Goal: Task Accomplishment & Management: Manage account settings

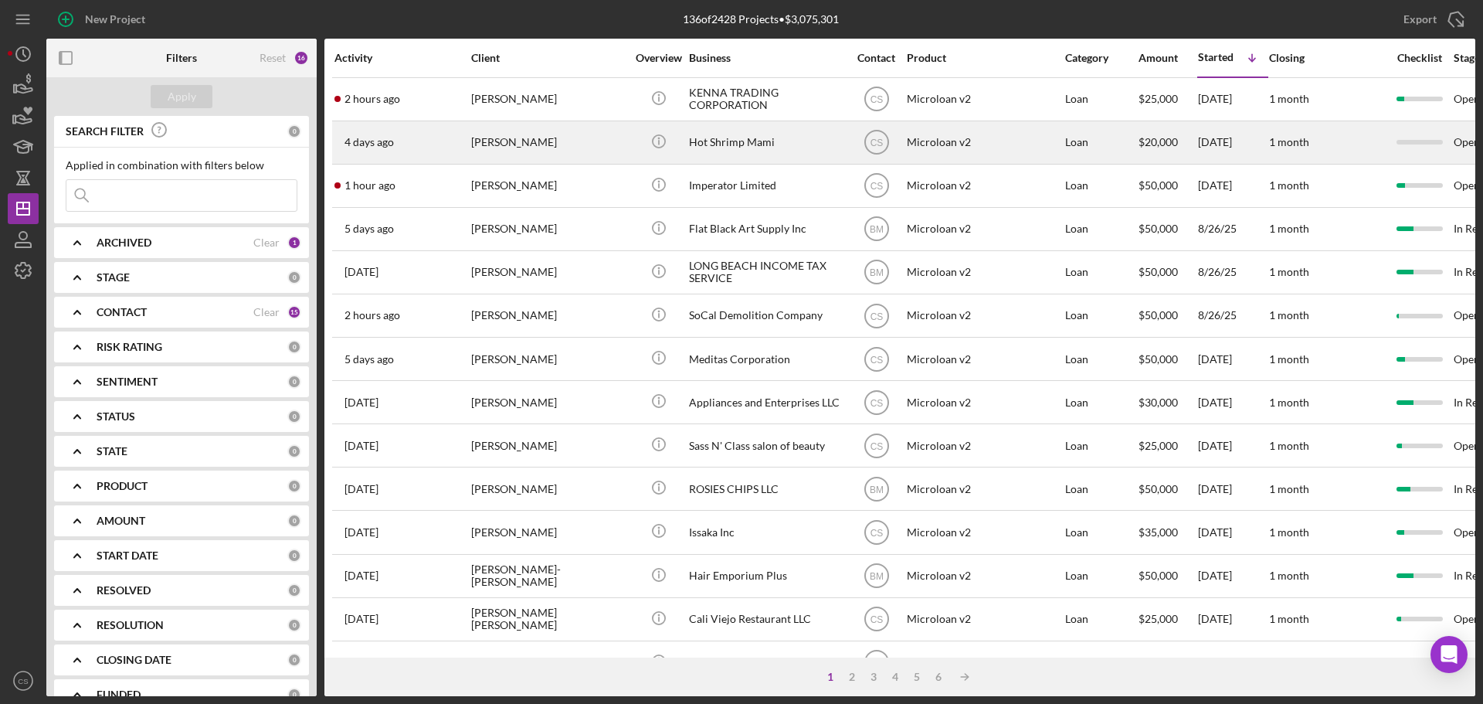
click at [602, 148] on div "[PERSON_NAME]" at bounding box center [548, 142] width 154 height 41
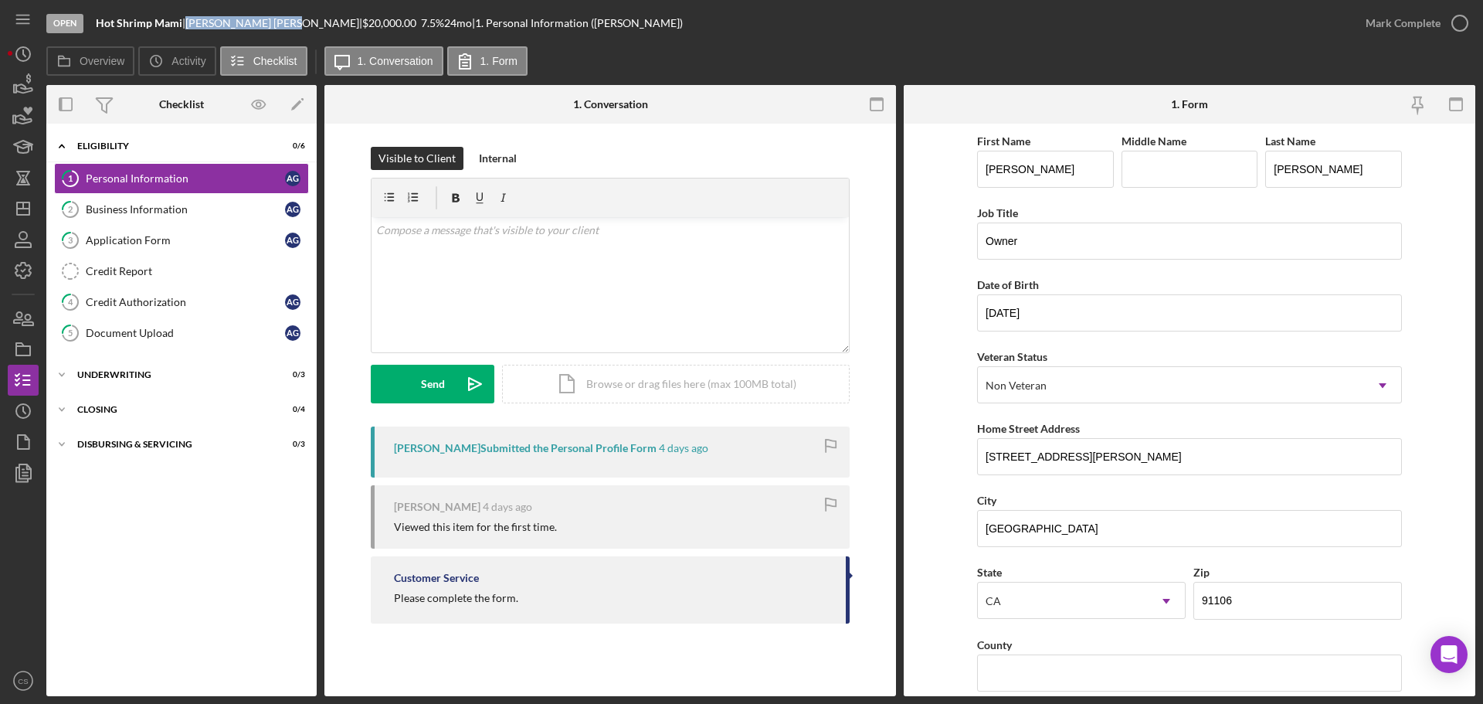
drag, startPoint x: 266, startPoint y: 22, endPoint x: 193, endPoint y: 32, distance: 73.3
click at [193, 32] on div "Open Hot Shrimp Mami | [PERSON_NAME] | $20,000.00 7.5 % 24 mo | 1. Personal Inf…" at bounding box center [698, 23] width 1304 height 46
copy div "[PERSON_NAME]"
click at [173, 212] on div "Business Information" at bounding box center [185, 209] width 199 height 12
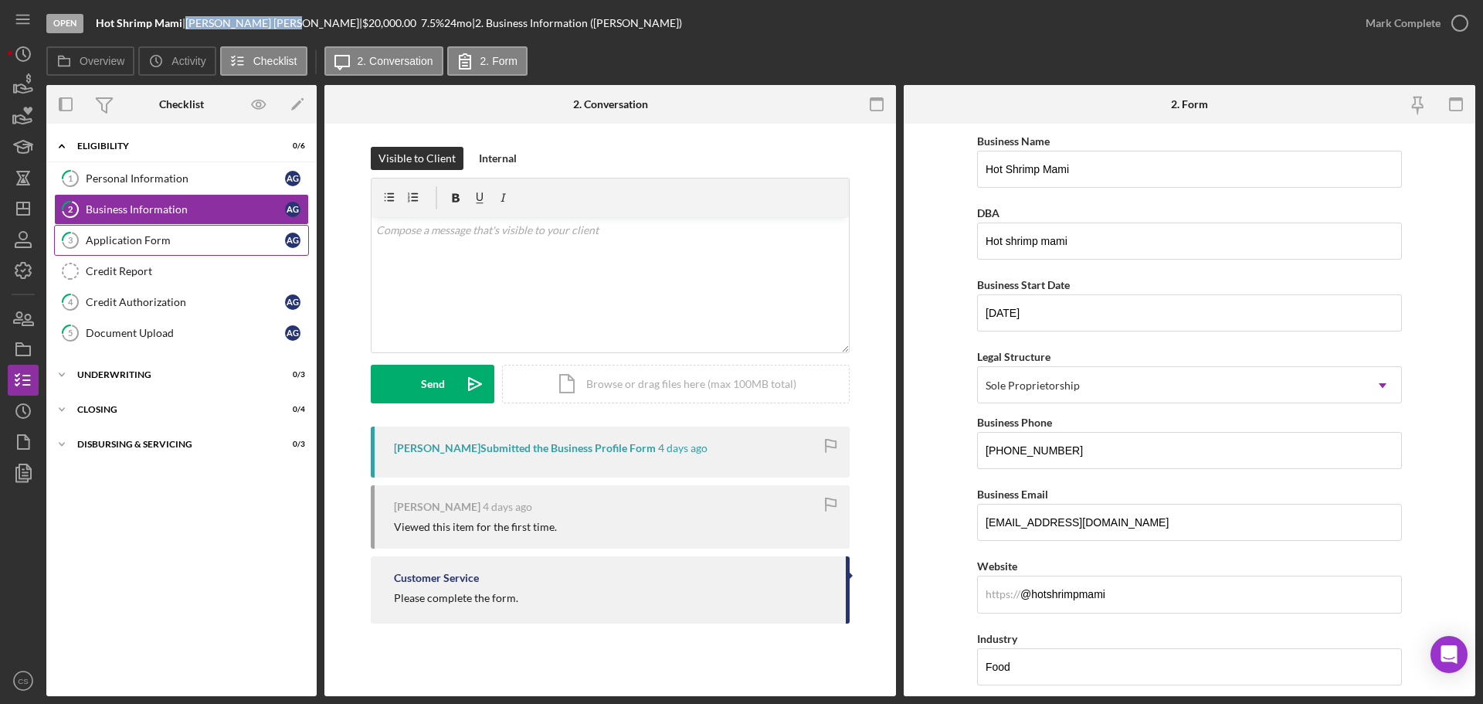
click at [201, 239] on div "Application Form" at bounding box center [185, 240] width 199 height 12
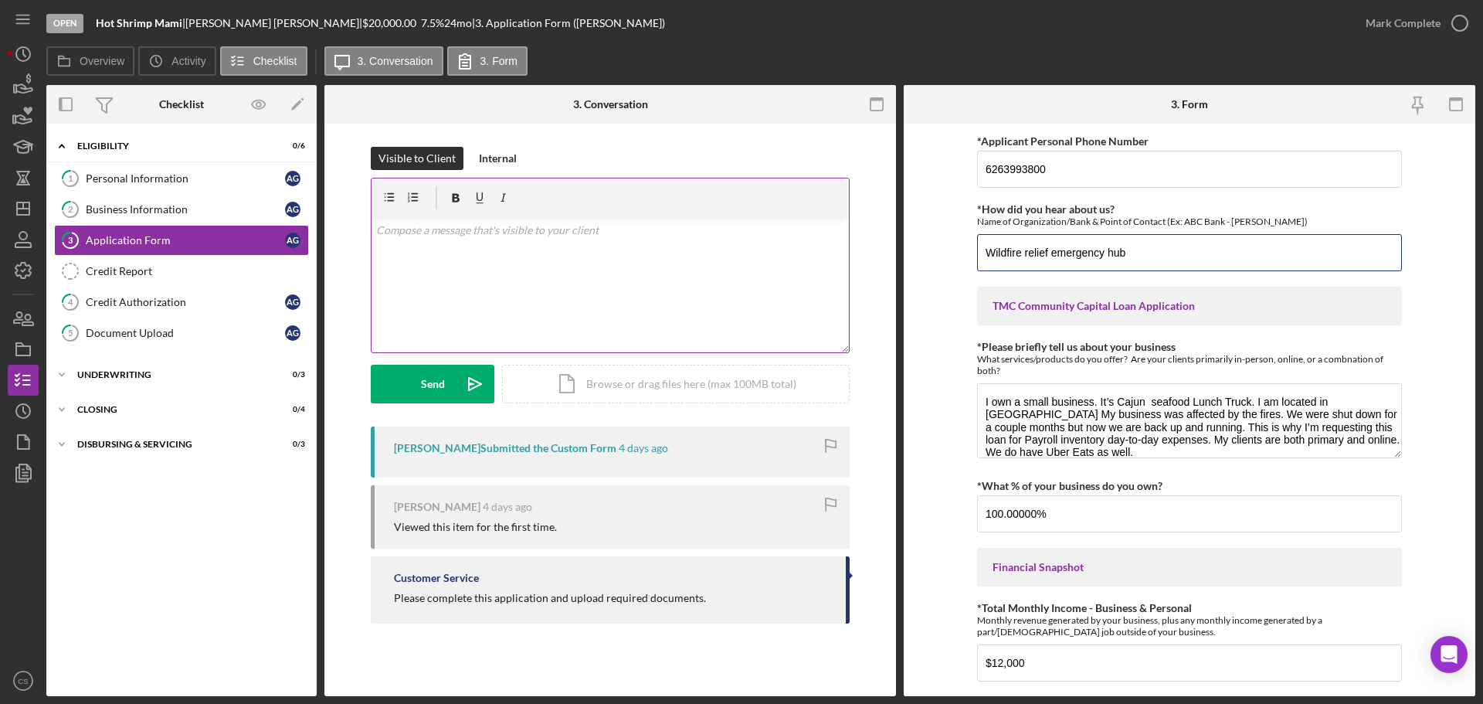
drag, startPoint x: 1148, startPoint y: 250, endPoint x: 826, endPoint y: 266, distance: 322.5
click at [826, 266] on div "Overview Internal Workflow Stage Open Icon/Dropdown Arrow Archive (can unarchiv…" at bounding box center [760, 390] width 1429 height 611
click at [221, 551] on div "Icon/Expander Eligibility 0 / 6 1 Personal Information A G 2 Business Informati…" at bounding box center [181, 409] width 270 height 557
click at [29, 212] on polygon "button" at bounding box center [23, 208] width 12 height 12
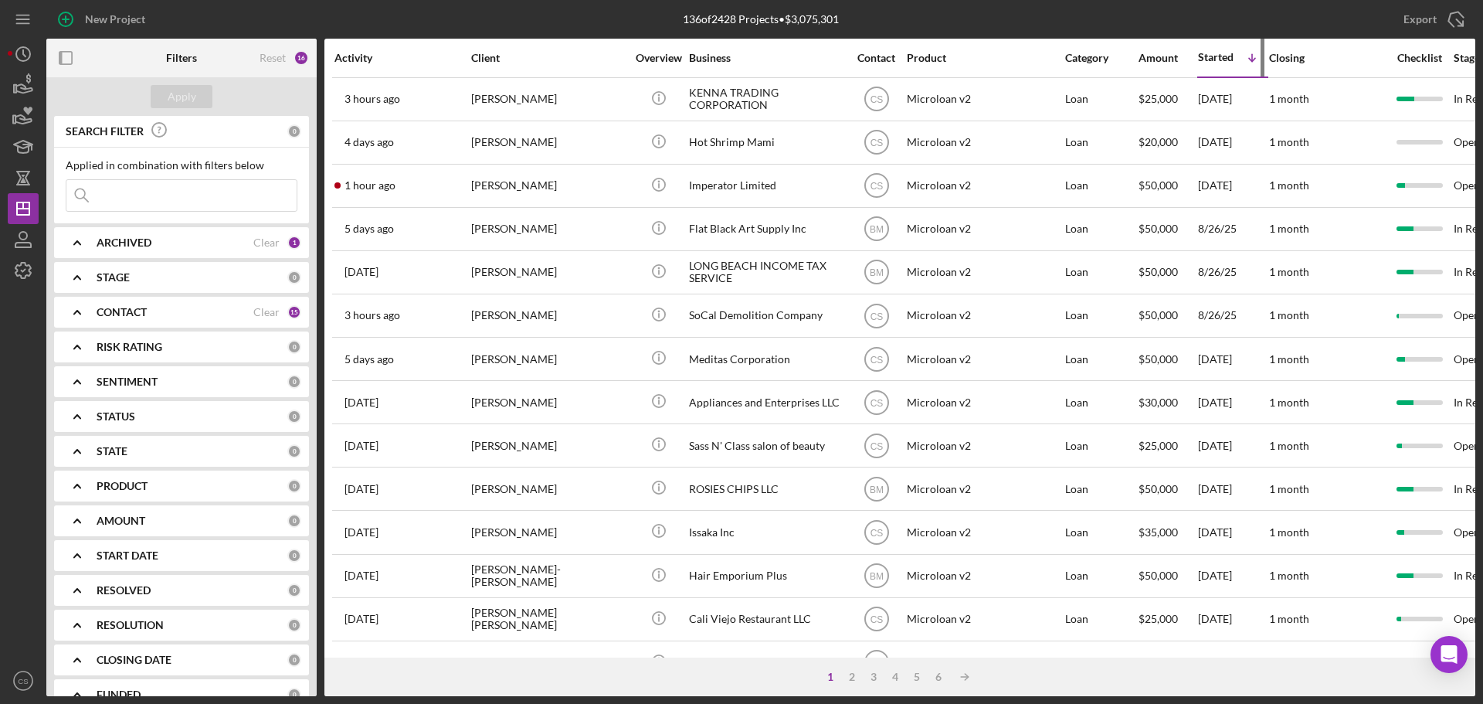
click at [1219, 64] on div "Started Icon/Table Sort Arrow" at bounding box center [1233, 57] width 70 height 36
click at [1218, 56] on div "Started" at bounding box center [1216, 57] width 36 height 12
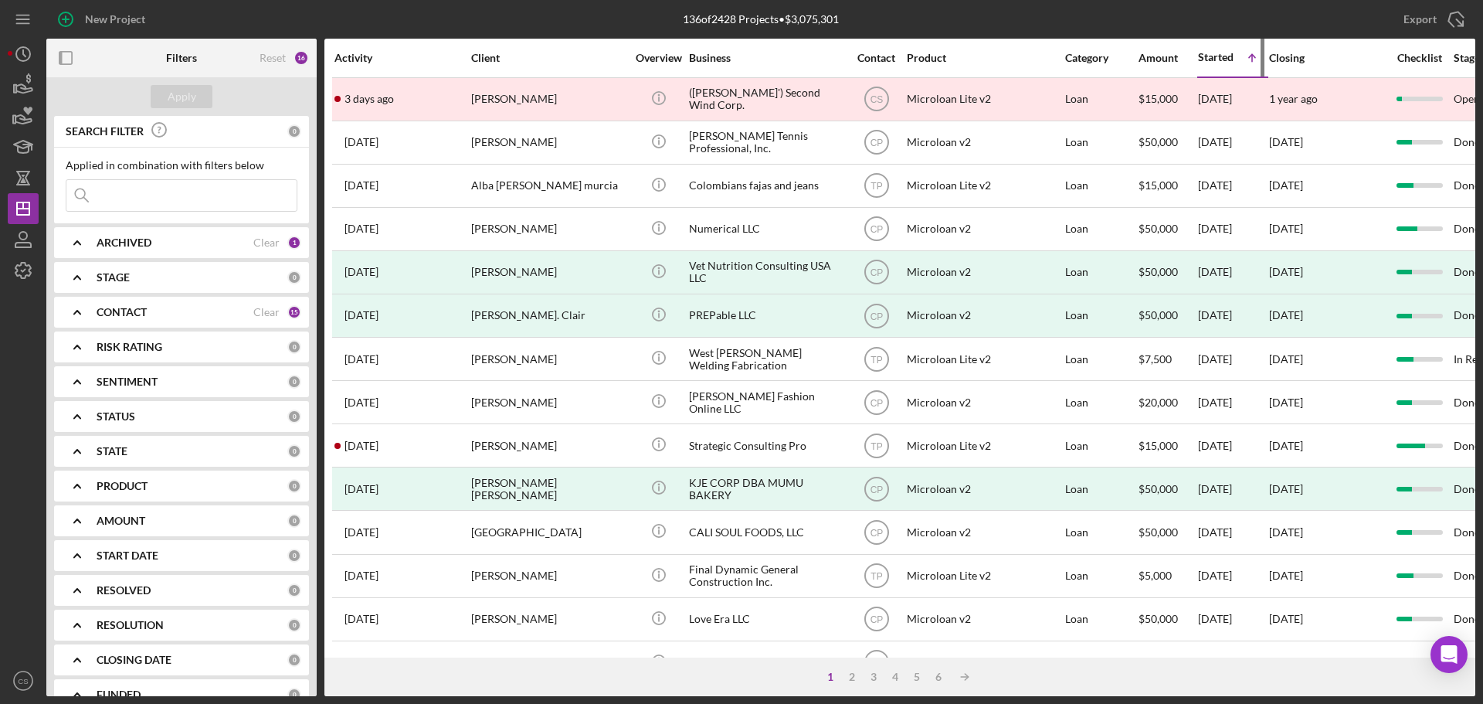
click at [1218, 56] on div "Started" at bounding box center [1216, 57] width 36 height 12
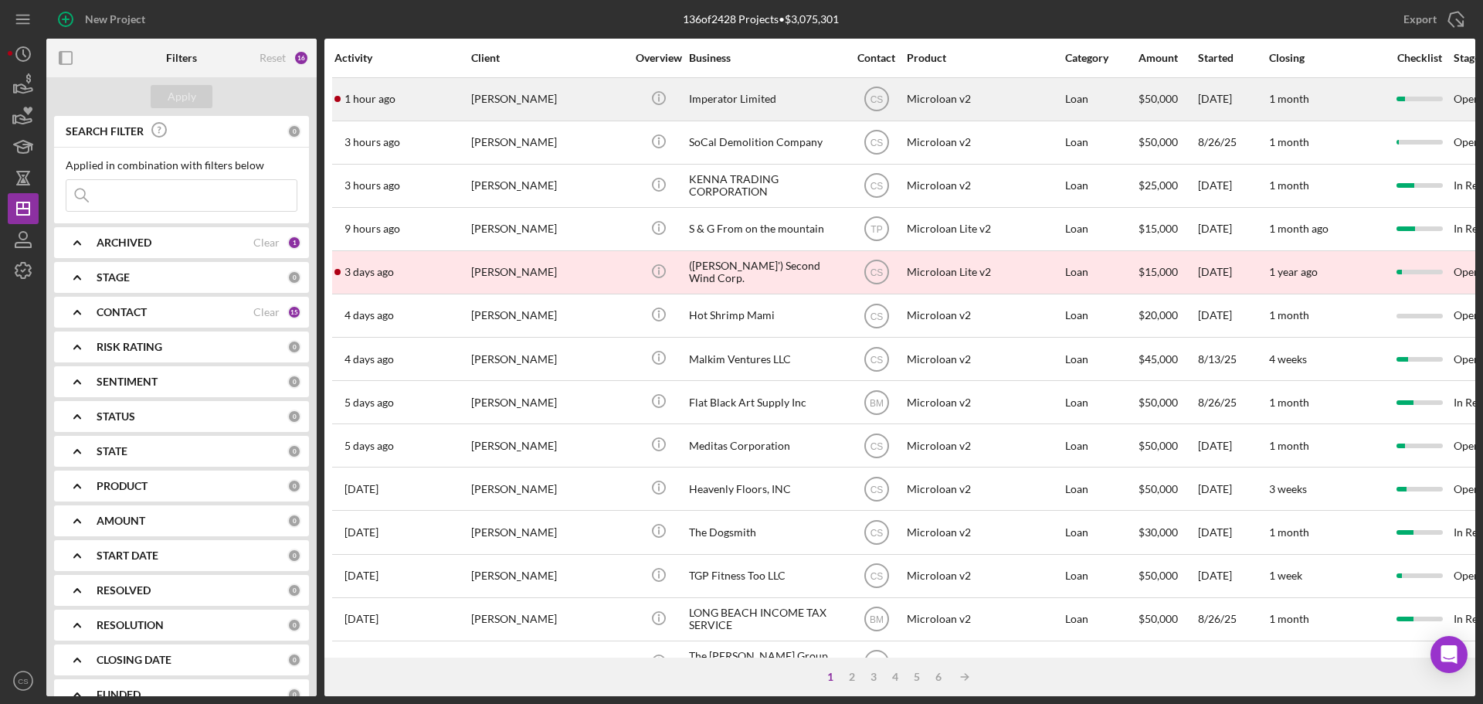
click at [504, 97] on div "[PERSON_NAME]" at bounding box center [548, 99] width 154 height 41
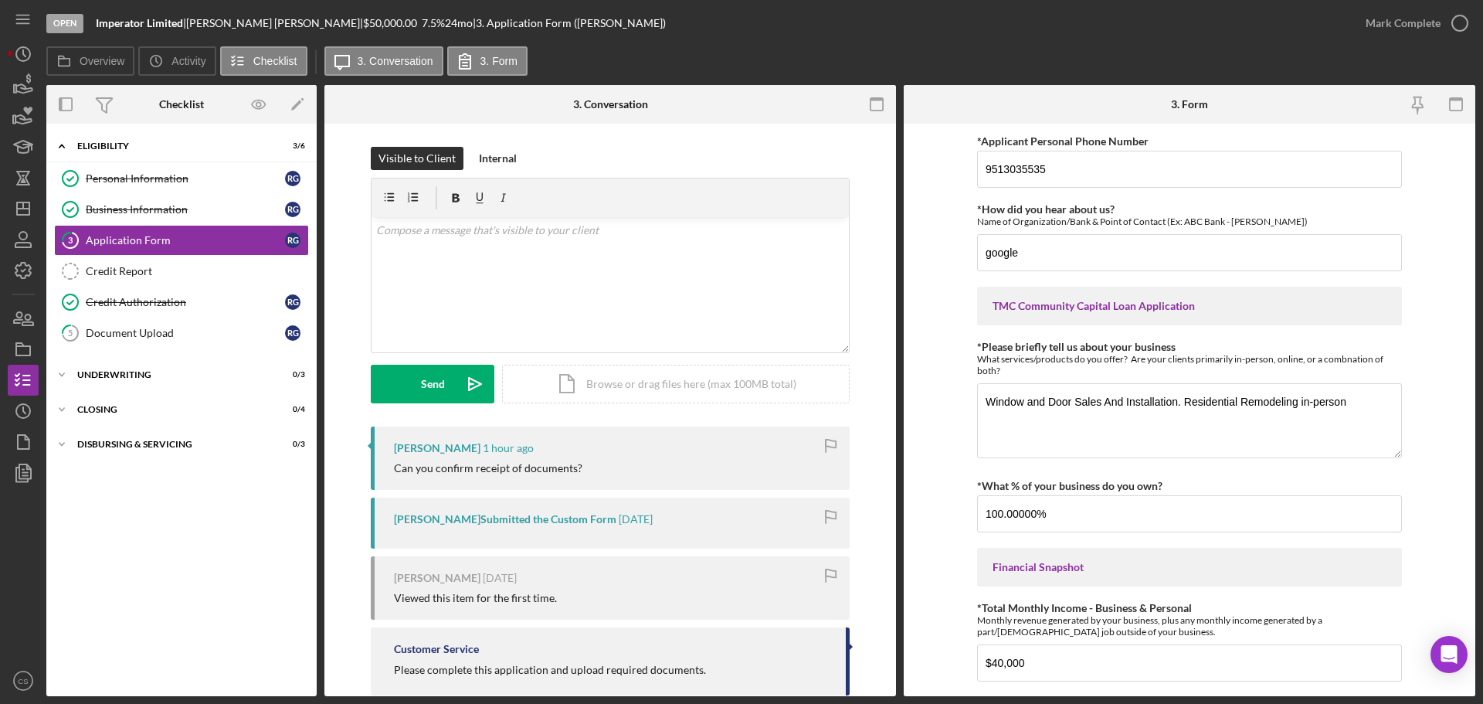
click at [200, 527] on div "Icon/Expander Eligibility 3 / 6 Personal Information Personal Information R G B…" at bounding box center [181, 409] width 270 height 557
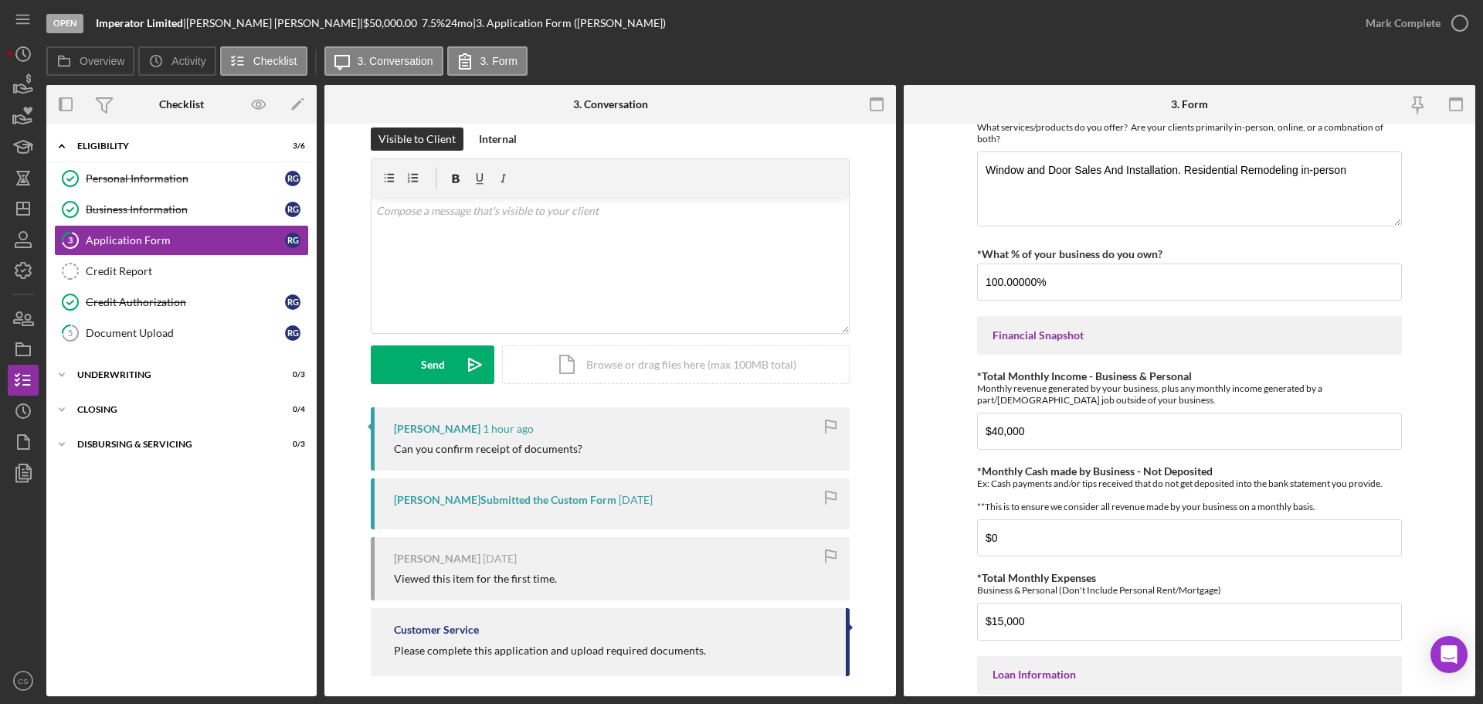
scroll to position [30, 0]
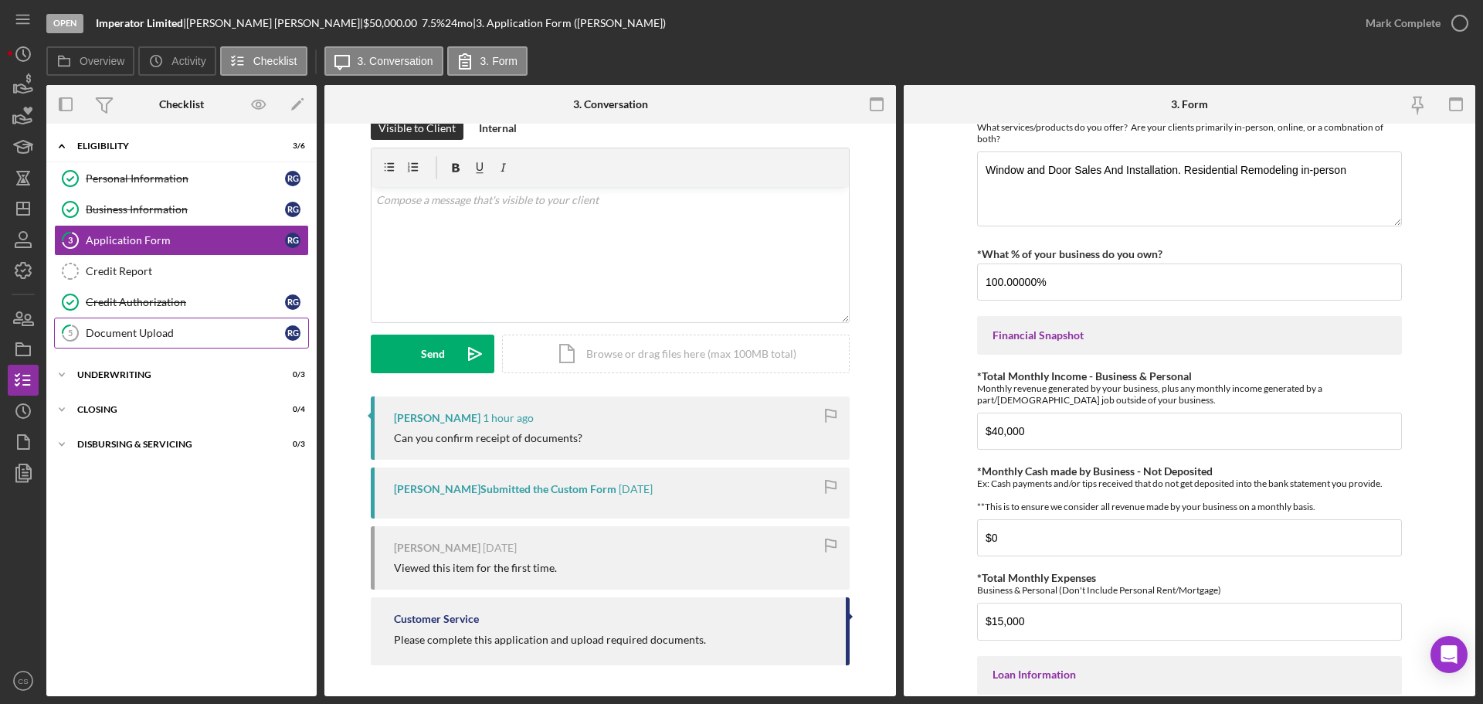
click at [147, 329] on div "Document Upload" at bounding box center [185, 333] width 199 height 12
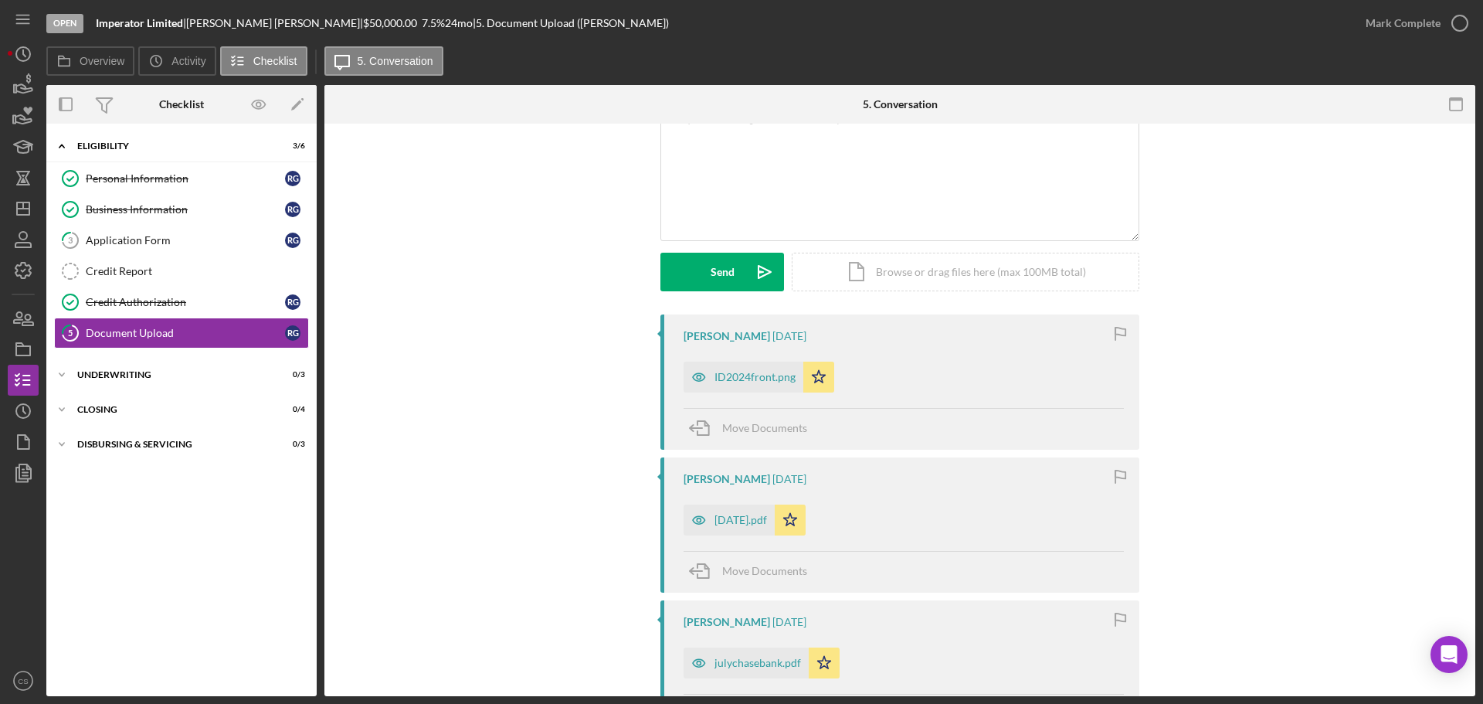
scroll to position [232, 0]
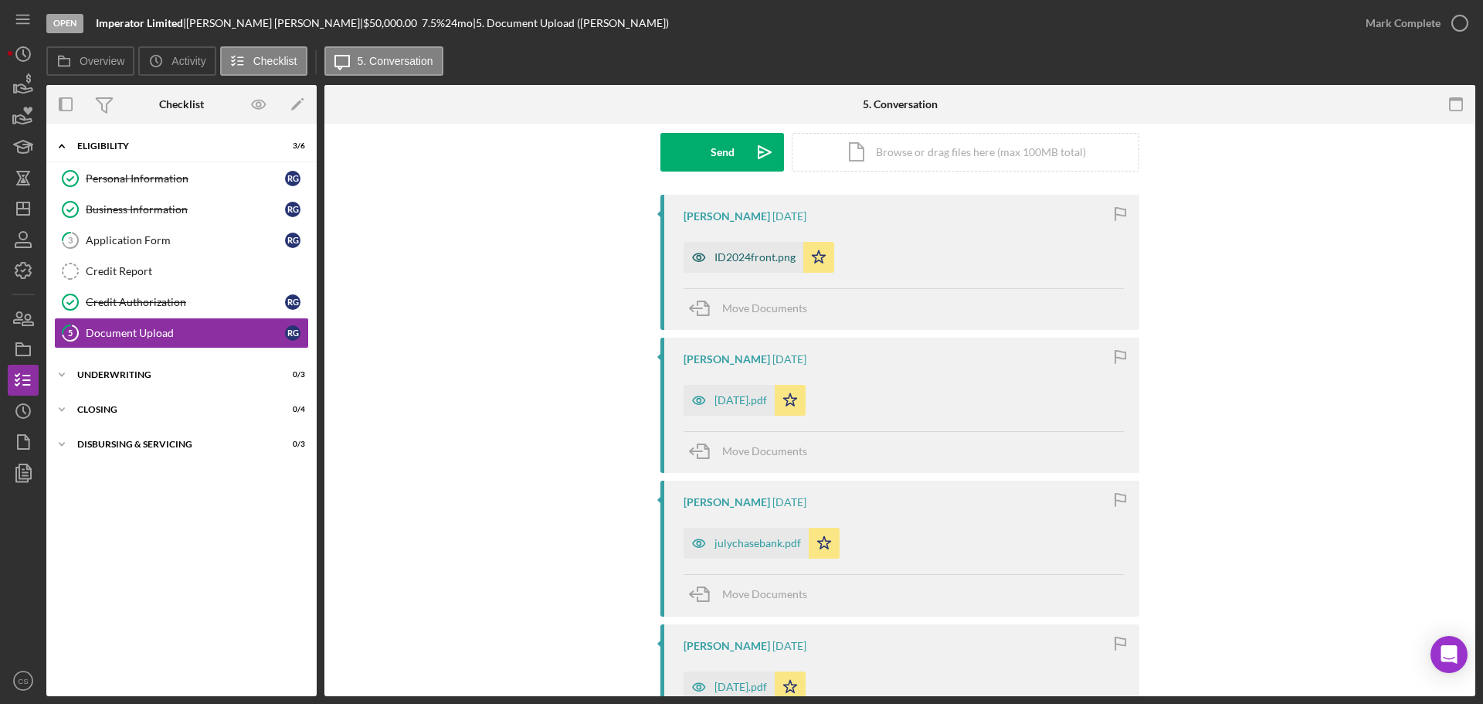
click at [711, 260] on icon "button" at bounding box center [699, 257] width 31 height 31
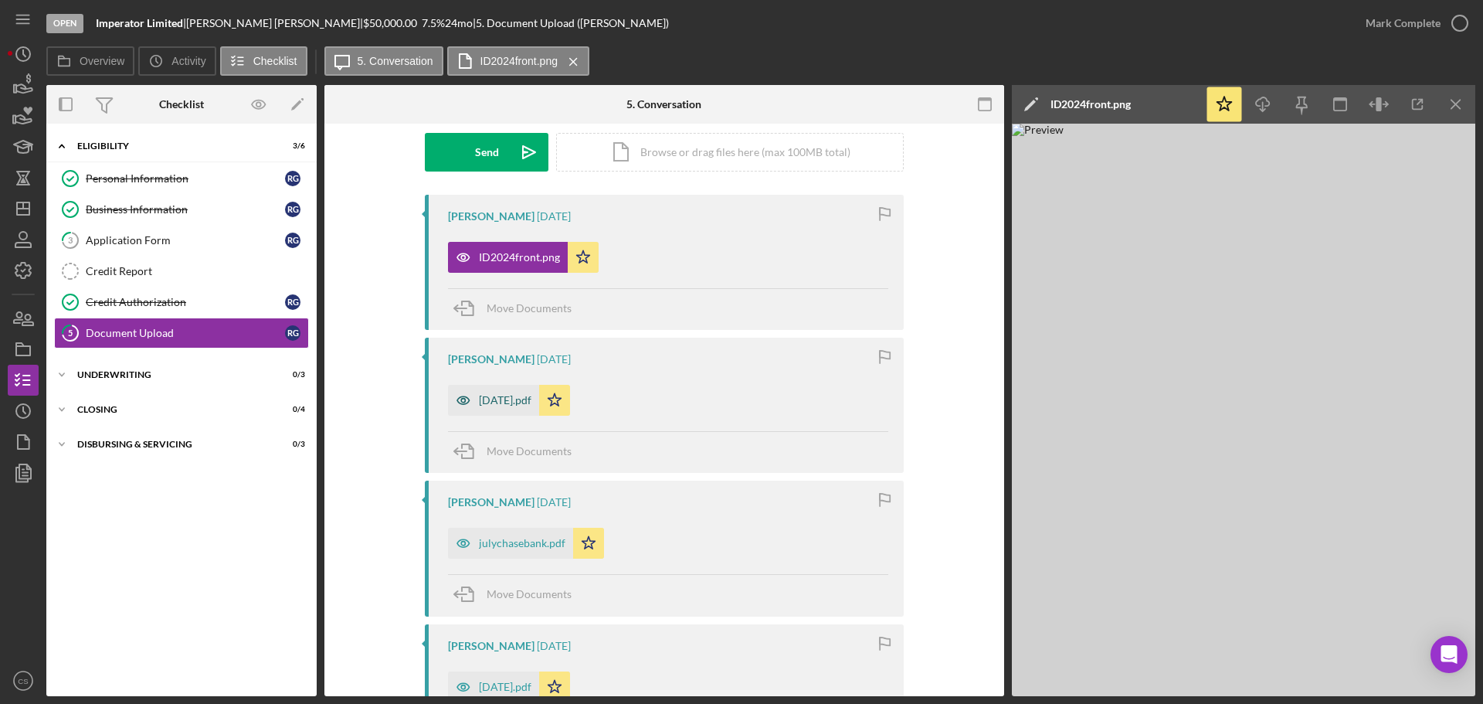
click at [487, 398] on div "[DATE].pdf" at bounding box center [505, 400] width 53 height 12
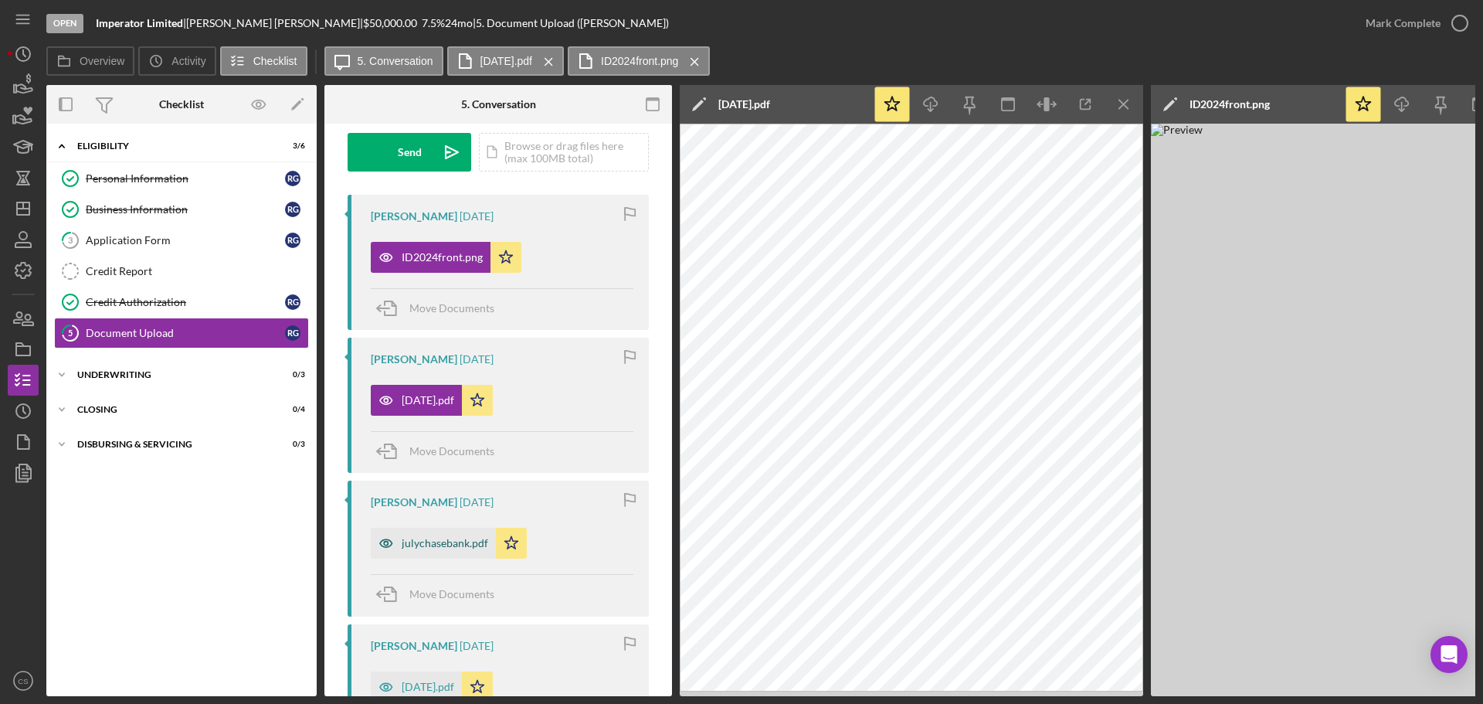
click at [403, 545] on div "julychasebank.pdf" at bounding box center [445, 543] width 87 height 12
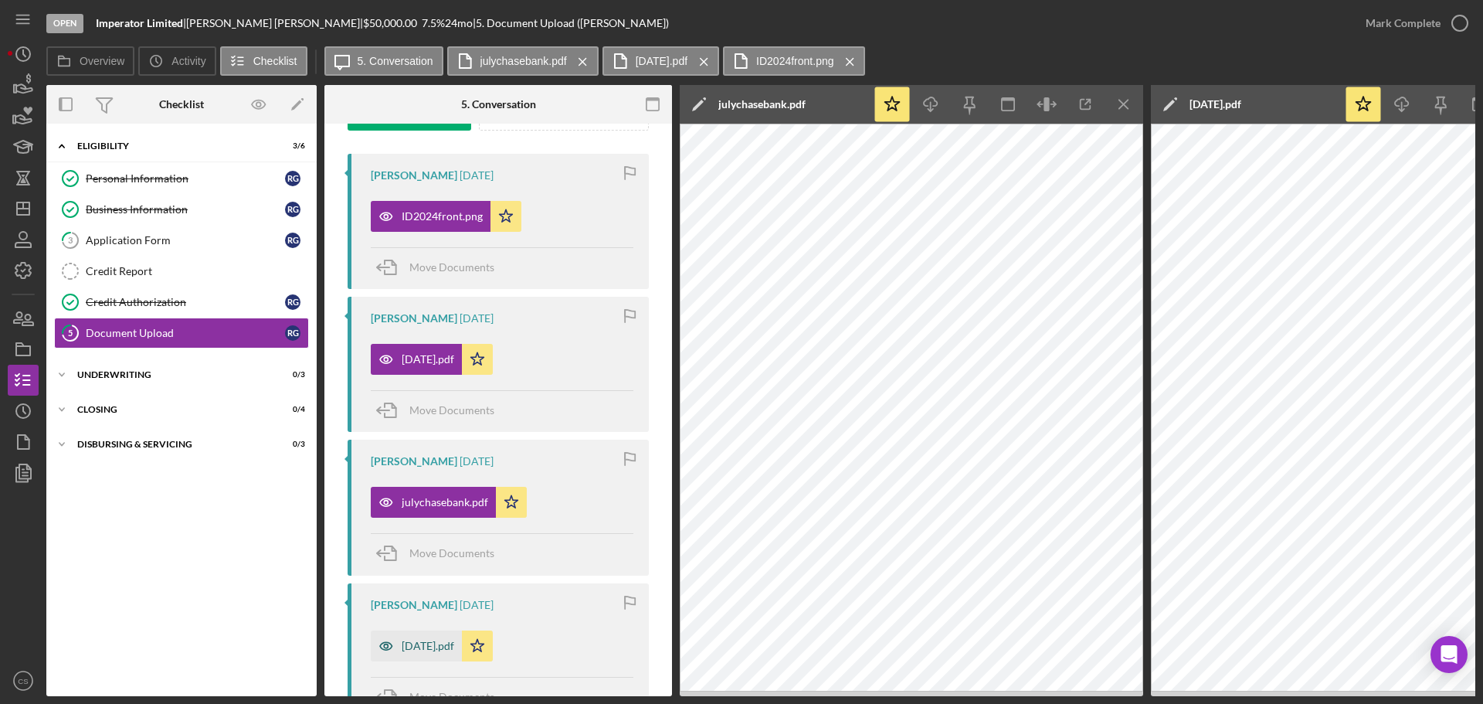
scroll to position [309, 0]
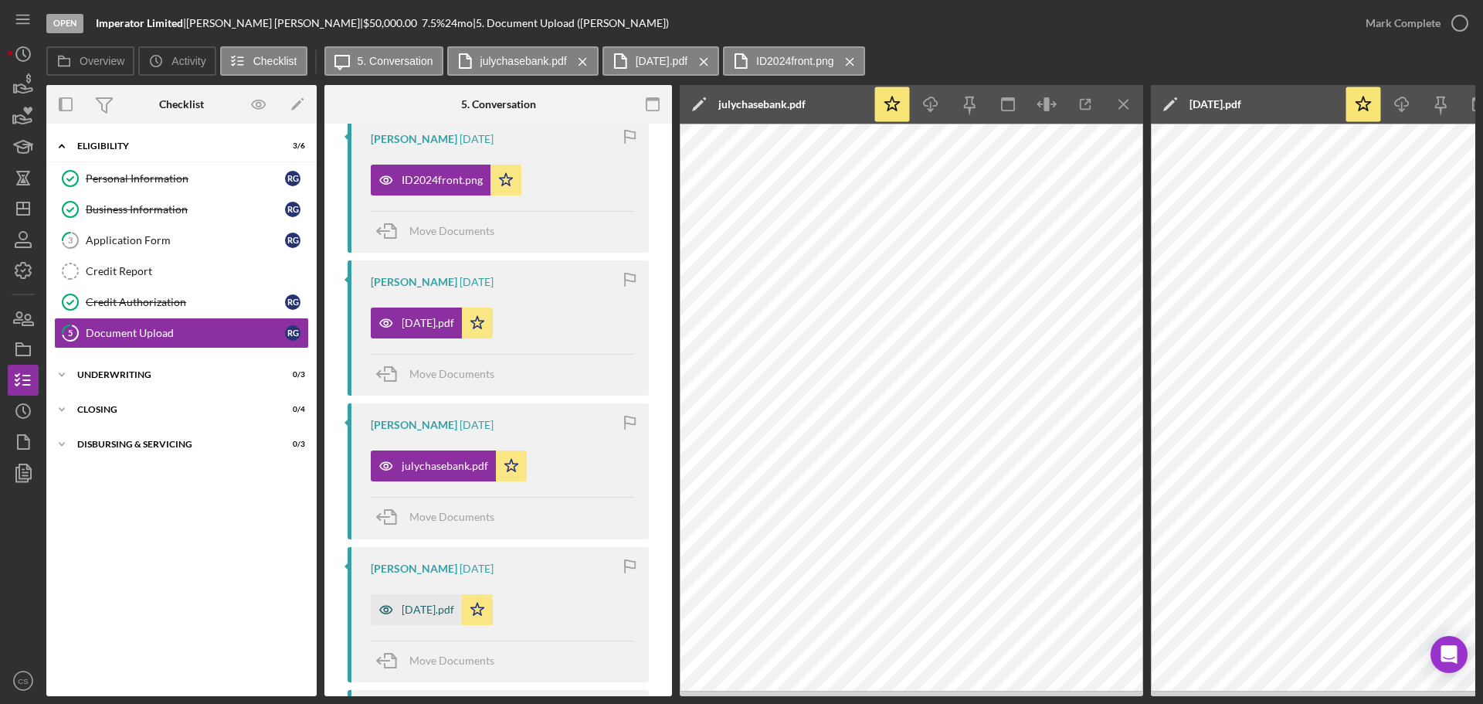
click at [421, 611] on div "[DATE].pdf" at bounding box center [428, 609] width 53 height 12
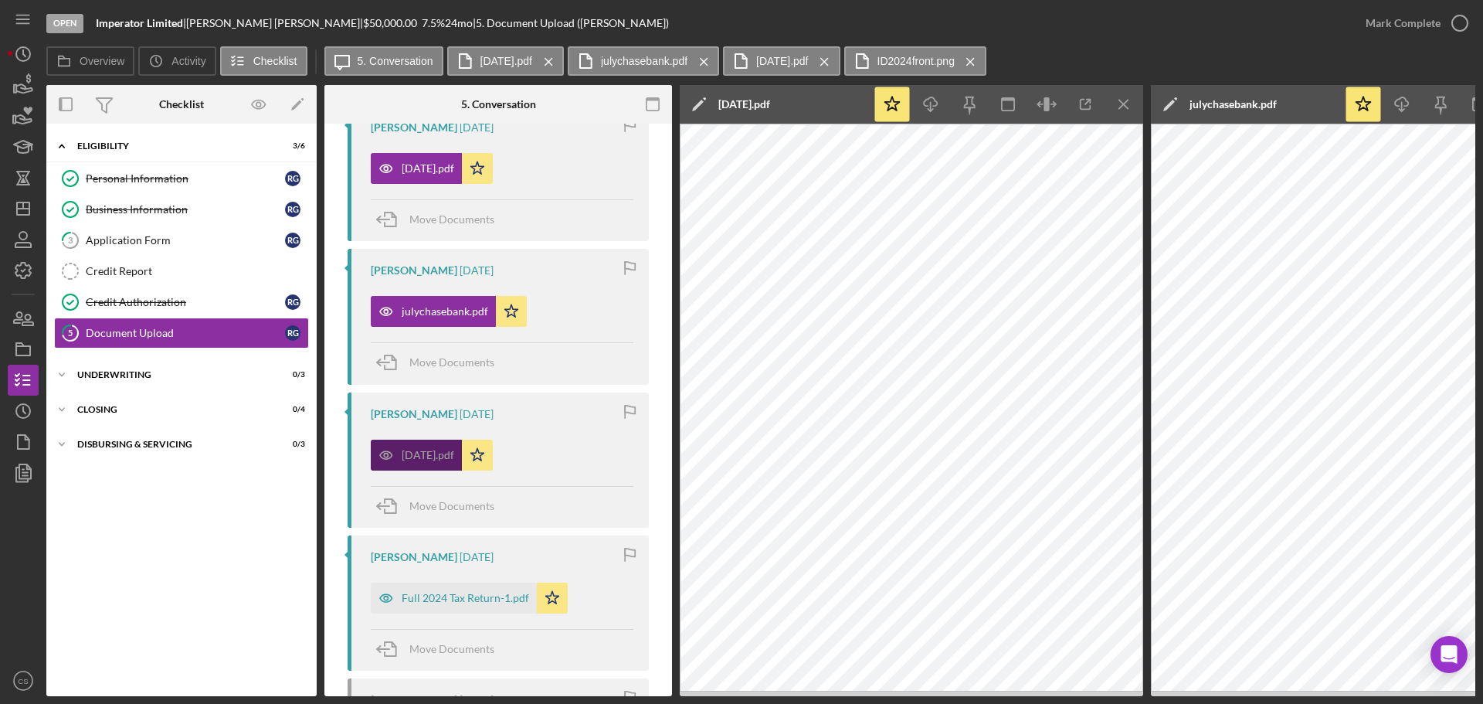
scroll to position [618, 0]
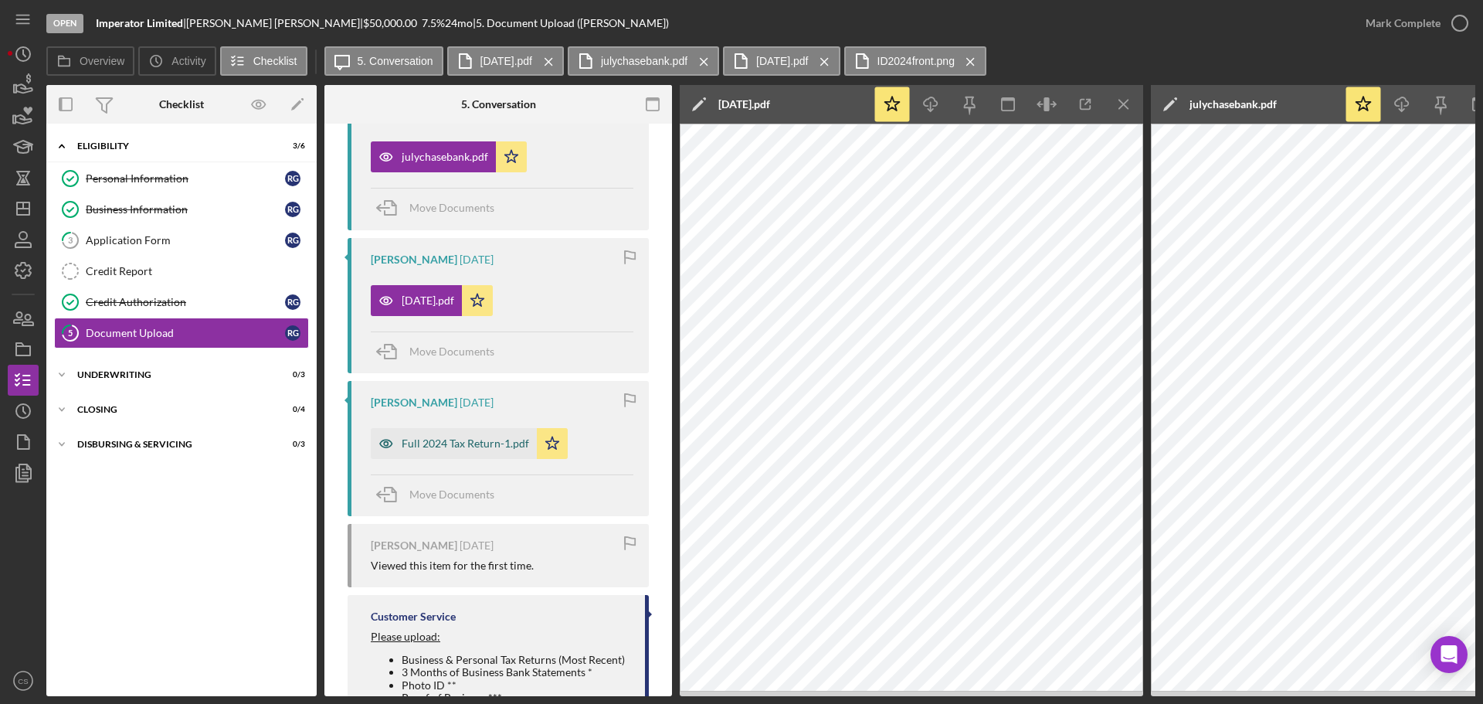
click at [457, 443] on div "Full 2024 Tax Return-1.pdf" at bounding box center [465, 443] width 127 height 12
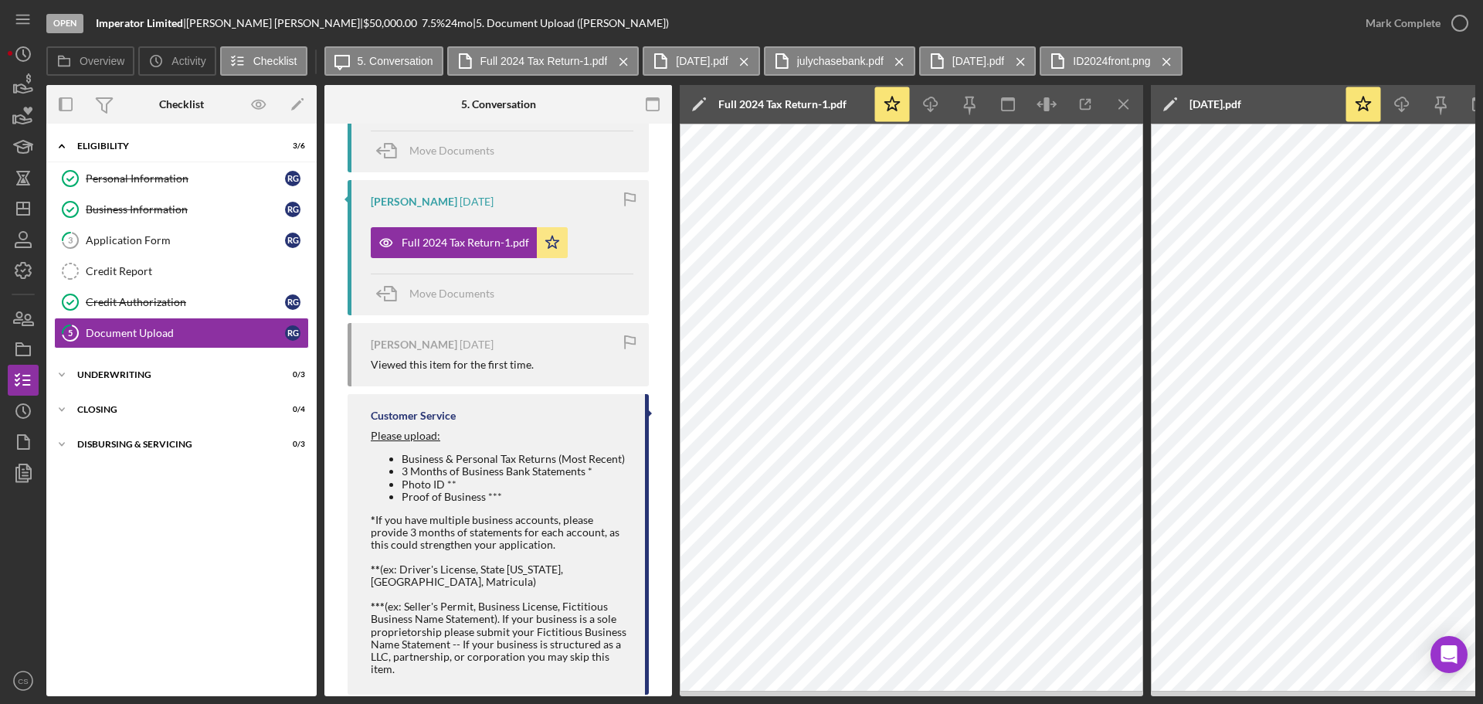
scroll to position [840, 0]
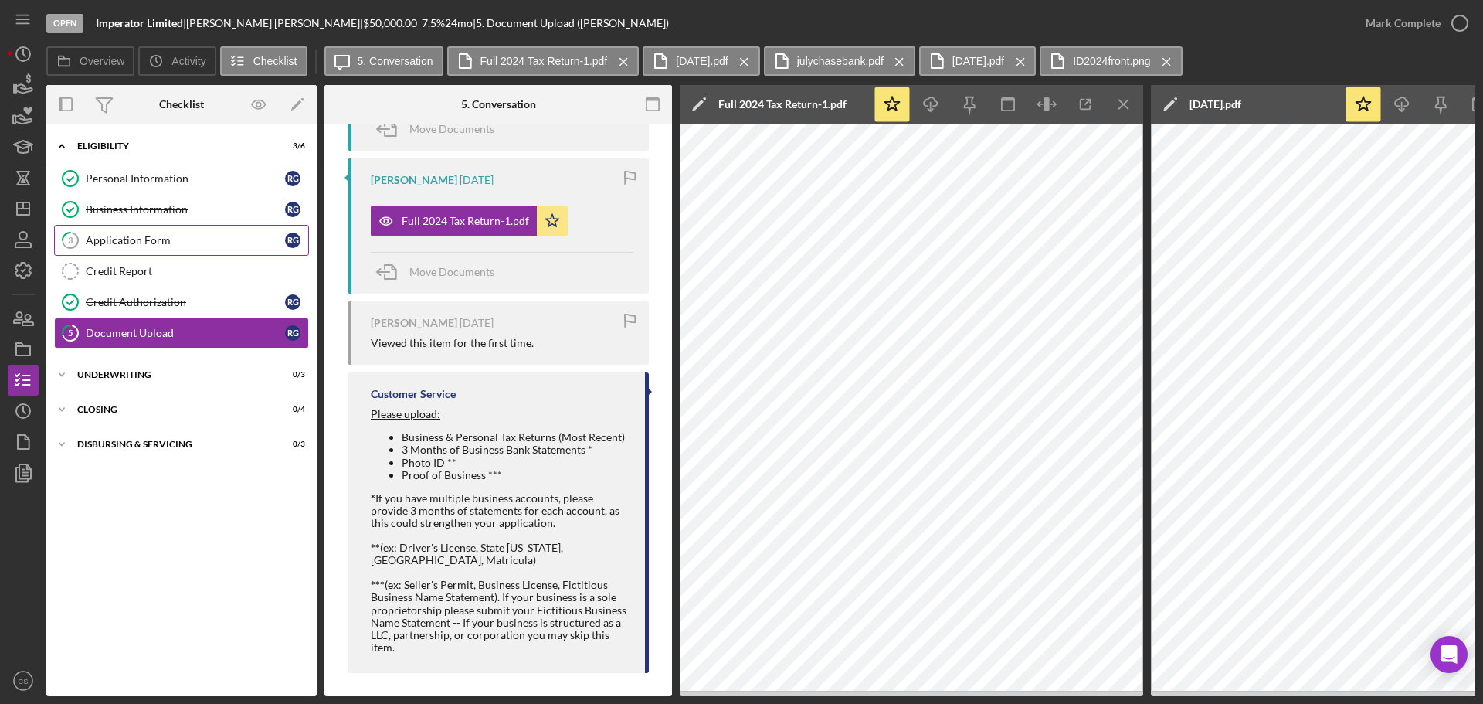
click at [175, 243] on div "Application Form" at bounding box center [185, 240] width 199 height 12
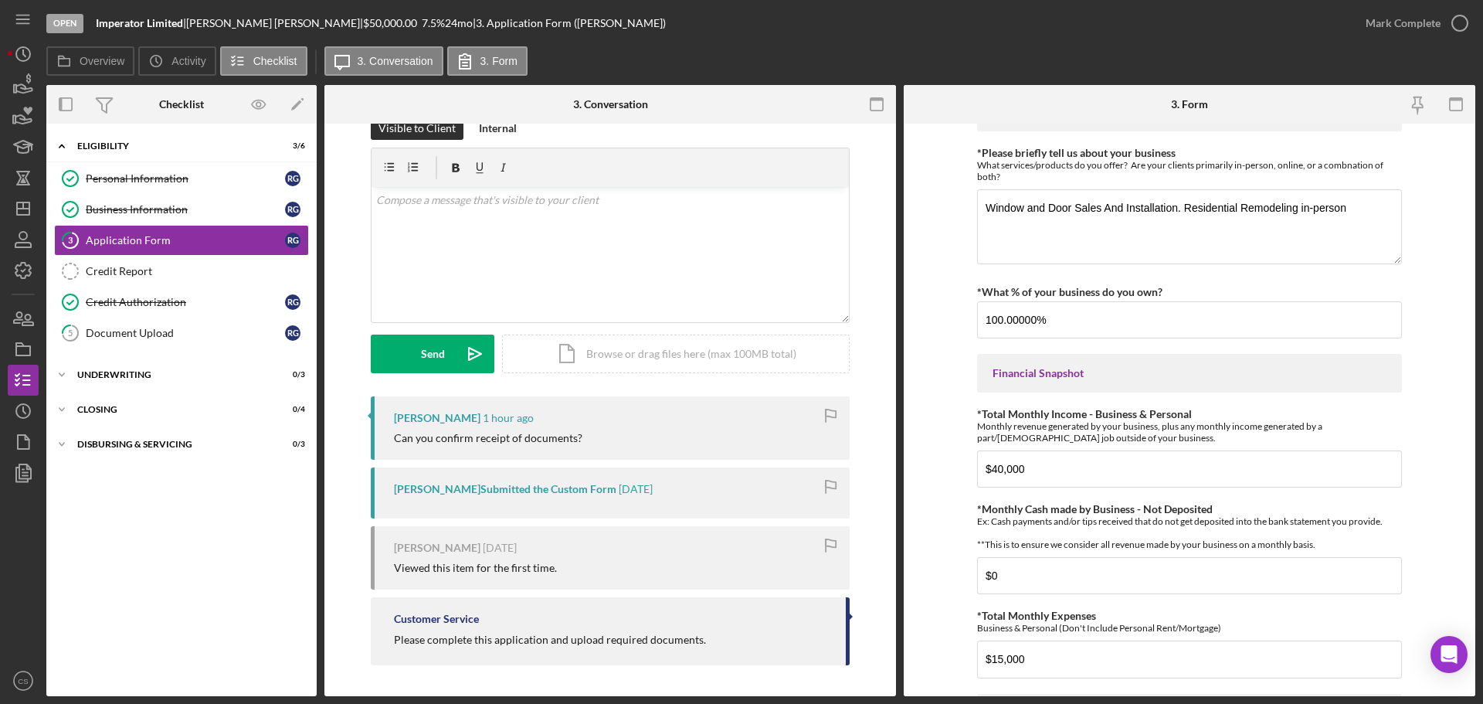
scroll to position [140, 0]
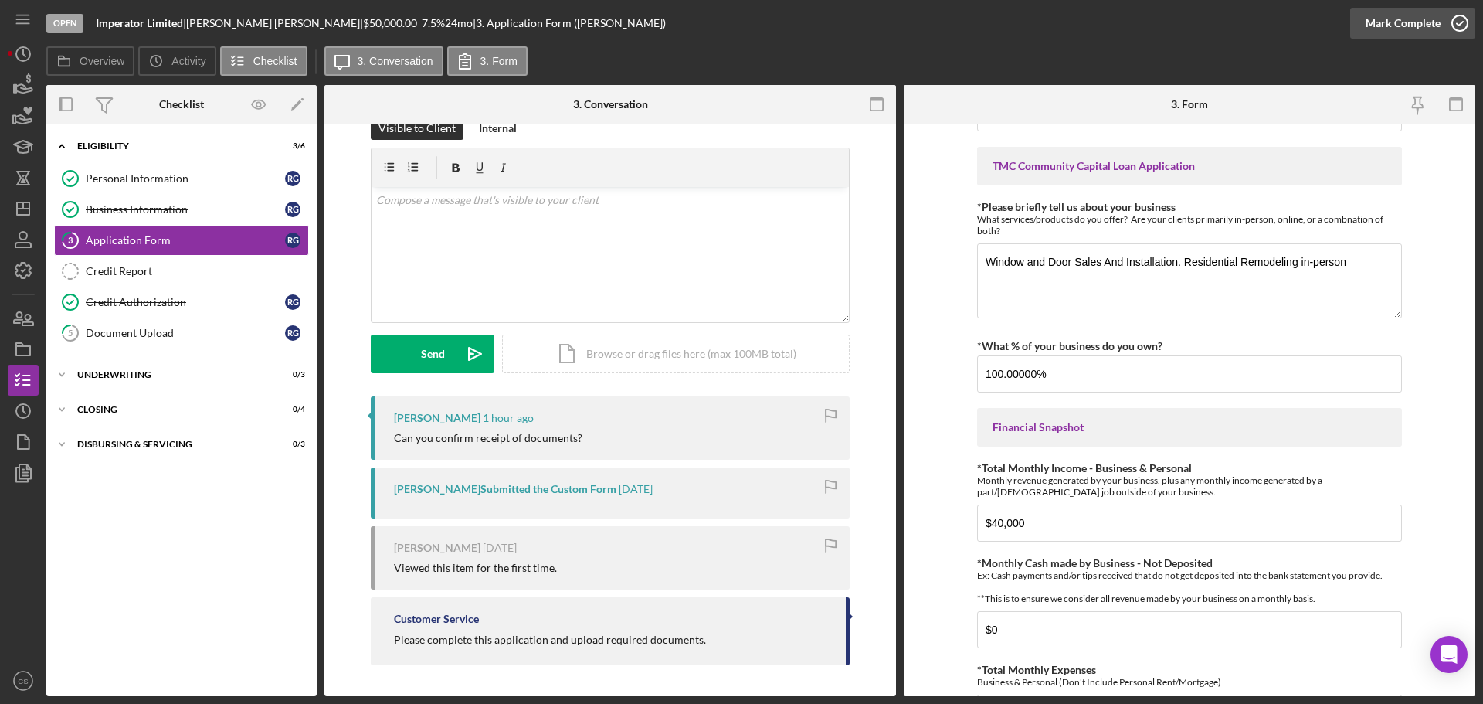
click at [1460, 26] on icon "button" at bounding box center [1460, 23] width 39 height 39
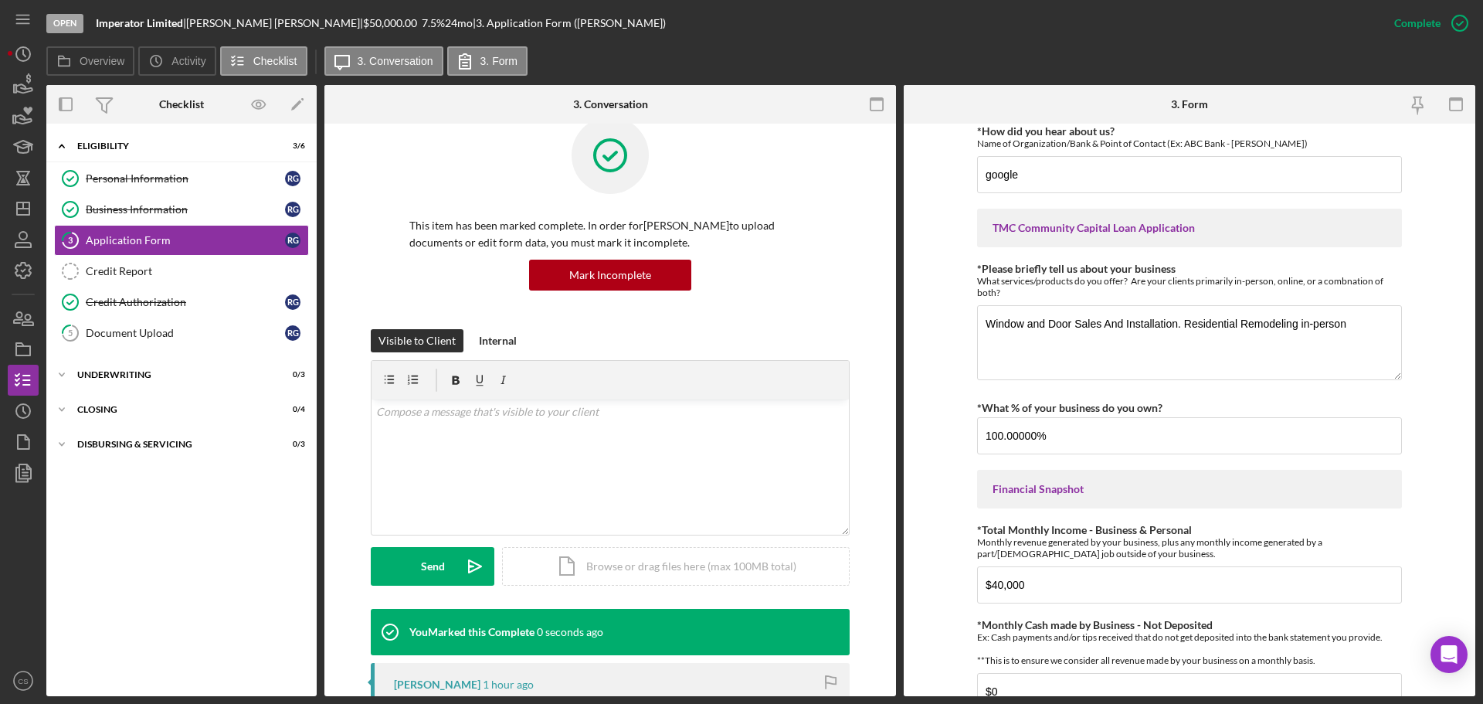
scroll to position [202, 0]
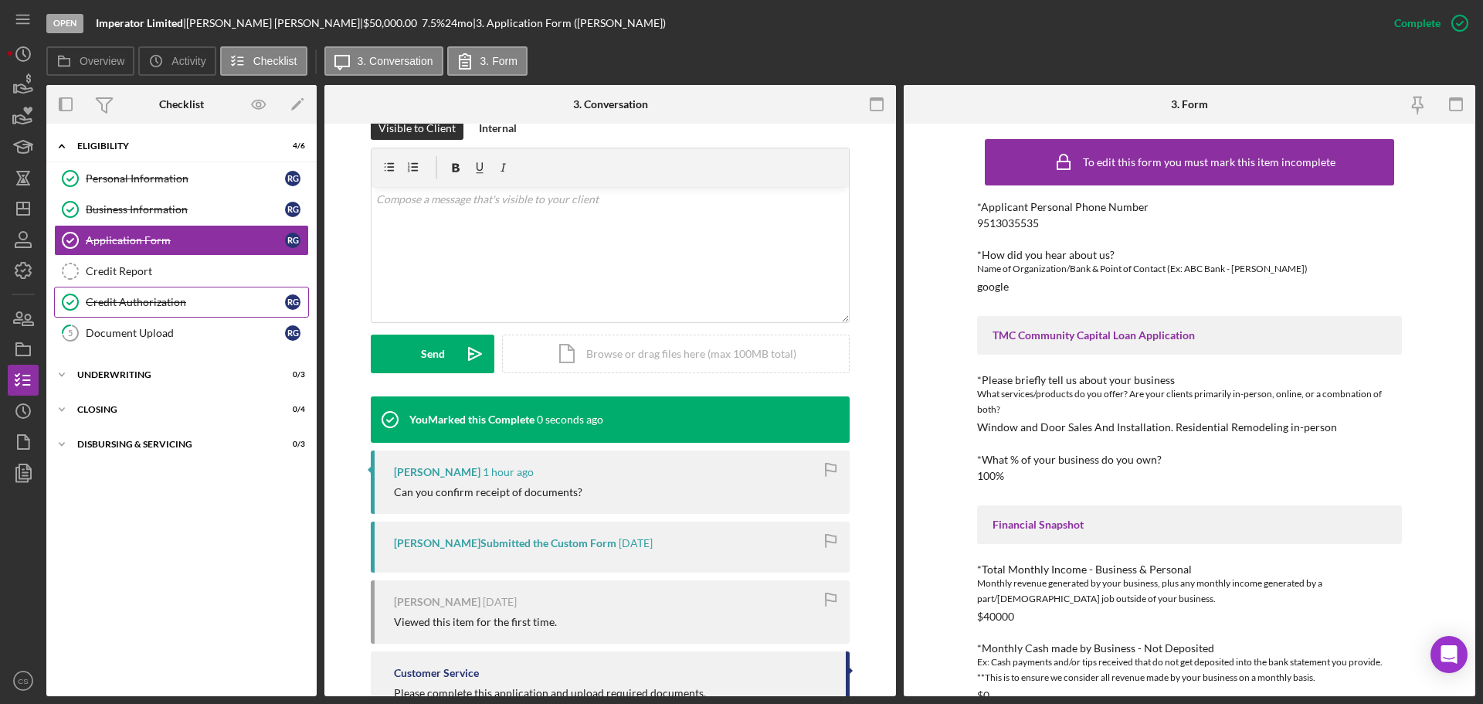
click at [202, 307] on div "Credit Authorization" at bounding box center [185, 302] width 199 height 12
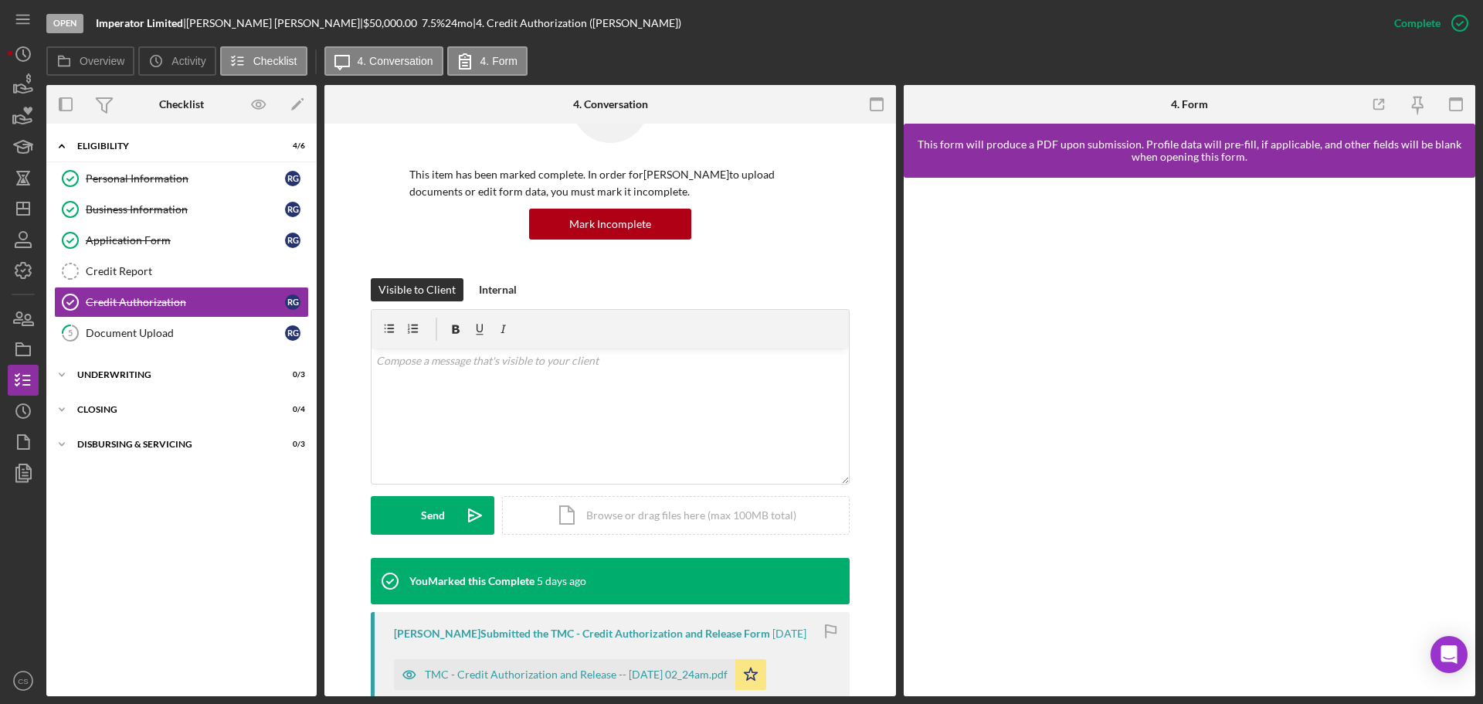
scroll to position [309, 0]
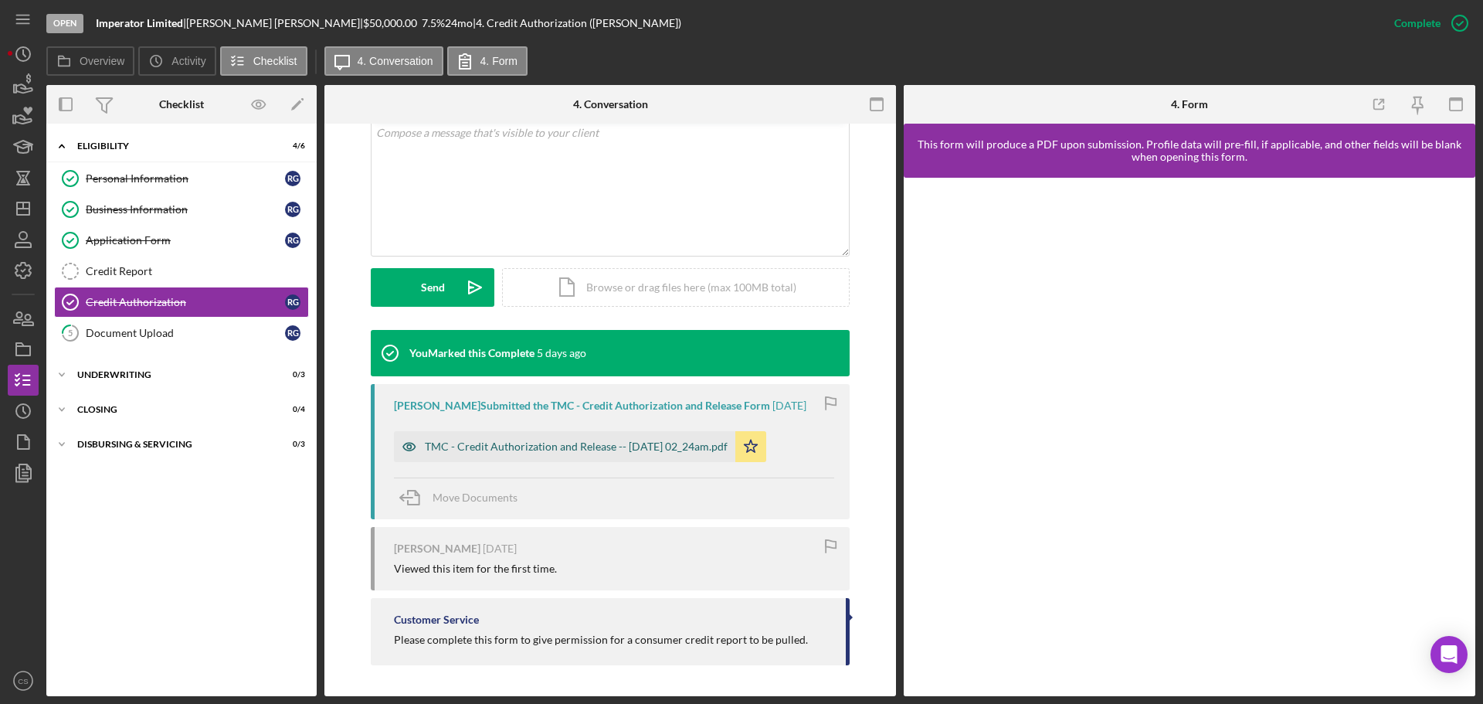
click at [490, 446] on div "TMC - Credit Authorization and Release -- [DATE] 02_24am.pdf" at bounding box center [576, 446] width 303 height 12
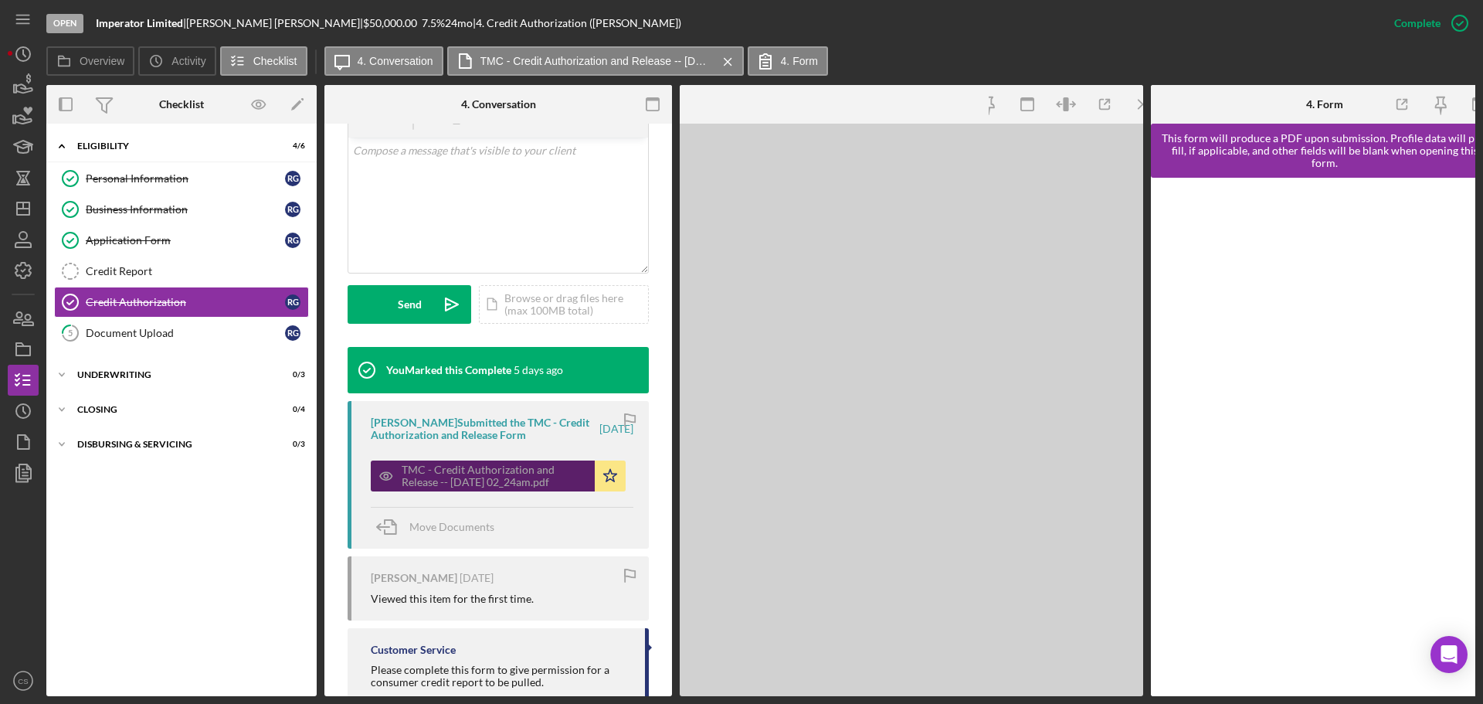
scroll to position [327, 0]
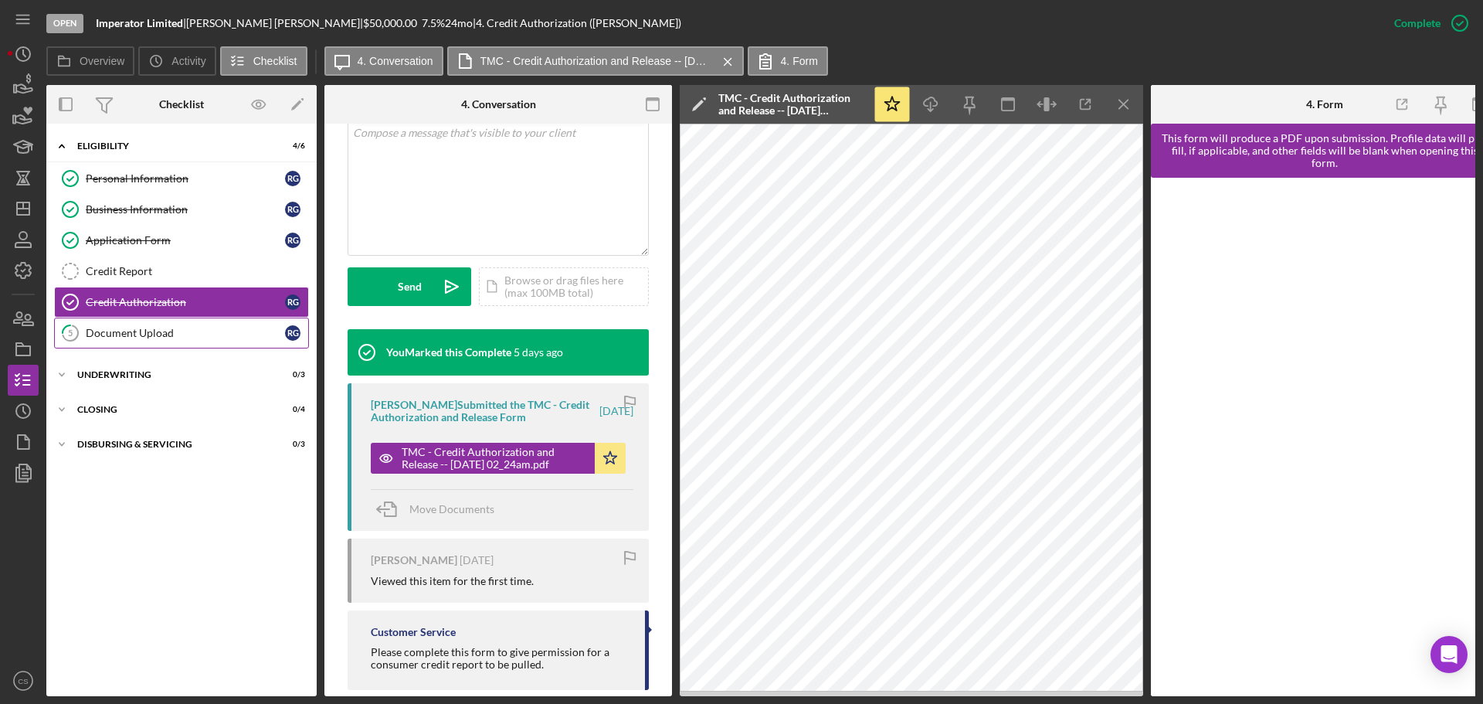
click at [151, 338] on div "Document Upload" at bounding box center [185, 333] width 199 height 12
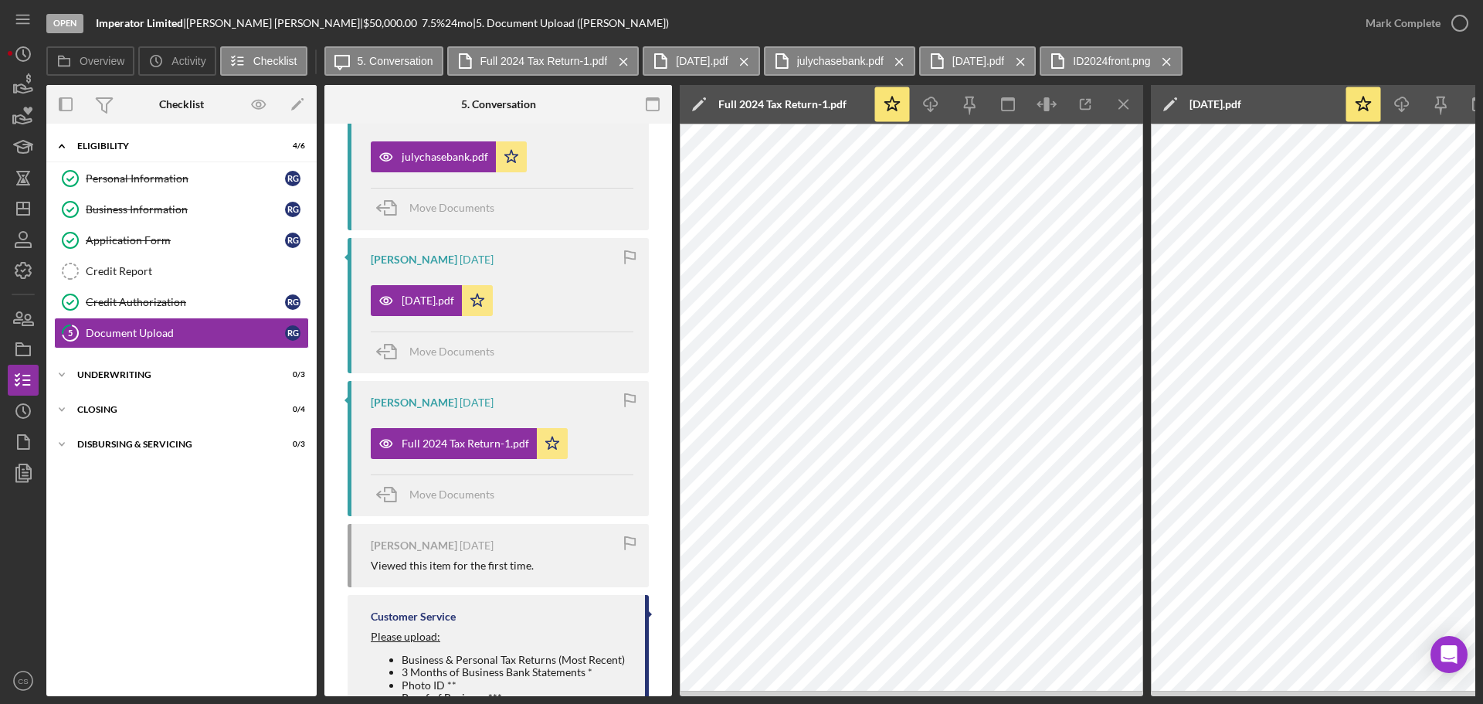
scroll to position [840, 0]
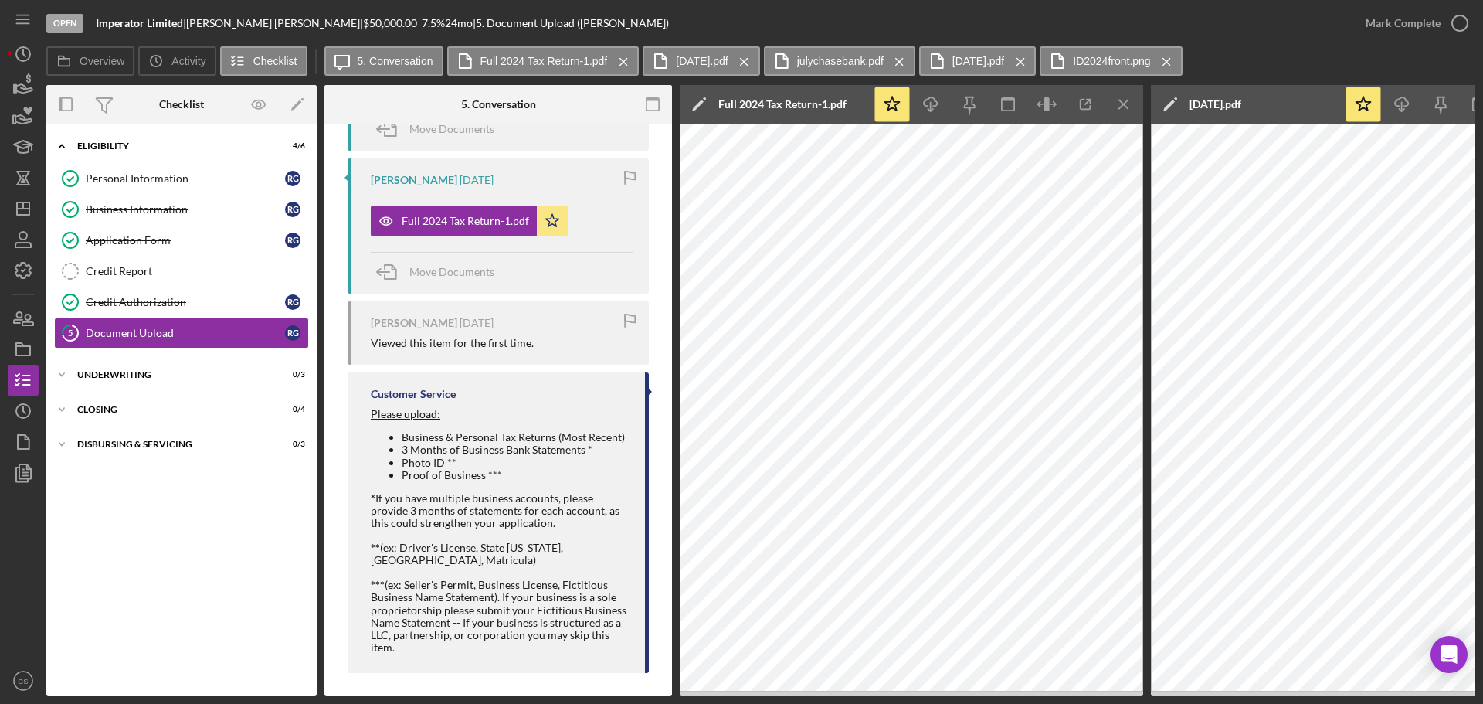
drag, startPoint x: 594, startPoint y: 453, endPoint x: 409, endPoint y: 453, distance: 184.6
click at [409, 453] on li "3 Months of Business Bank Statements *" at bounding box center [516, 449] width 228 height 12
click at [559, 469] on li "Proof of Business ***" at bounding box center [516, 475] width 228 height 12
drag, startPoint x: 472, startPoint y: 480, endPoint x: 402, endPoint y: 480, distance: 69.5
click at [402, 480] on li "Proof of Business ***" at bounding box center [516, 475] width 228 height 12
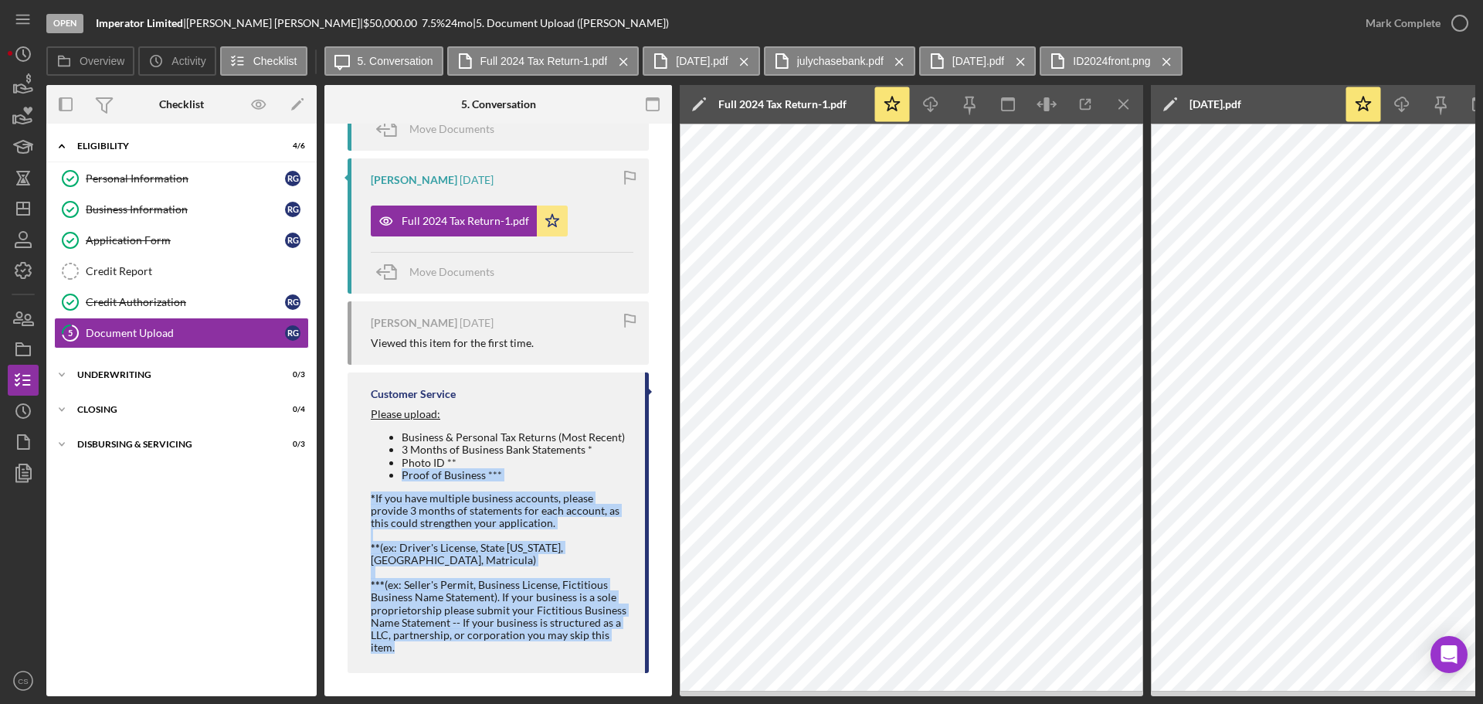
drag, startPoint x: 460, startPoint y: 639, endPoint x: 388, endPoint y: 477, distance: 177.7
click at [388, 477] on div "Please upload: Business & Personal Tax Returns (Most Recent) 3 Months of Busine…" at bounding box center [500, 531] width 259 height 246
copy div "Proof of Business *** * If you have multiple business accounts, please provide …"
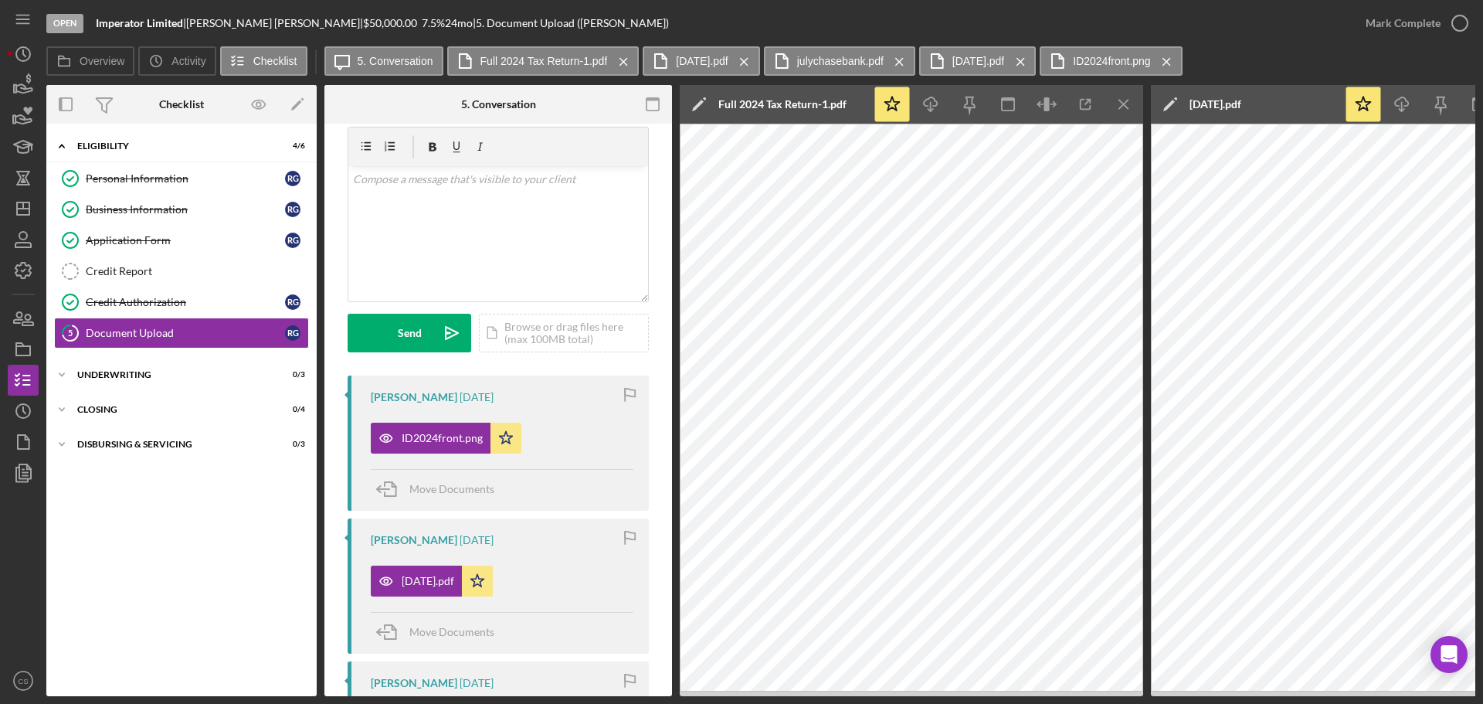
scroll to position [0, 0]
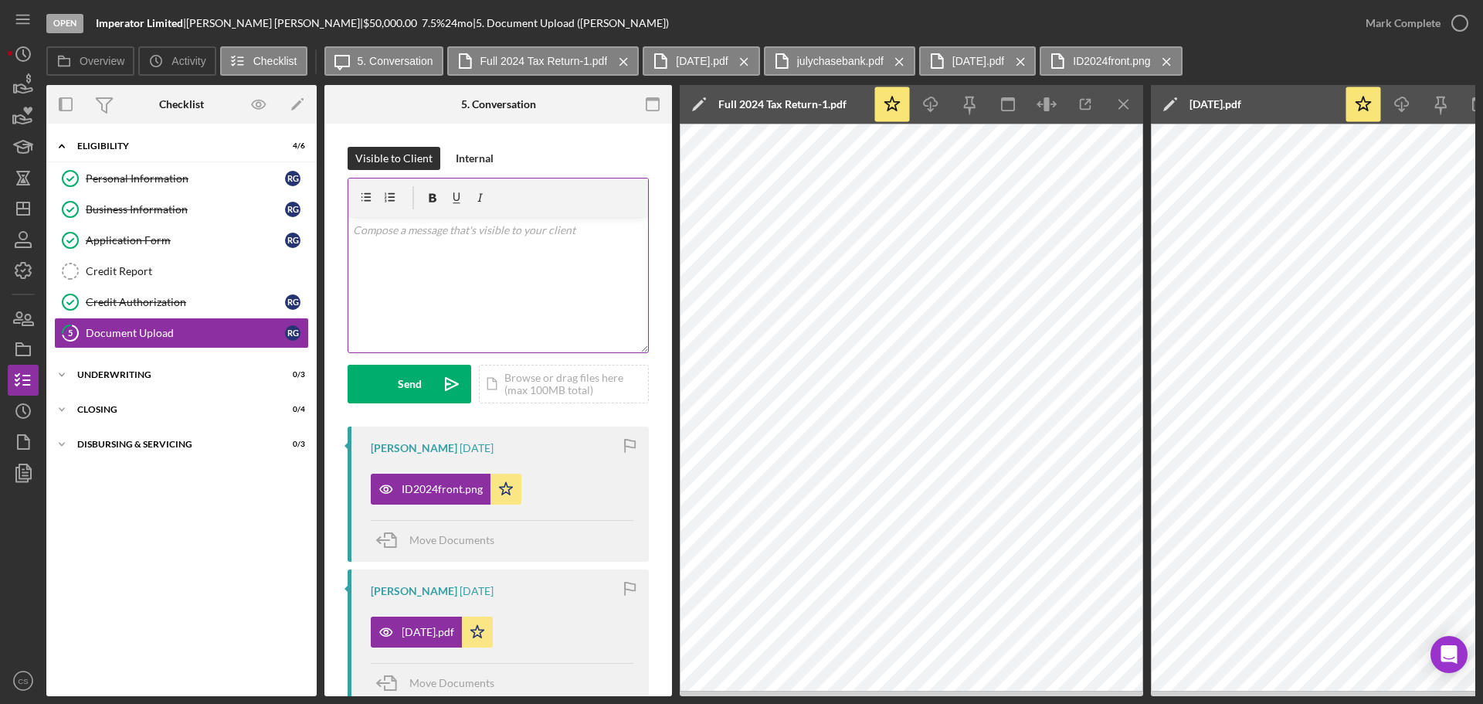
click at [526, 286] on div "v Color teal Color pink Remove color Add row above Add row below Add column bef…" at bounding box center [498, 284] width 300 height 135
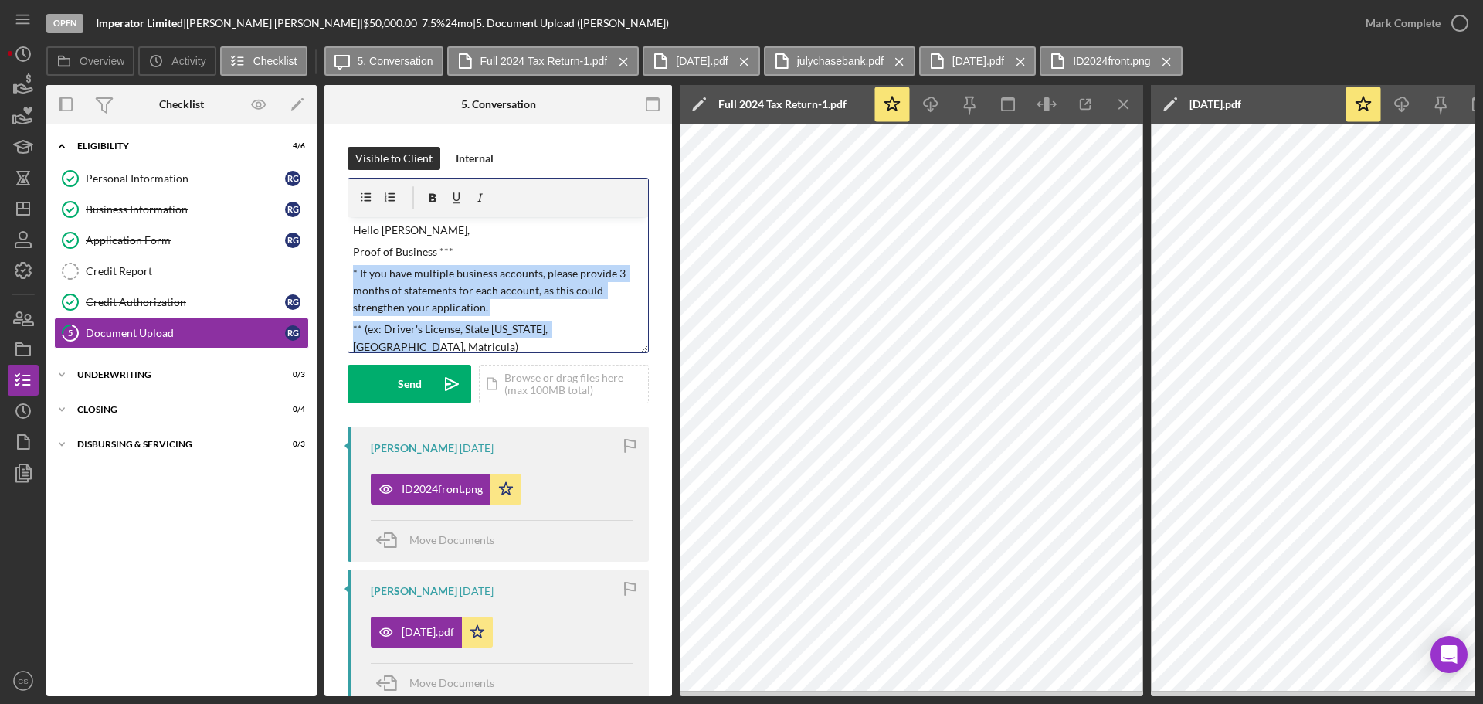
drag, startPoint x: 615, startPoint y: 331, endPoint x: 346, endPoint y: 274, distance: 274.8
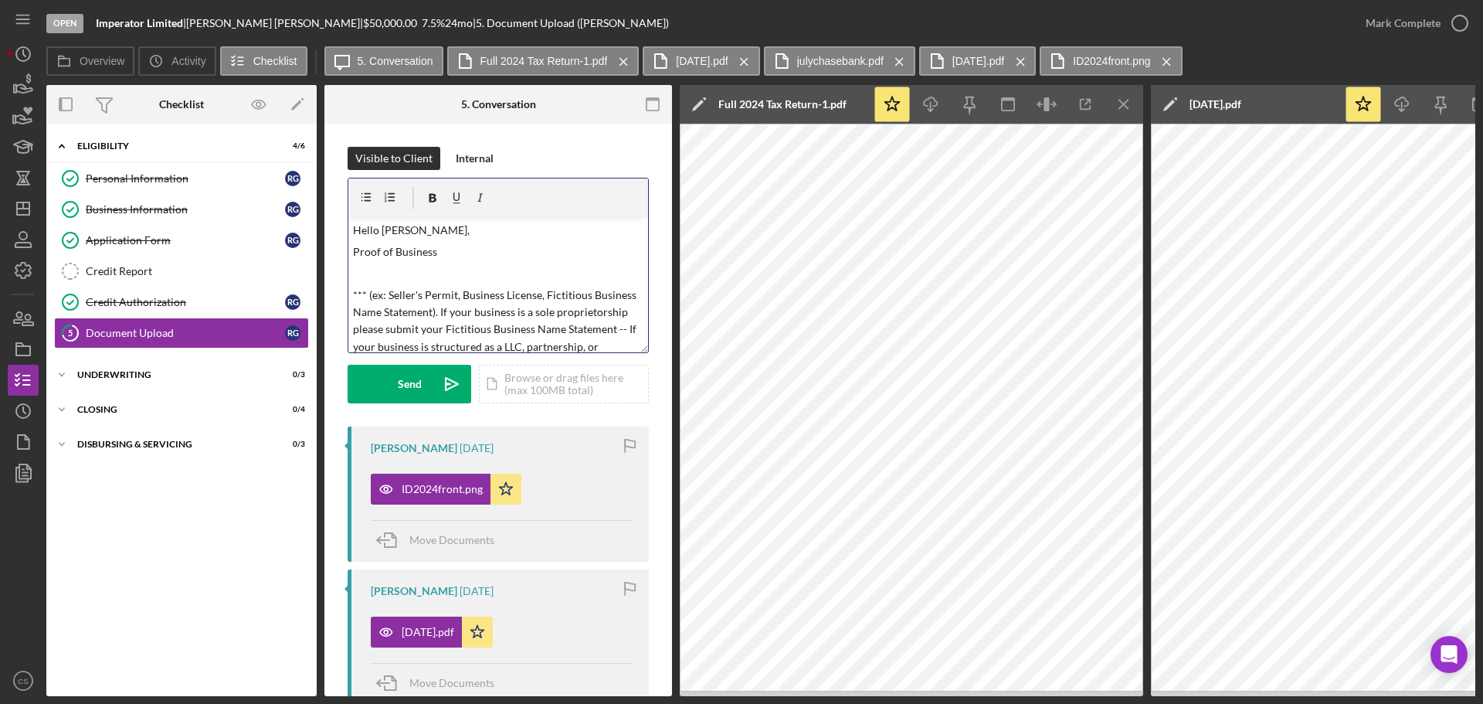
click at [351, 251] on div "v Color teal Color pink Remove color Add row above Add row below Add column bef…" at bounding box center [498, 284] width 300 height 135
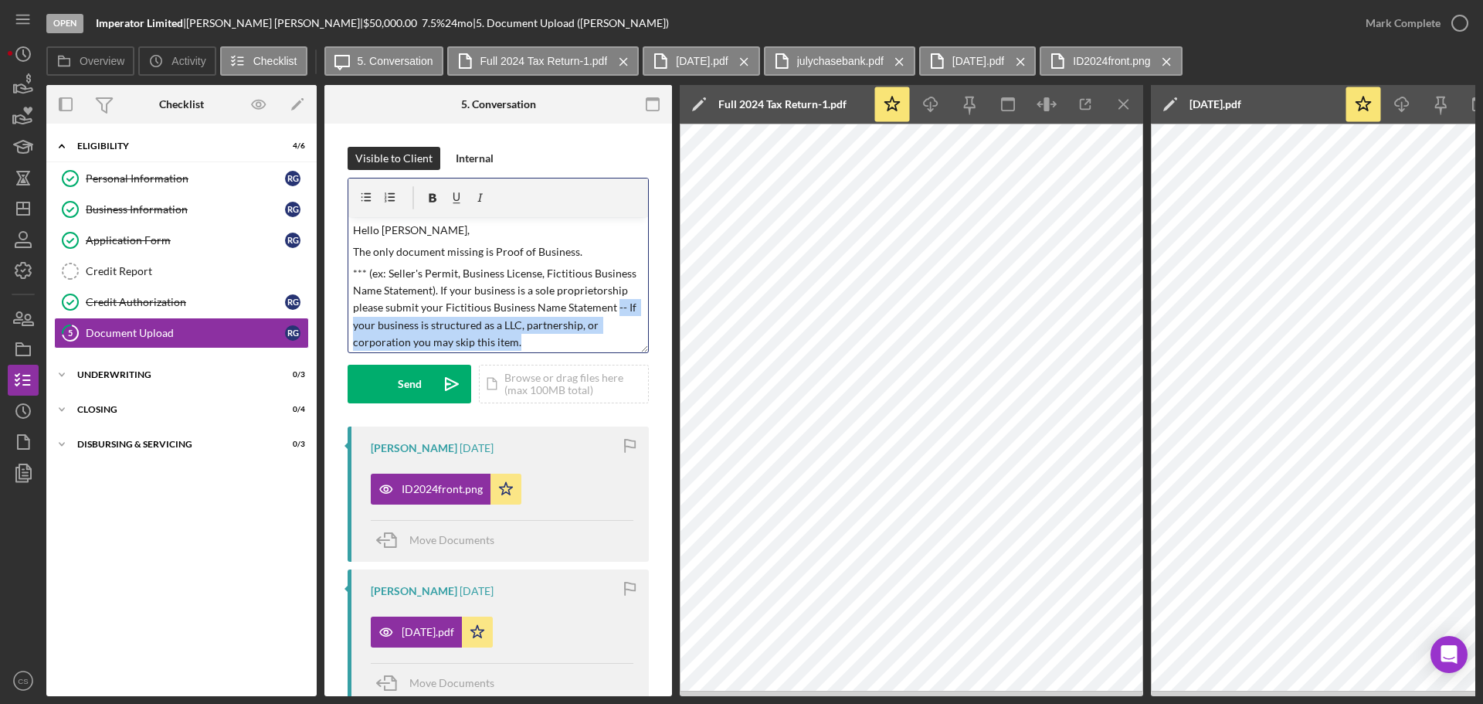
drag, startPoint x: 556, startPoint y: 339, endPoint x: 616, endPoint y: 309, distance: 67.4
click at [616, 309] on p "*** (ex: Seller's Permit, Business License, Fictitious Business Name Statement)…" at bounding box center [498, 308] width 291 height 87
drag, startPoint x: 370, startPoint y: 273, endPoint x: 334, endPoint y: 273, distance: 35.5
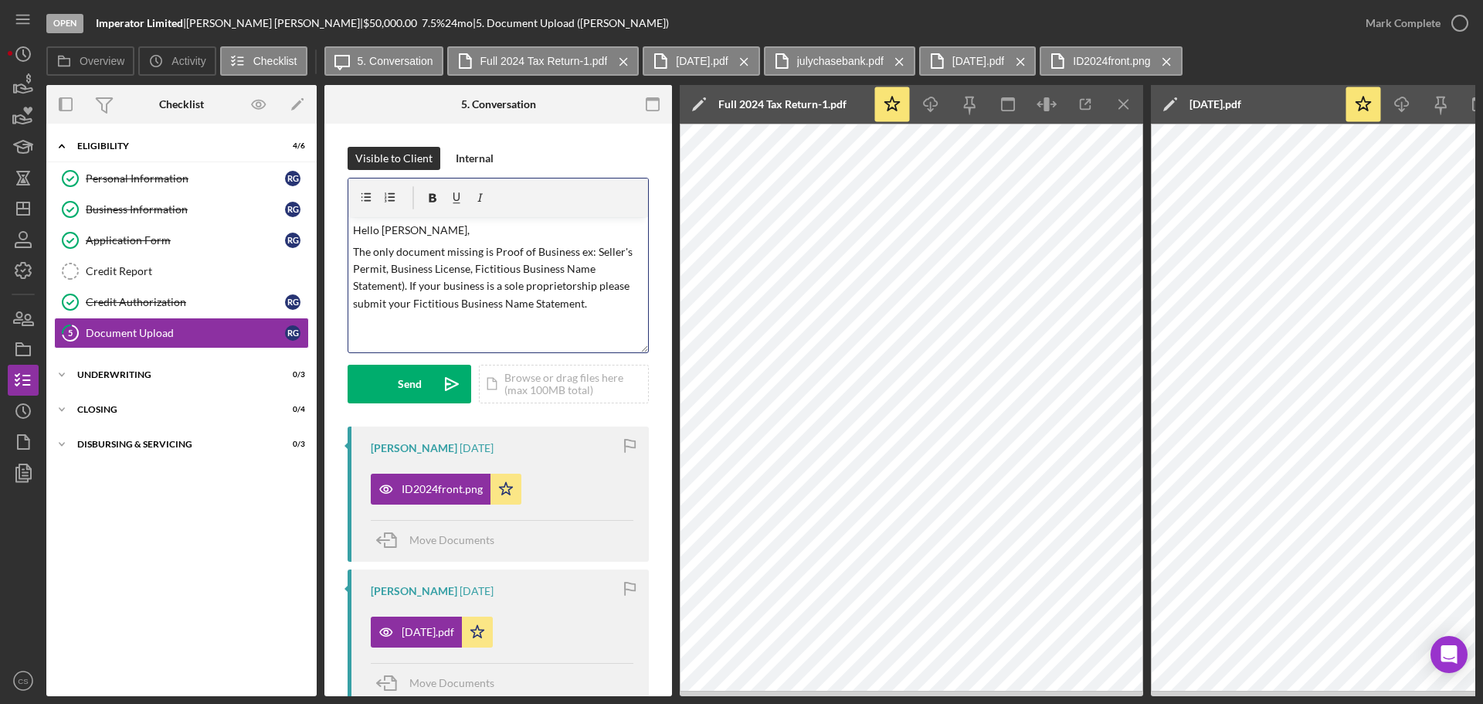
click at [575, 256] on p "The only document missing is Proof of Business ex: Seller's Permit, Business Li…" at bounding box center [498, 278] width 291 height 70
click at [537, 329] on p "The only document missing is Proof of Business. Some examples include Seller's …" at bounding box center [498, 286] width 291 height 87
click at [396, 381] on button "Send Icon/icon-invite-send" at bounding box center [410, 384] width 124 height 39
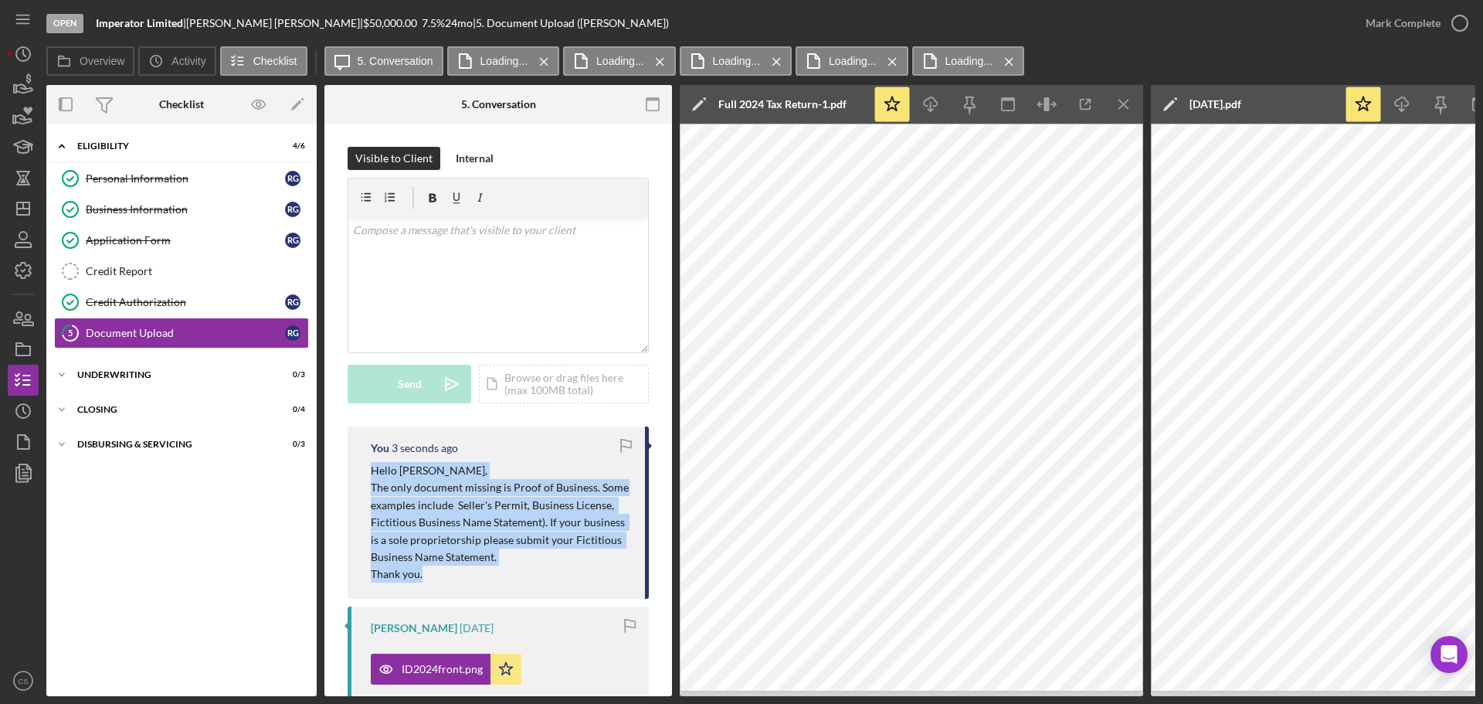
drag, startPoint x: 385, startPoint y: 510, endPoint x: 369, endPoint y: 470, distance: 42.6
click at [369, 470] on div "You 3 seconds ago Hello [PERSON_NAME], The only document missing is Proof of Bu…" at bounding box center [498, 512] width 301 height 172
copy div "Hello [PERSON_NAME], The only document missing is Proof of Business. Some examp…"
click at [25, 218] on icon "Icon/Dashboard" at bounding box center [23, 208] width 39 height 39
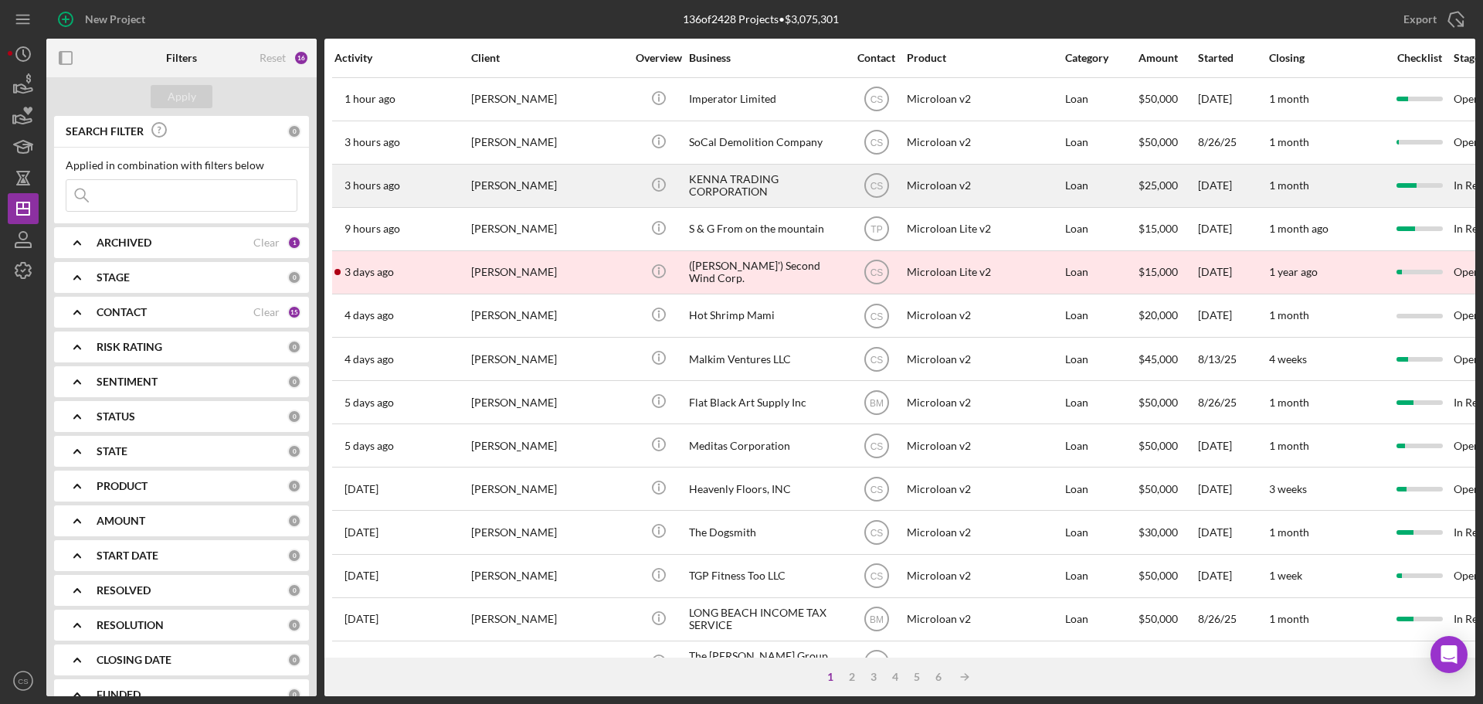
click at [598, 199] on div "[PERSON_NAME]" at bounding box center [548, 185] width 154 height 41
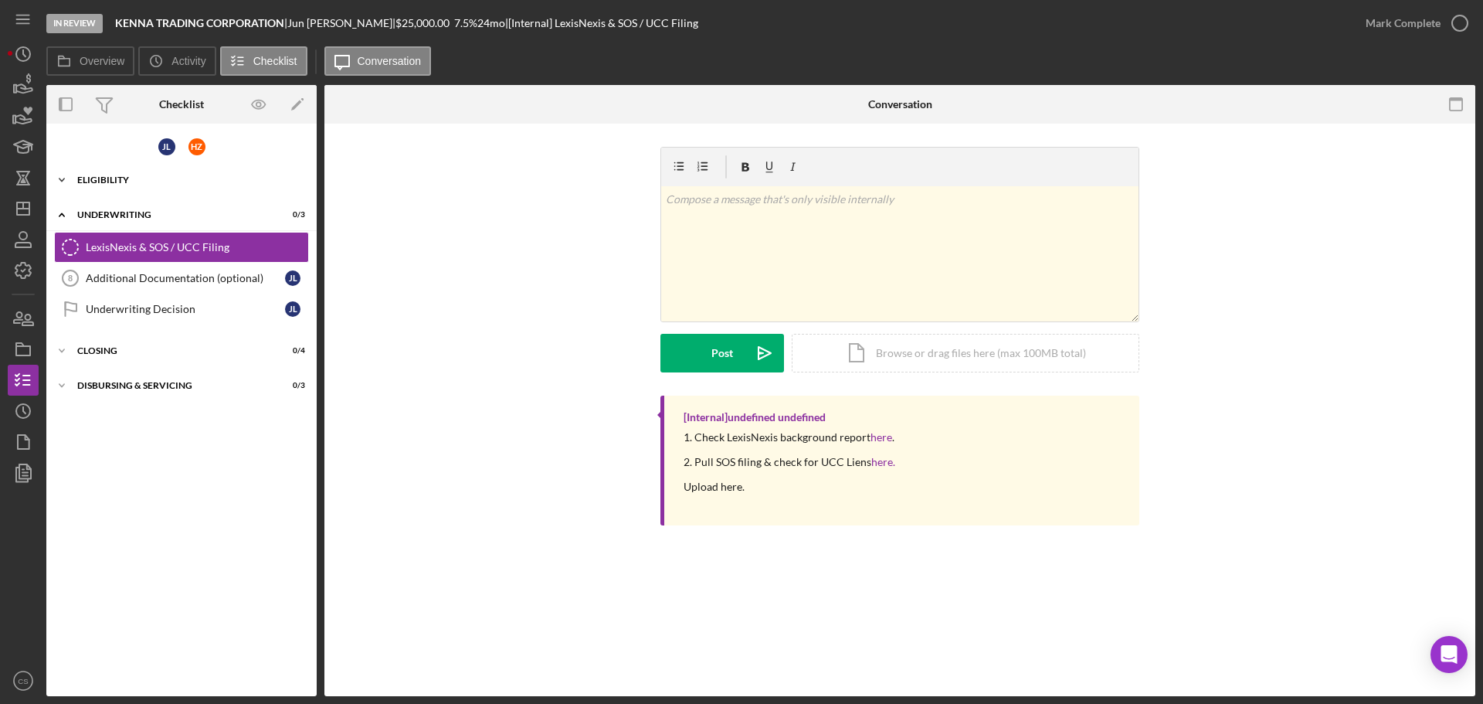
click at [148, 174] on div "Icon/Expander Eligibility 8 / 8" at bounding box center [181, 180] width 270 height 31
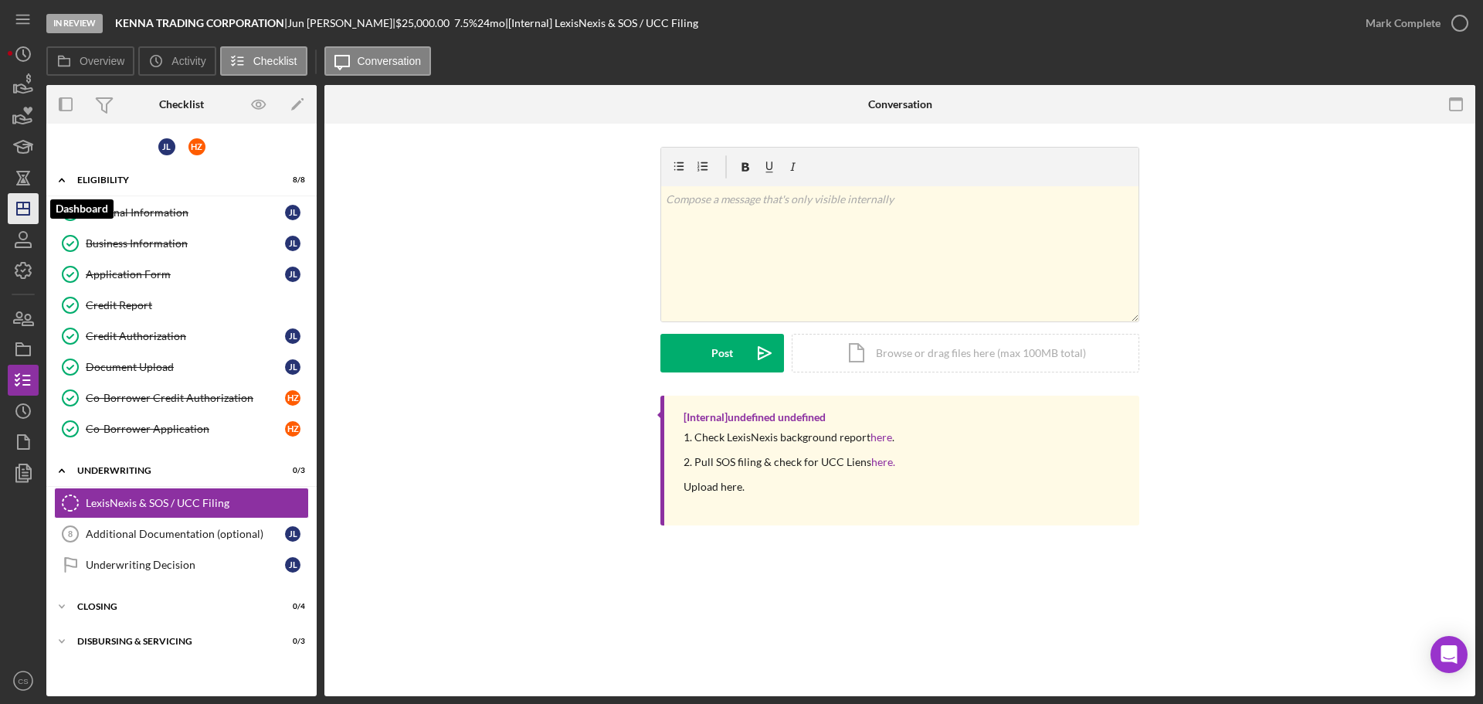
click at [25, 199] on icon "Icon/Dashboard" at bounding box center [23, 208] width 39 height 39
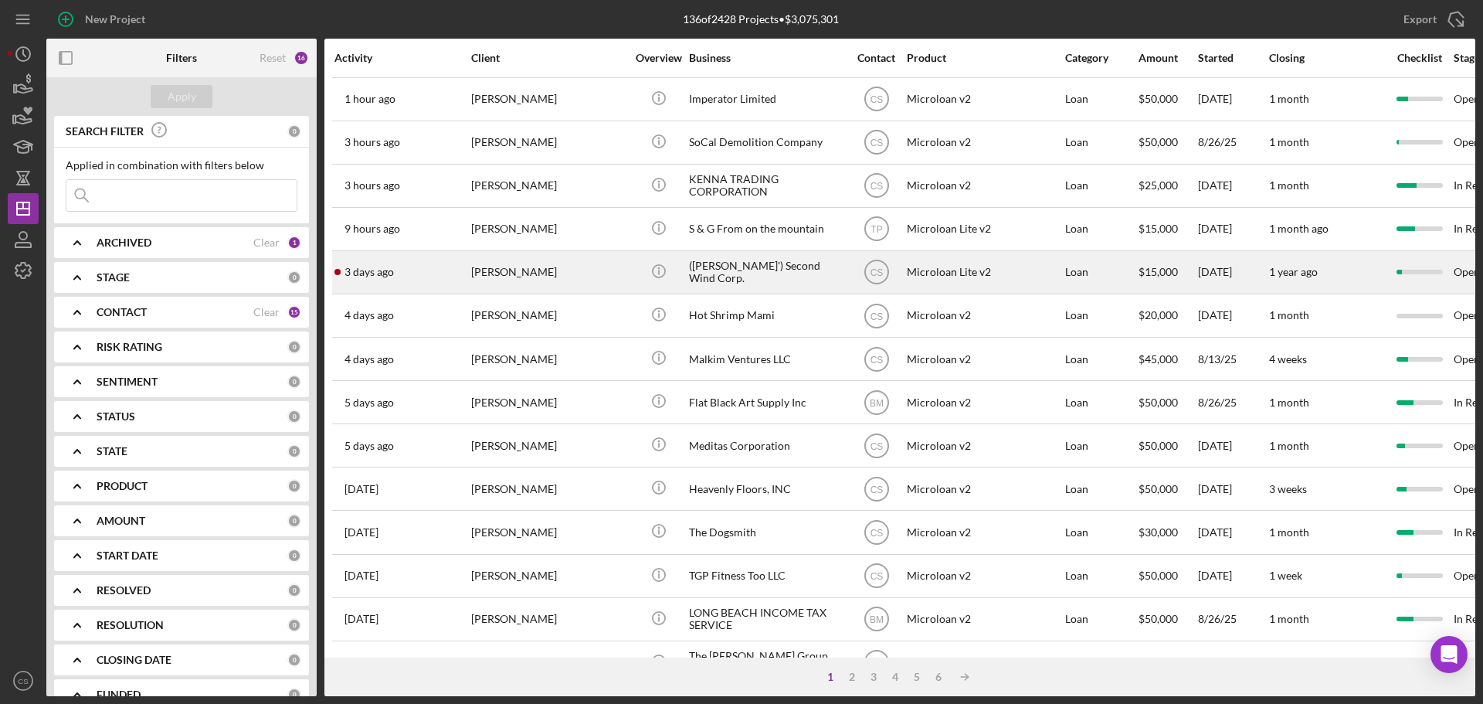
click at [492, 272] on div "[PERSON_NAME]" at bounding box center [548, 272] width 154 height 41
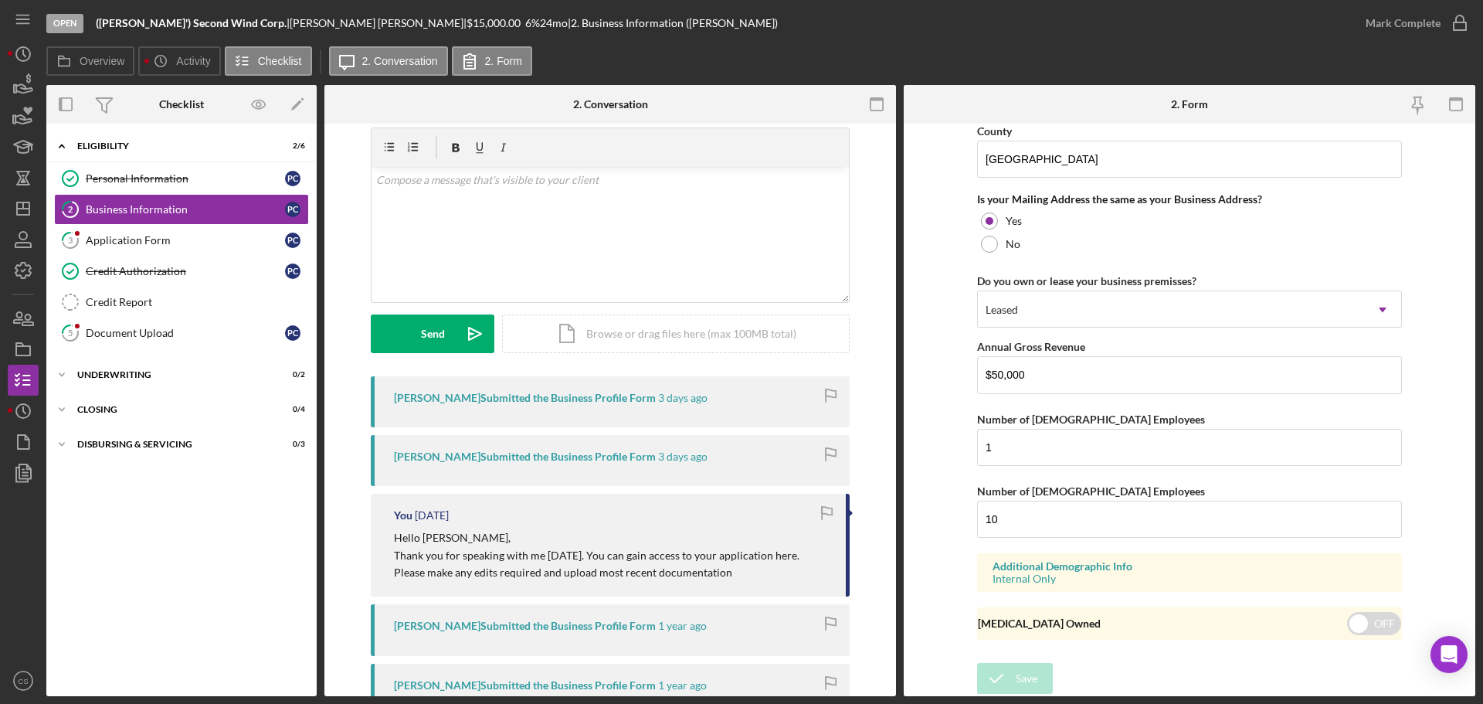
scroll to position [77, 0]
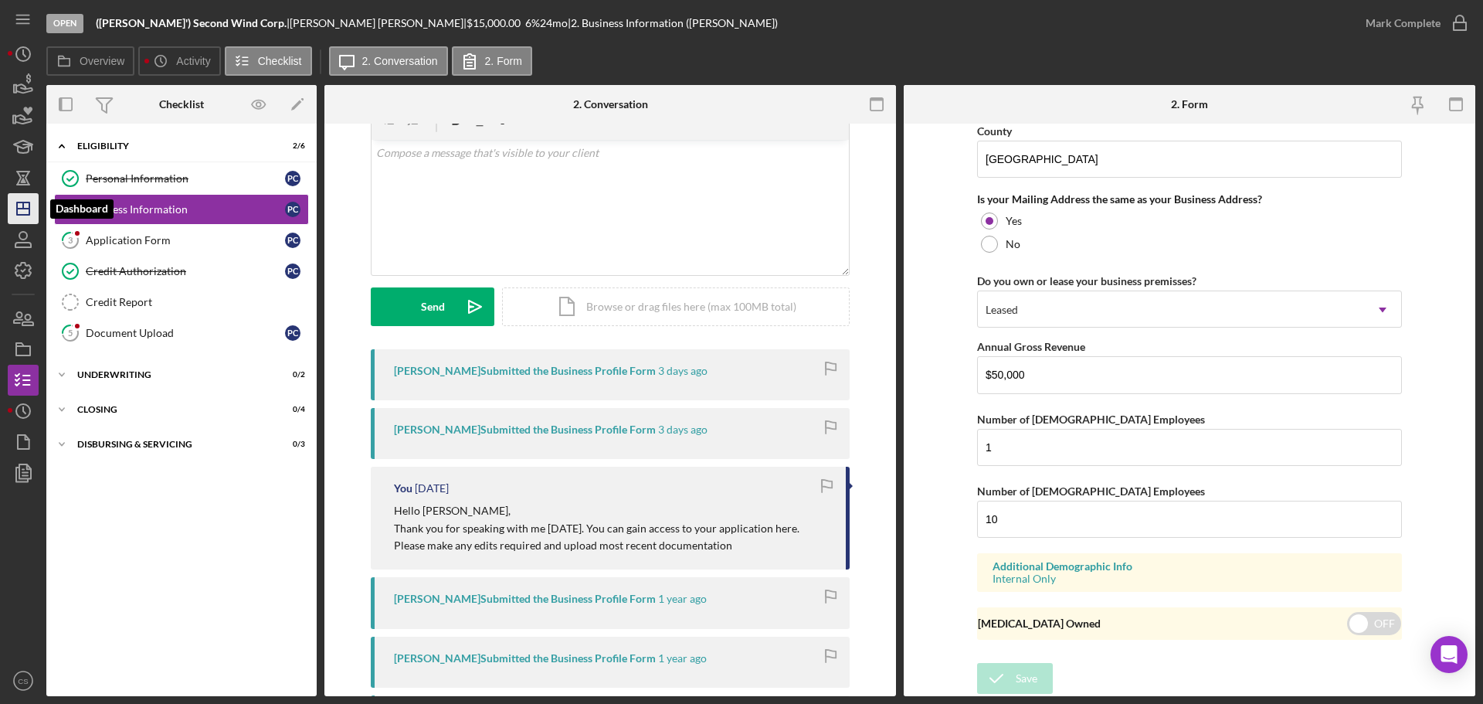
click at [19, 212] on icon "Icon/Dashboard" at bounding box center [23, 208] width 39 height 39
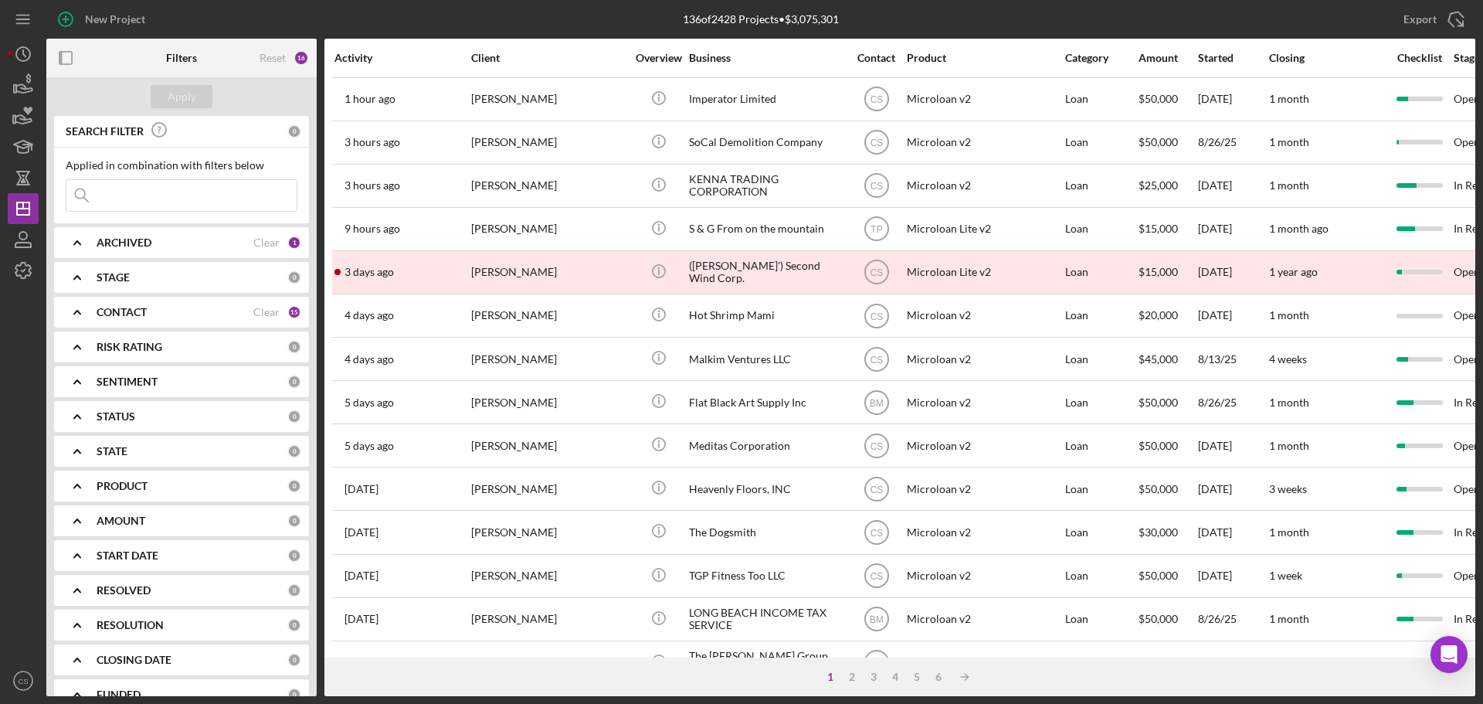
click at [24, 489] on div at bounding box center [23, 475] width 31 height 379
click at [15, 579] on div at bounding box center [23, 475] width 31 height 379
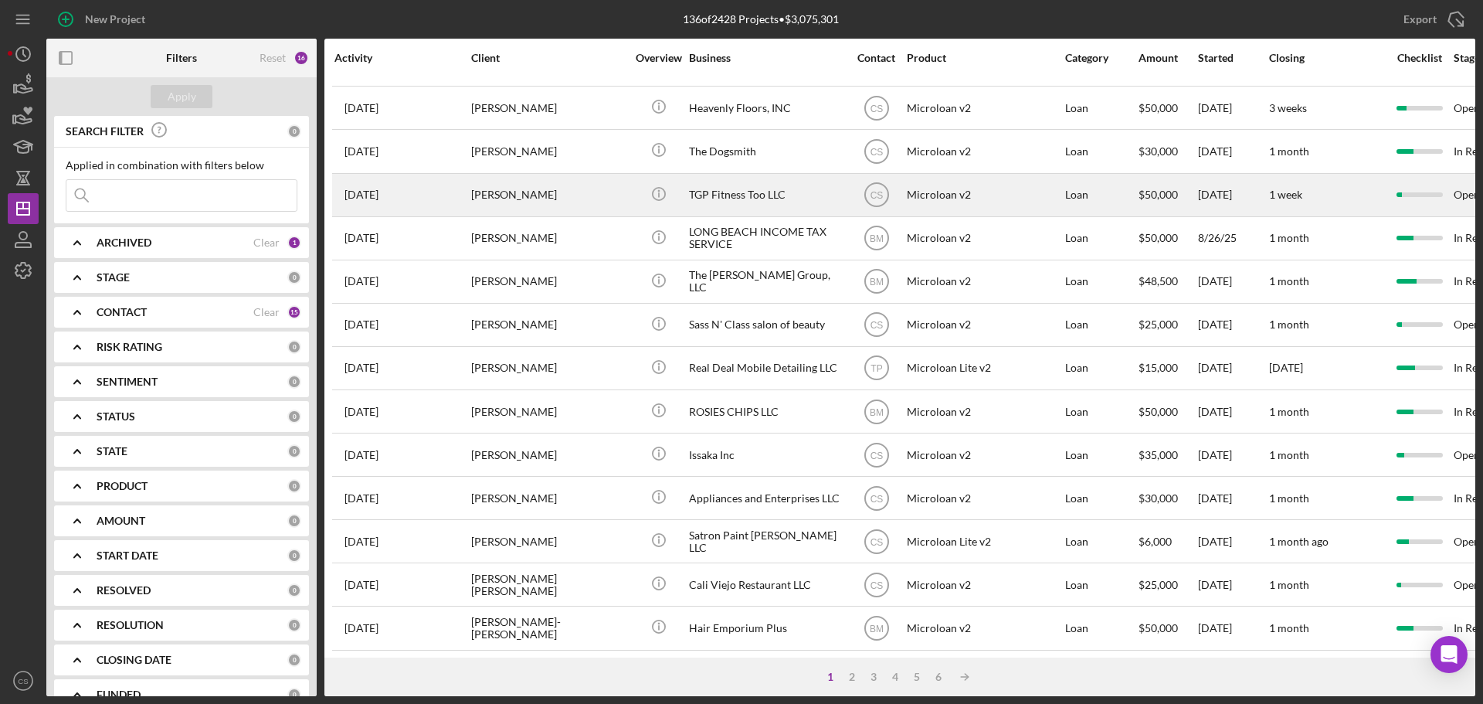
scroll to position [386, 0]
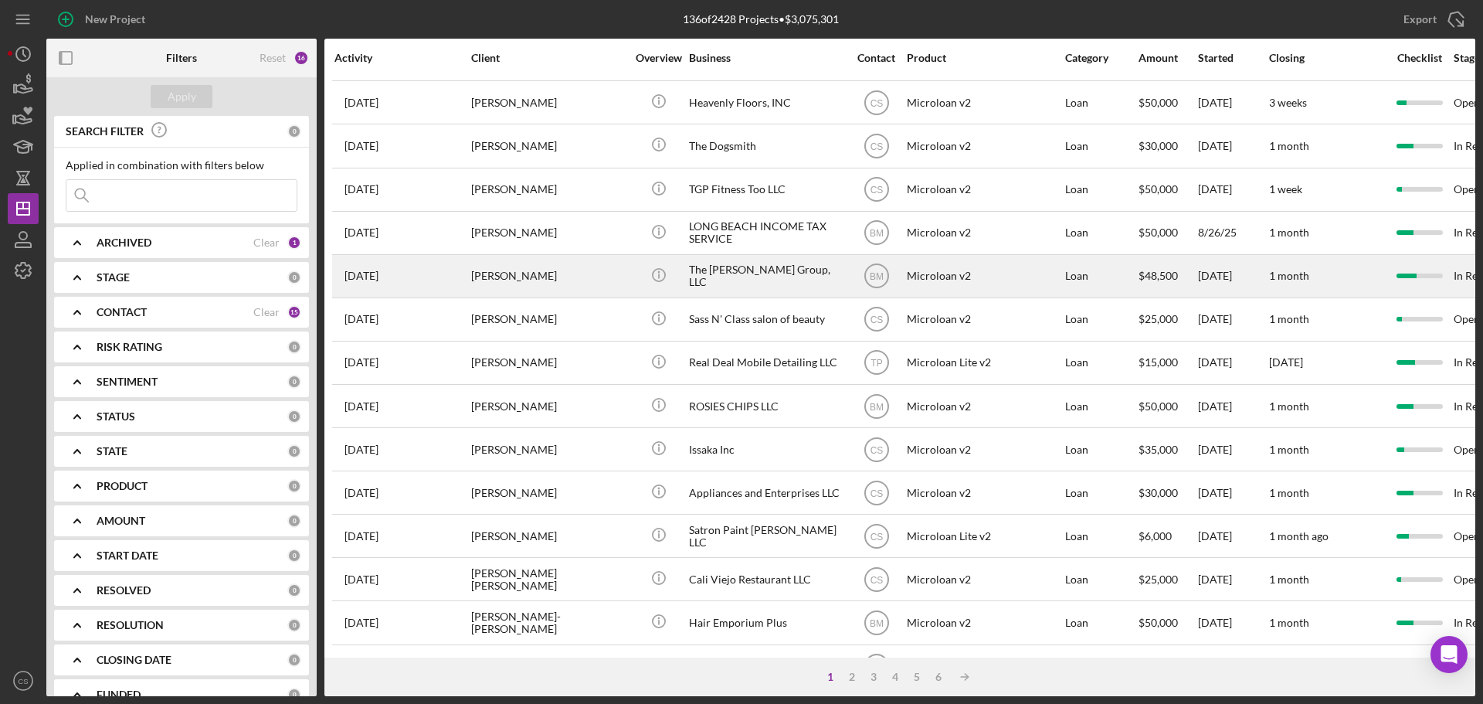
click at [596, 268] on div "[PERSON_NAME]" at bounding box center [548, 276] width 154 height 41
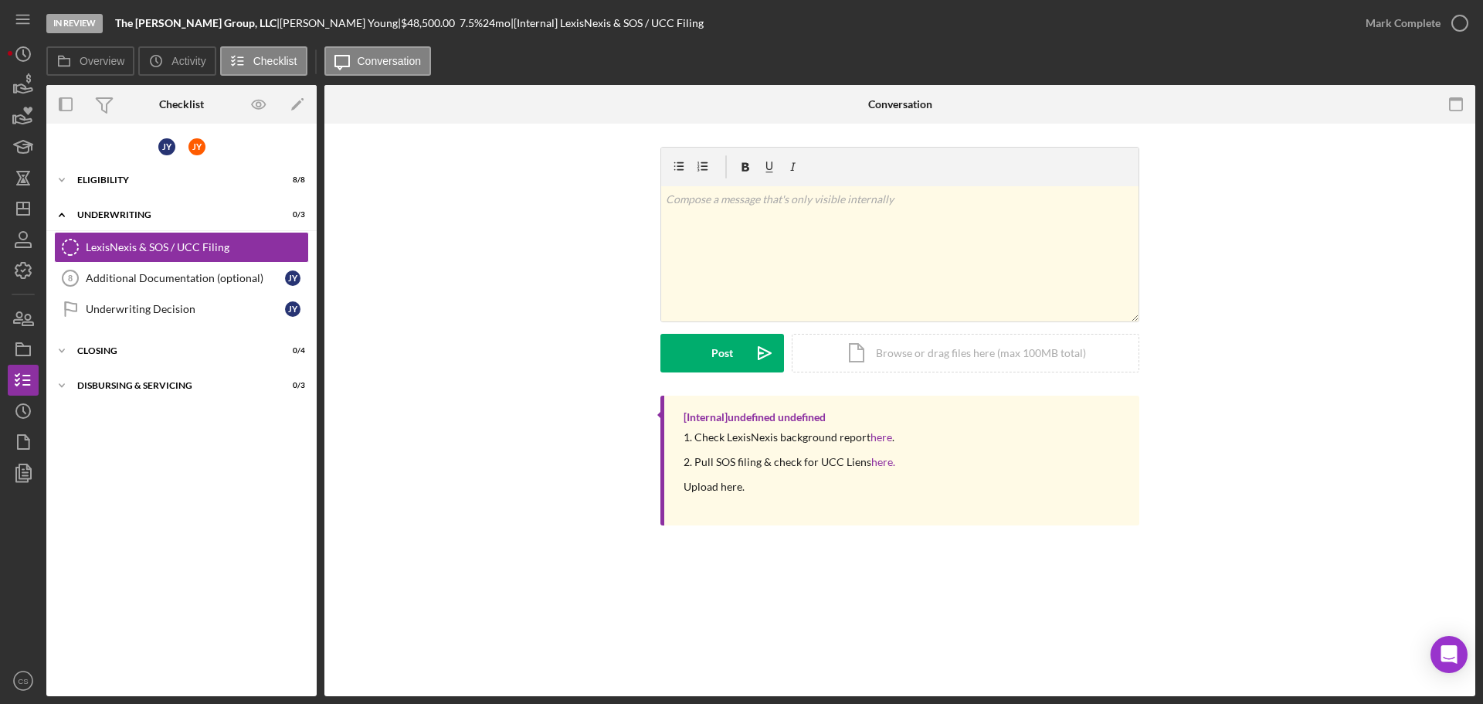
drag, startPoint x: 226, startPoint y: 25, endPoint x: 290, endPoint y: 19, distance: 63.6
click at [290, 19] on div "The [PERSON_NAME] Group, LLC | [PERSON_NAME] | $48,500.00 7.5 % 24 mo | [Intern…" at bounding box center [409, 23] width 589 height 12
copy div "[PERSON_NAME]"
click at [120, 185] on div "Icon/Expander Eligibility 8 / 8" at bounding box center [181, 180] width 270 height 31
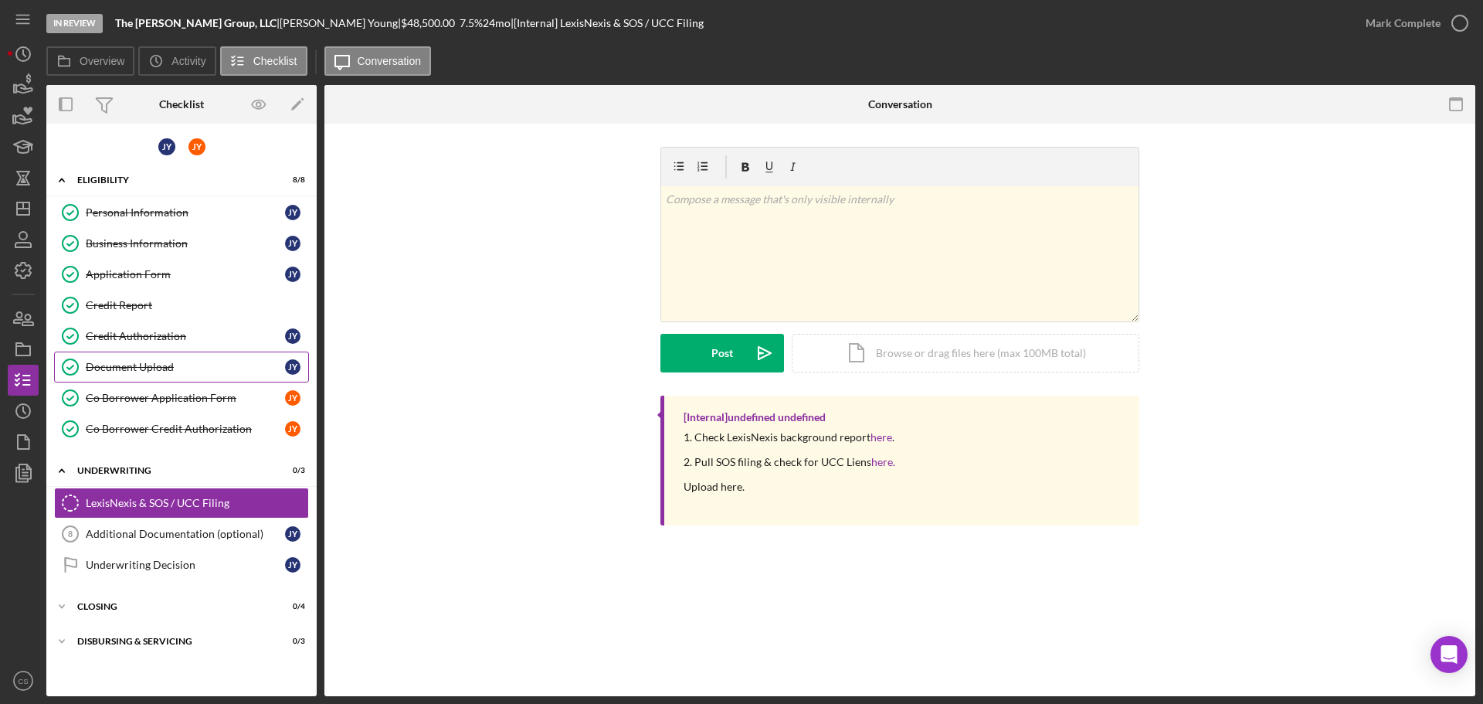
click at [190, 366] on div "Document Upload" at bounding box center [185, 367] width 199 height 12
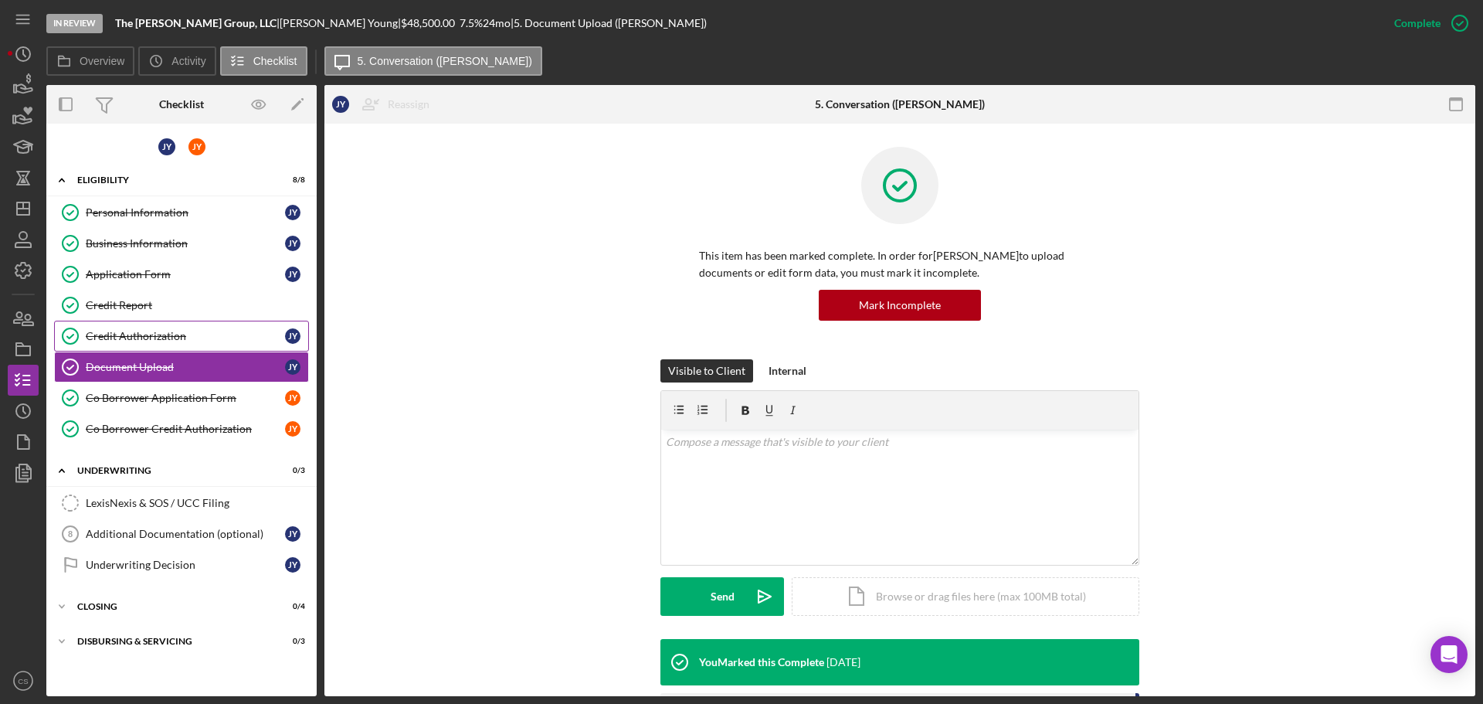
click at [202, 338] on div "Credit Authorization" at bounding box center [185, 336] width 199 height 12
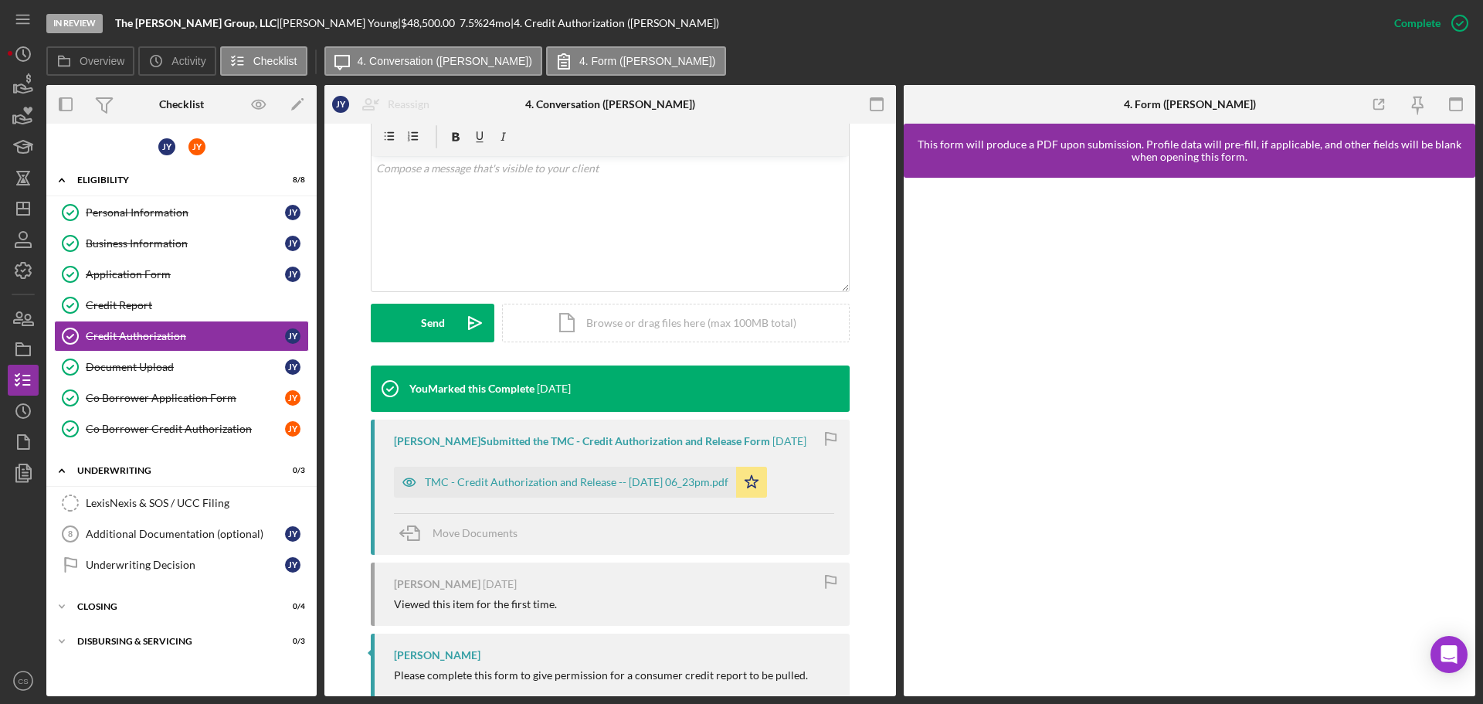
scroll to position [309, 0]
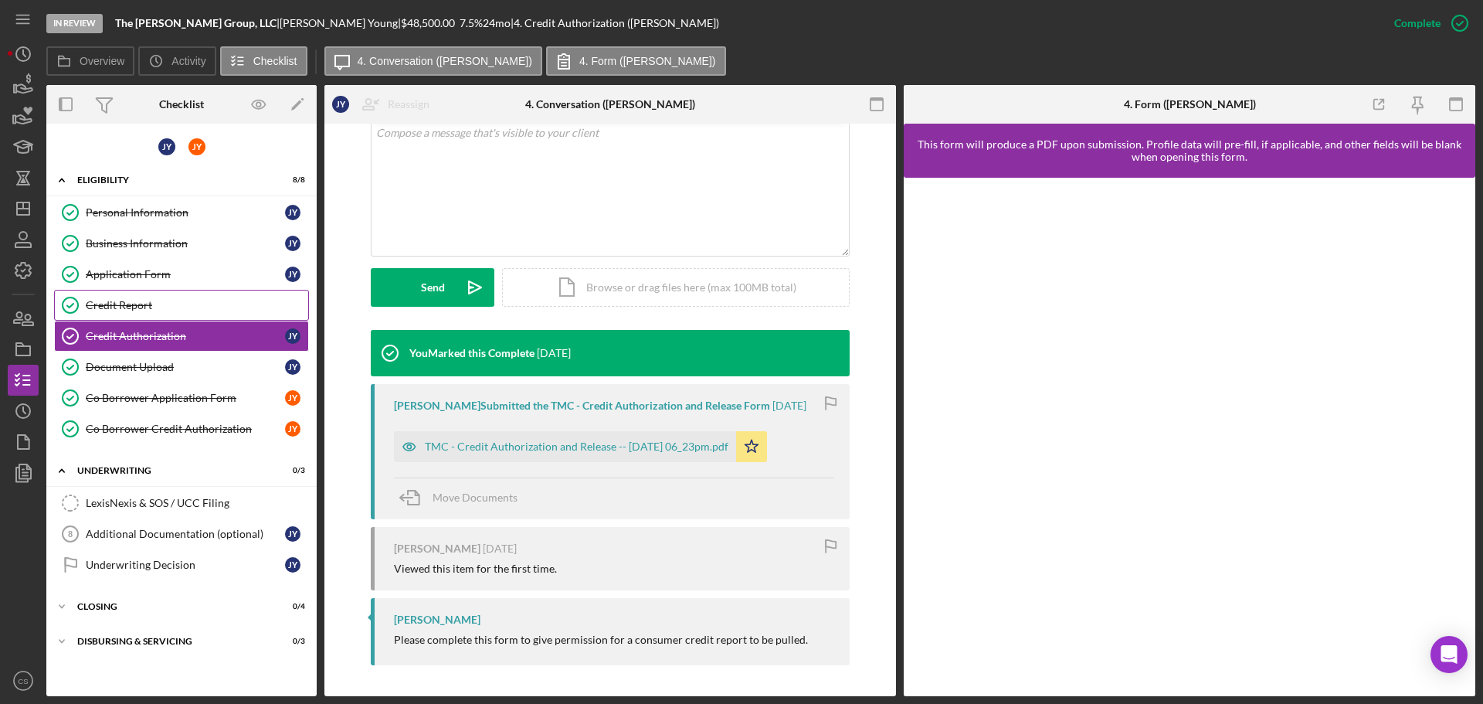
click at [185, 304] on div "Credit Report" at bounding box center [197, 305] width 222 height 12
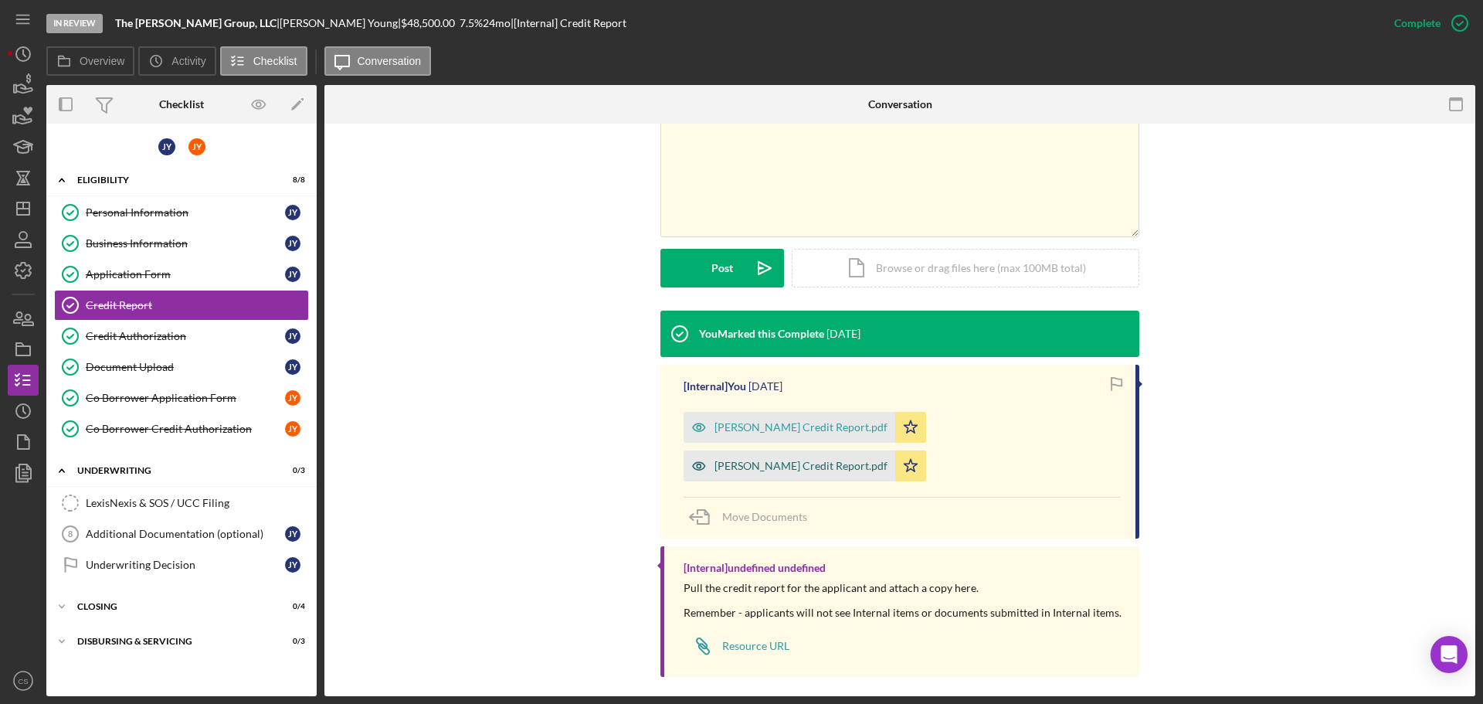
scroll to position [309, 0]
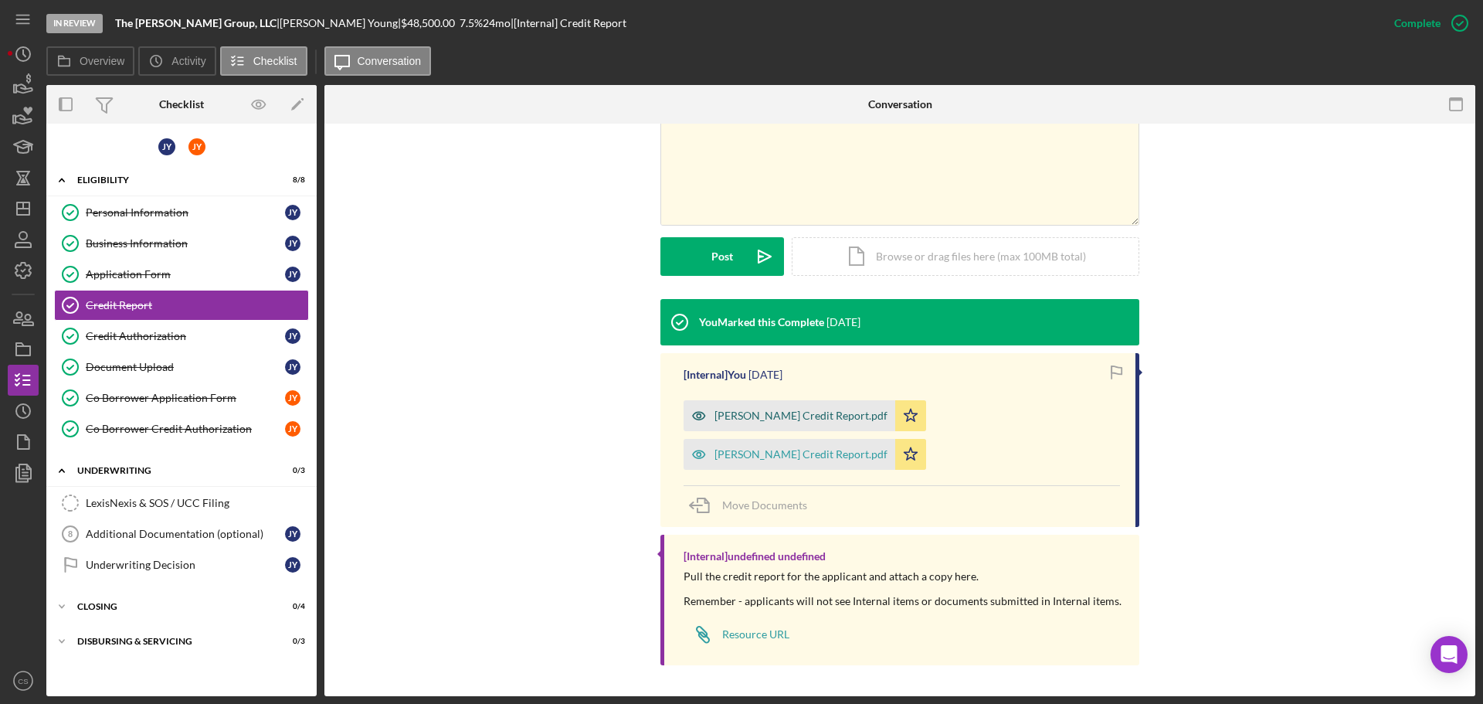
click at [765, 422] on div "[PERSON_NAME] Credit Report.pdf" at bounding box center [790, 415] width 212 height 31
click at [765, 422] on div "[PERSON_NAME] Credit Report.pdf Icon/Star [PERSON_NAME] Credit Report.pdf Icon/…" at bounding box center [902, 430] width 436 height 77
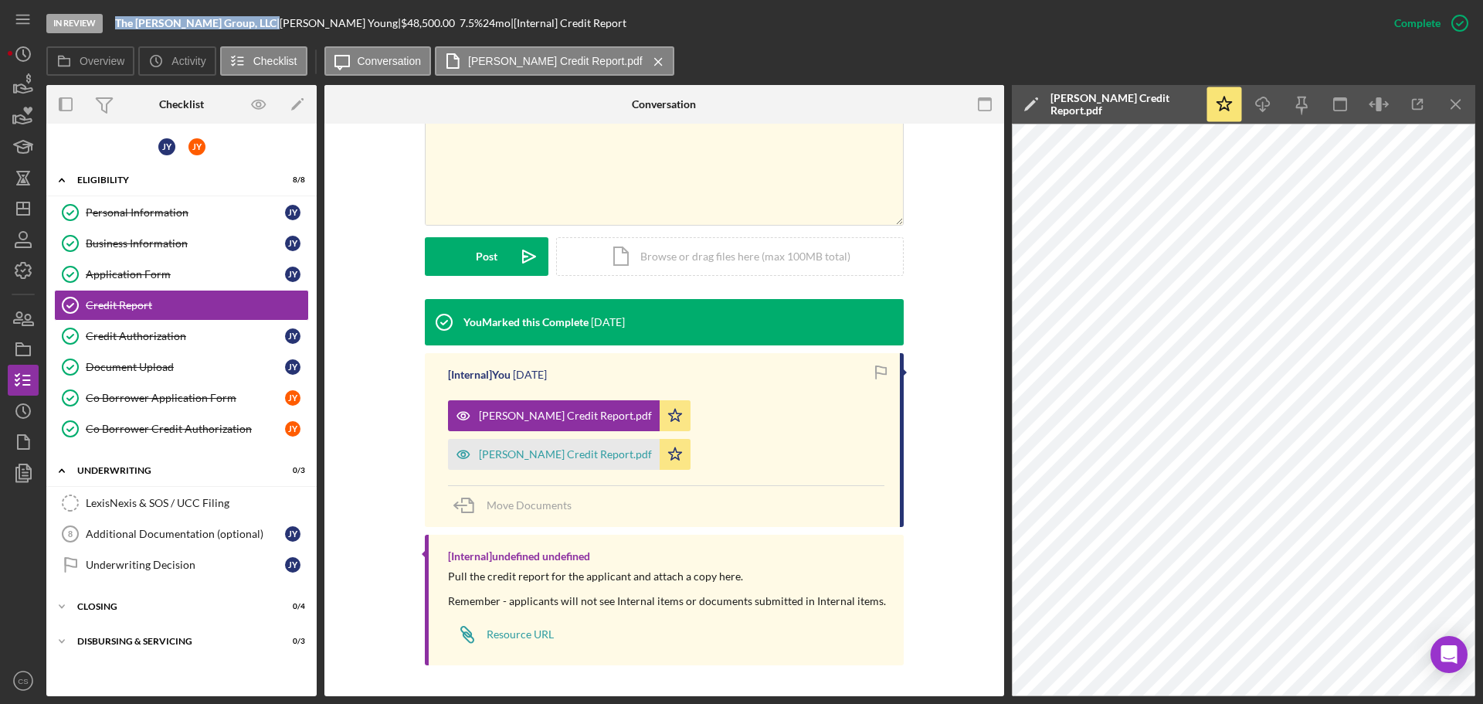
drag, startPoint x: 218, startPoint y: 19, endPoint x: 117, endPoint y: 19, distance: 100.4
click at [117, 19] on div "The [PERSON_NAME] Group, LLC |" at bounding box center [197, 23] width 165 height 12
copy div "The [PERSON_NAME] Group, LLC"
click at [184, 216] on div "Personal Information" at bounding box center [185, 212] width 199 height 12
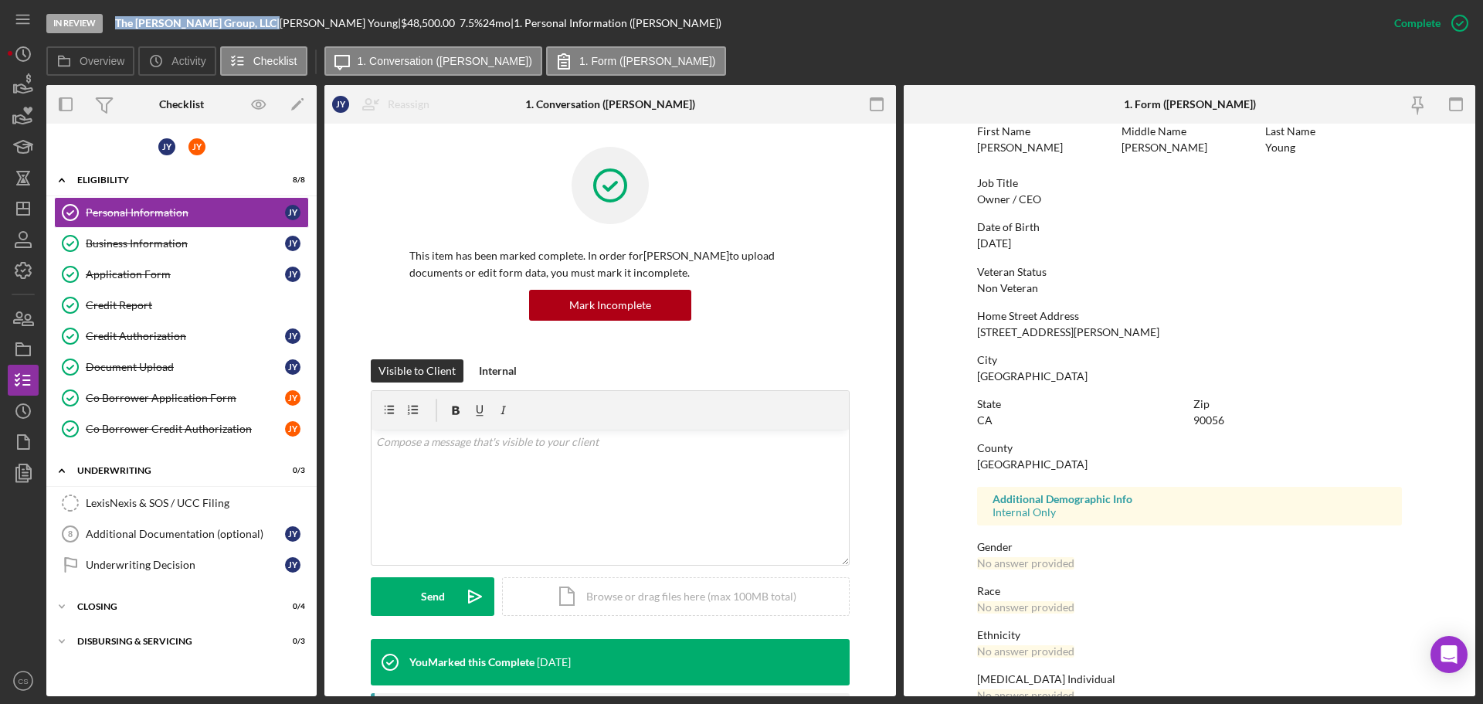
scroll to position [148, 0]
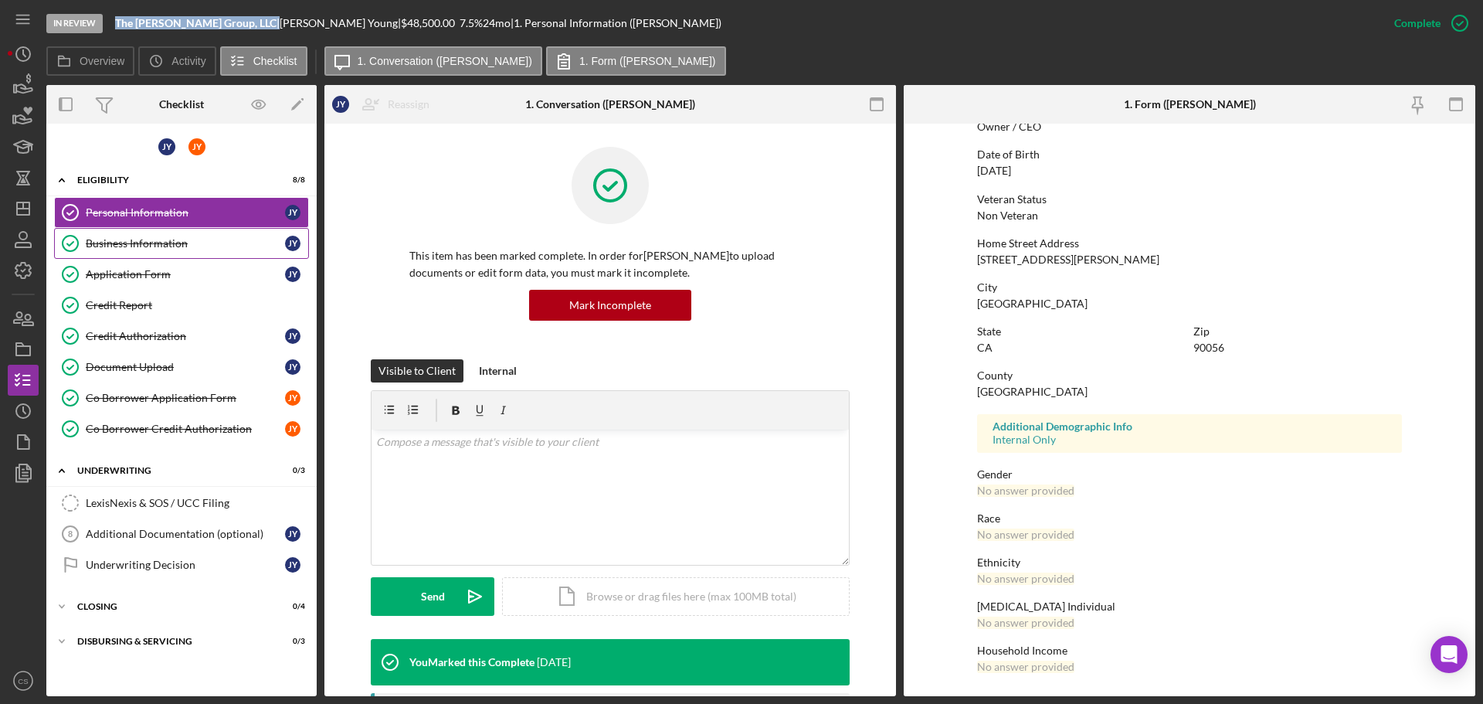
click at [135, 247] on div "Business Information" at bounding box center [185, 243] width 199 height 12
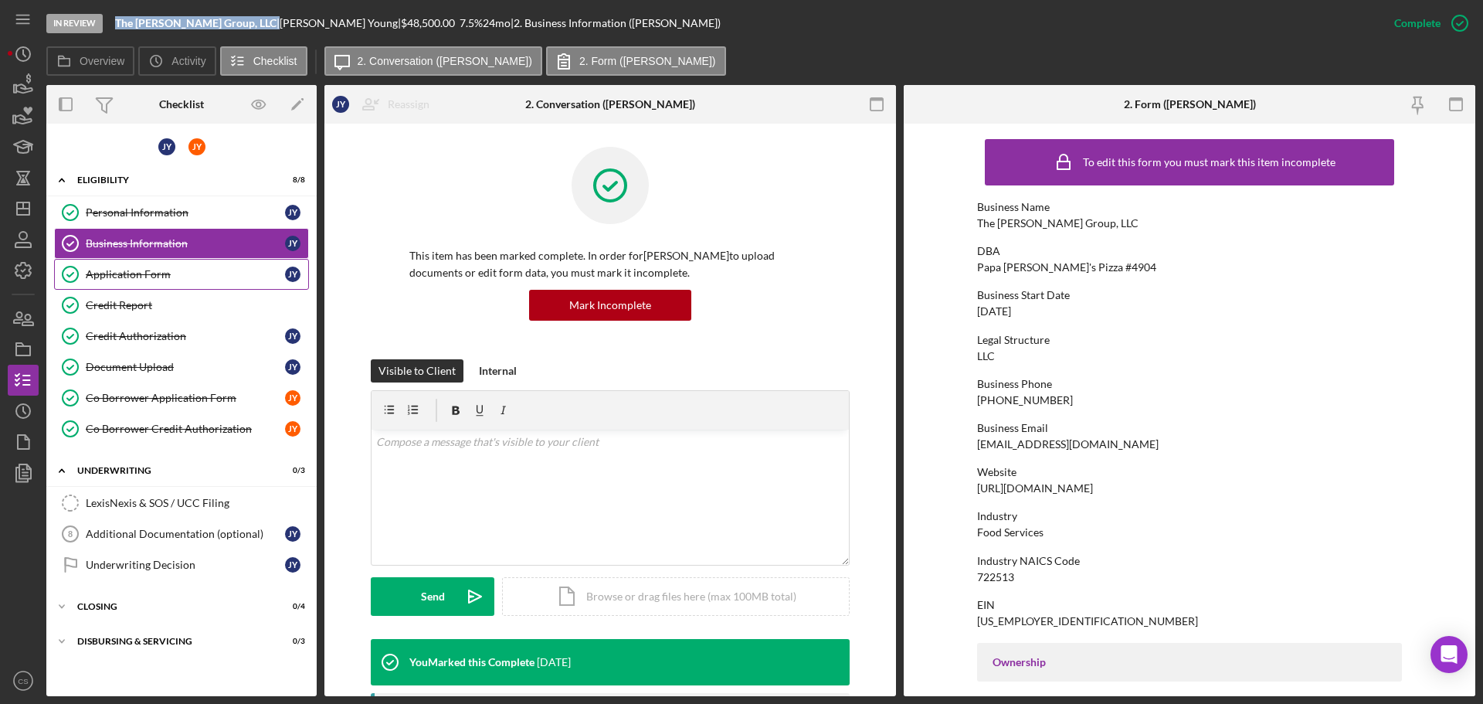
click at [219, 277] on div "Application Form" at bounding box center [185, 274] width 199 height 12
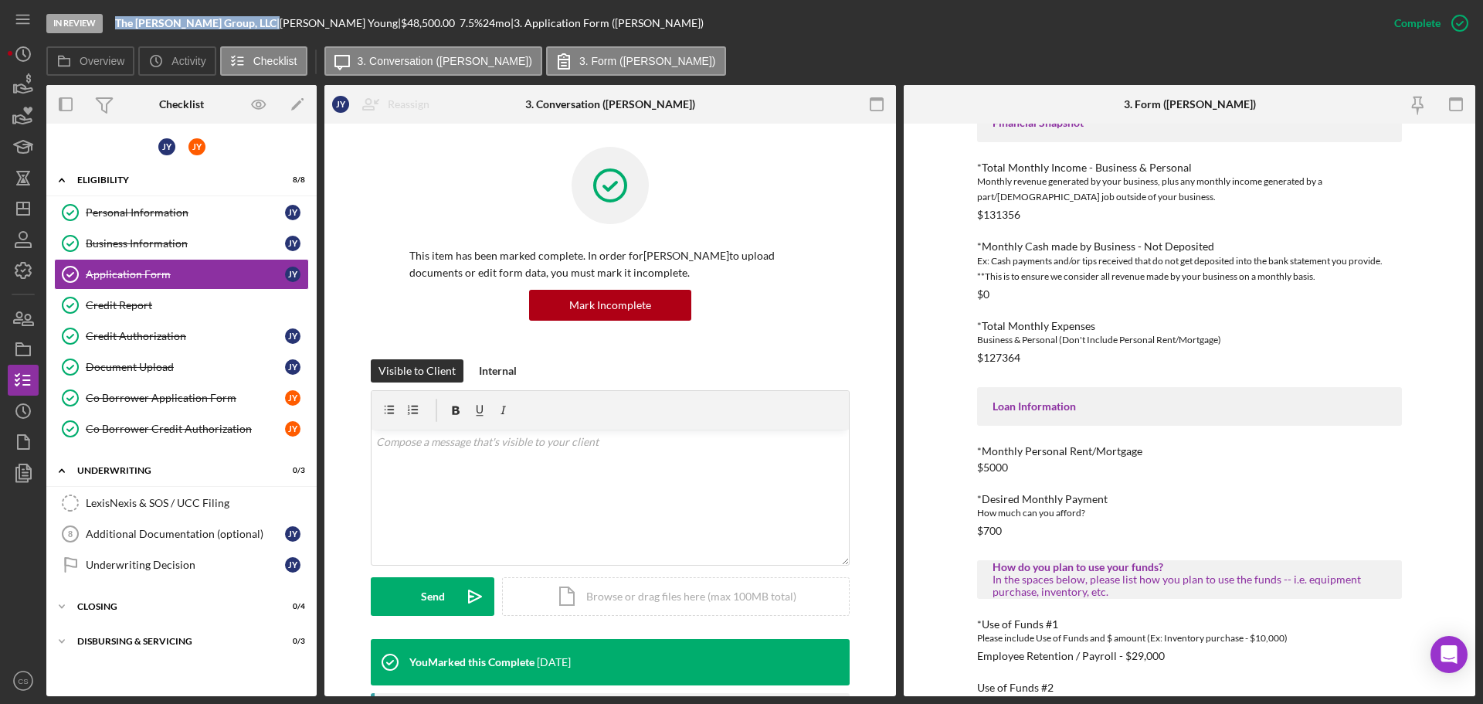
scroll to position [580, 0]
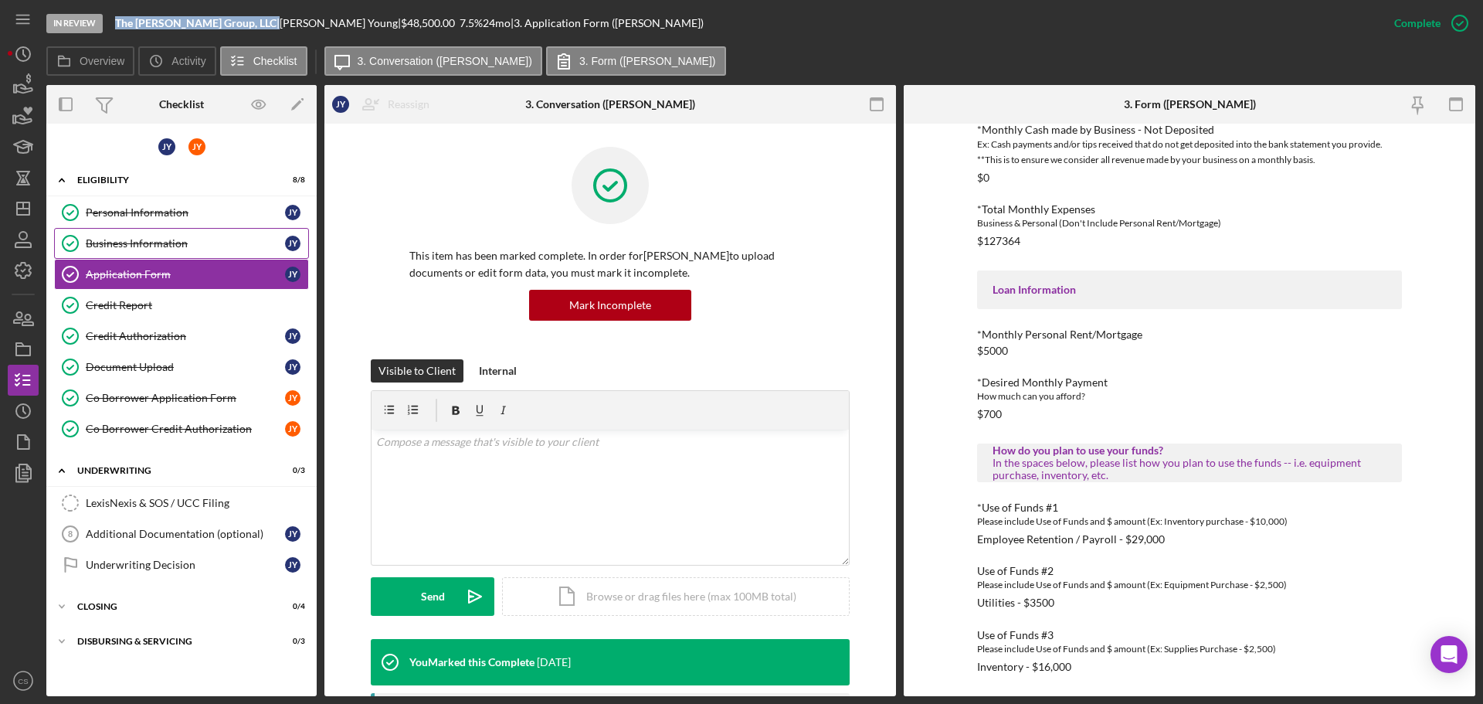
click at [163, 239] on div "Business Information" at bounding box center [185, 243] width 199 height 12
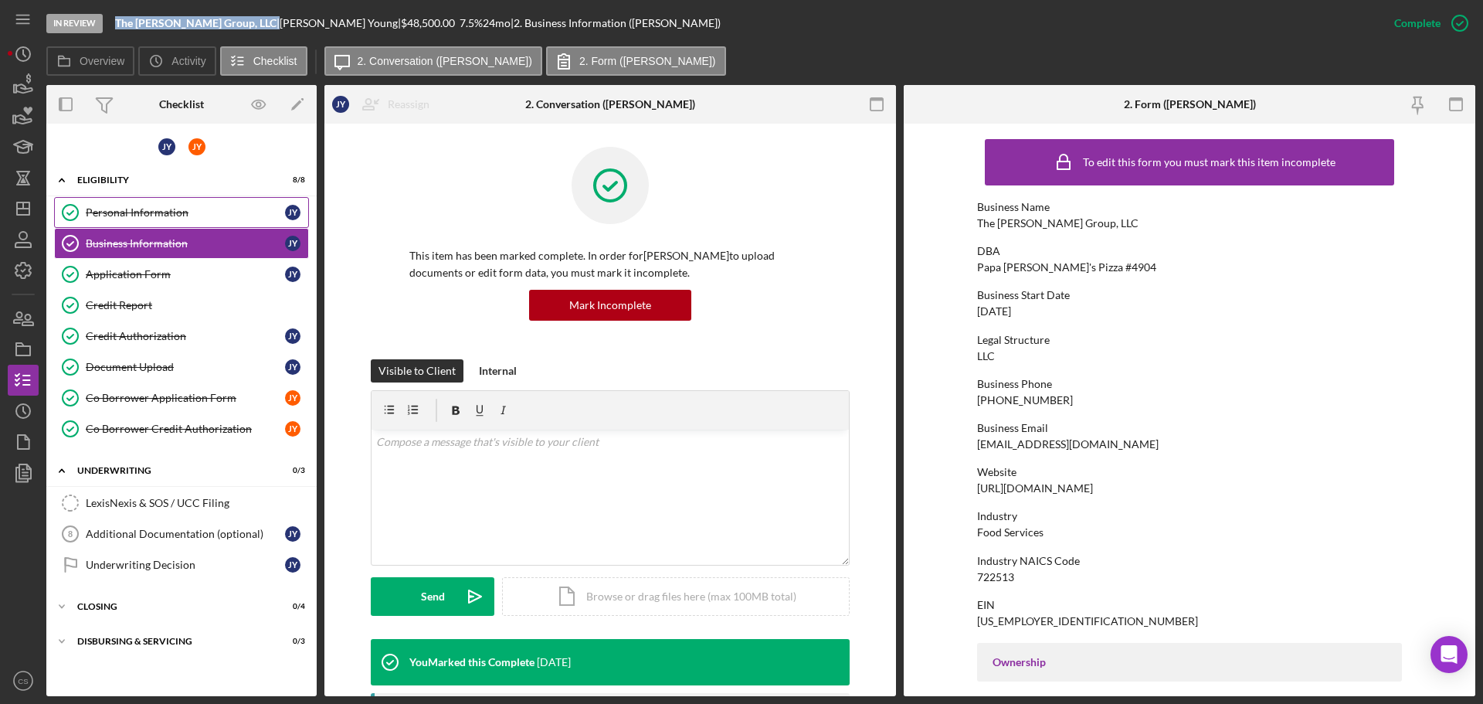
click at [174, 212] on div "Personal Information" at bounding box center [185, 212] width 199 height 12
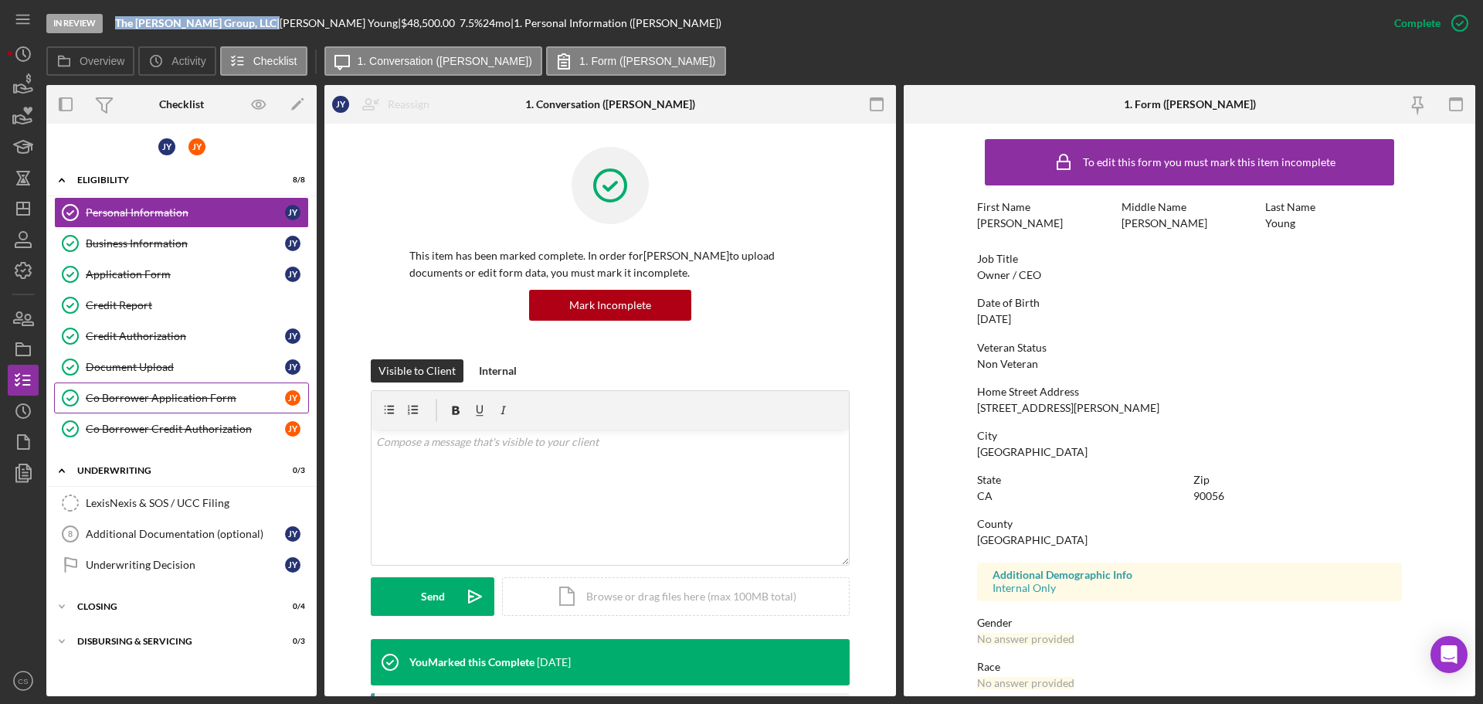
click at [211, 392] on div "Co Borrower Application Form" at bounding box center [185, 398] width 199 height 12
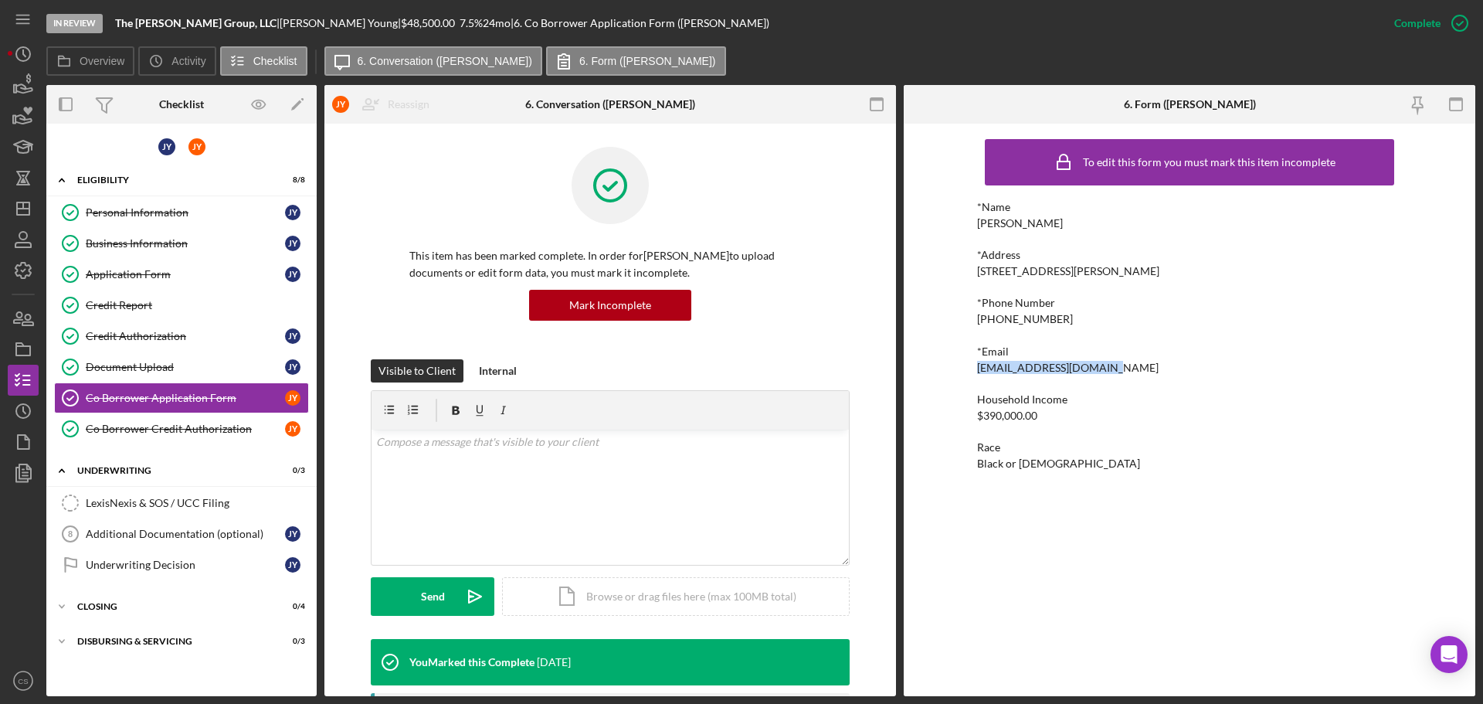
drag, startPoint x: 1118, startPoint y: 369, endPoint x: 928, endPoint y: 367, distance: 190.8
click at [928, 367] on div "To edit this form you must mark this item incomplete *Name [PERSON_NAME] *Addre…" at bounding box center [1190, 410] width 572 height 572
copy div "[EMAIL_ADDRESS][DOMAIN_NAME]"
click at [192, 365] on div "Document Upload" at bounding box center [185, 367] width 199 height 12
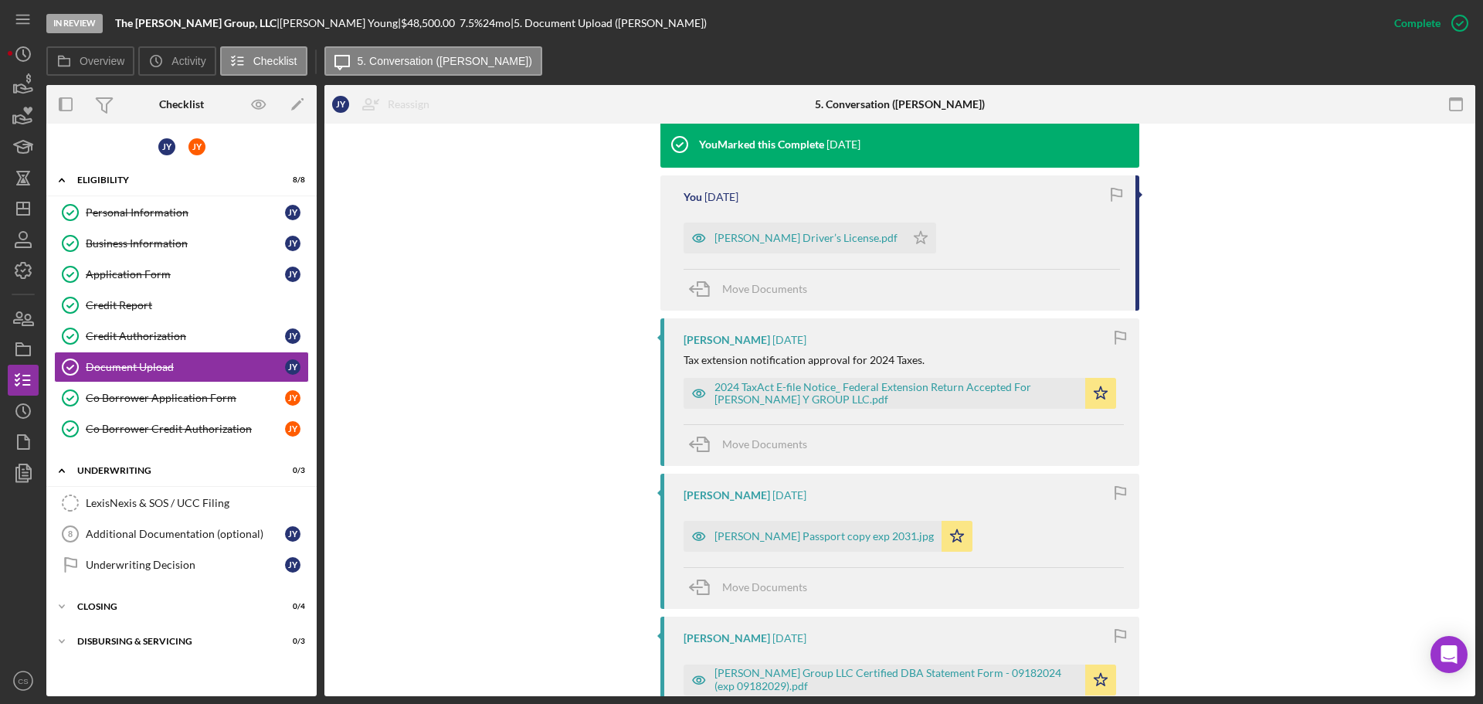
scroll to position [541, 0]
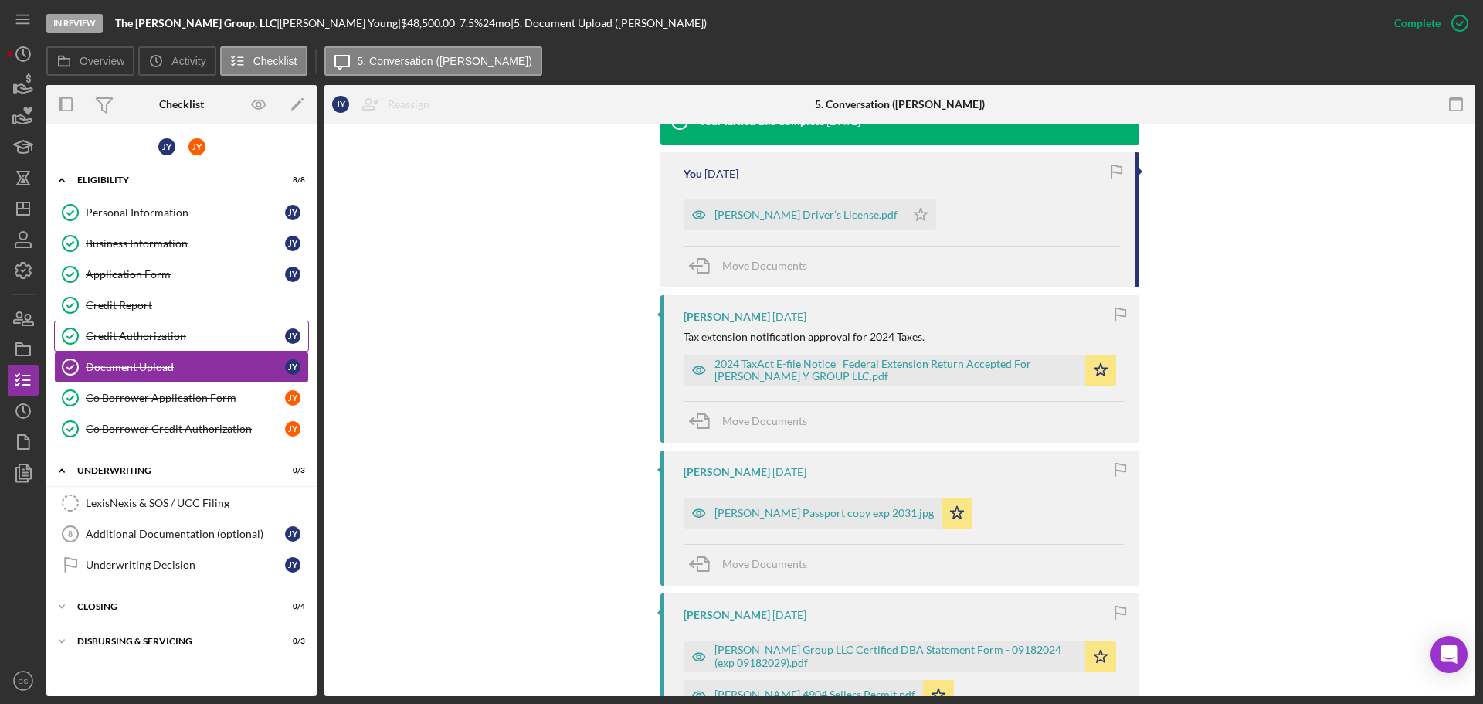
click at [192, 331] on div "Credit Authorization" at bounding box center [185, 336] width 199 height 12
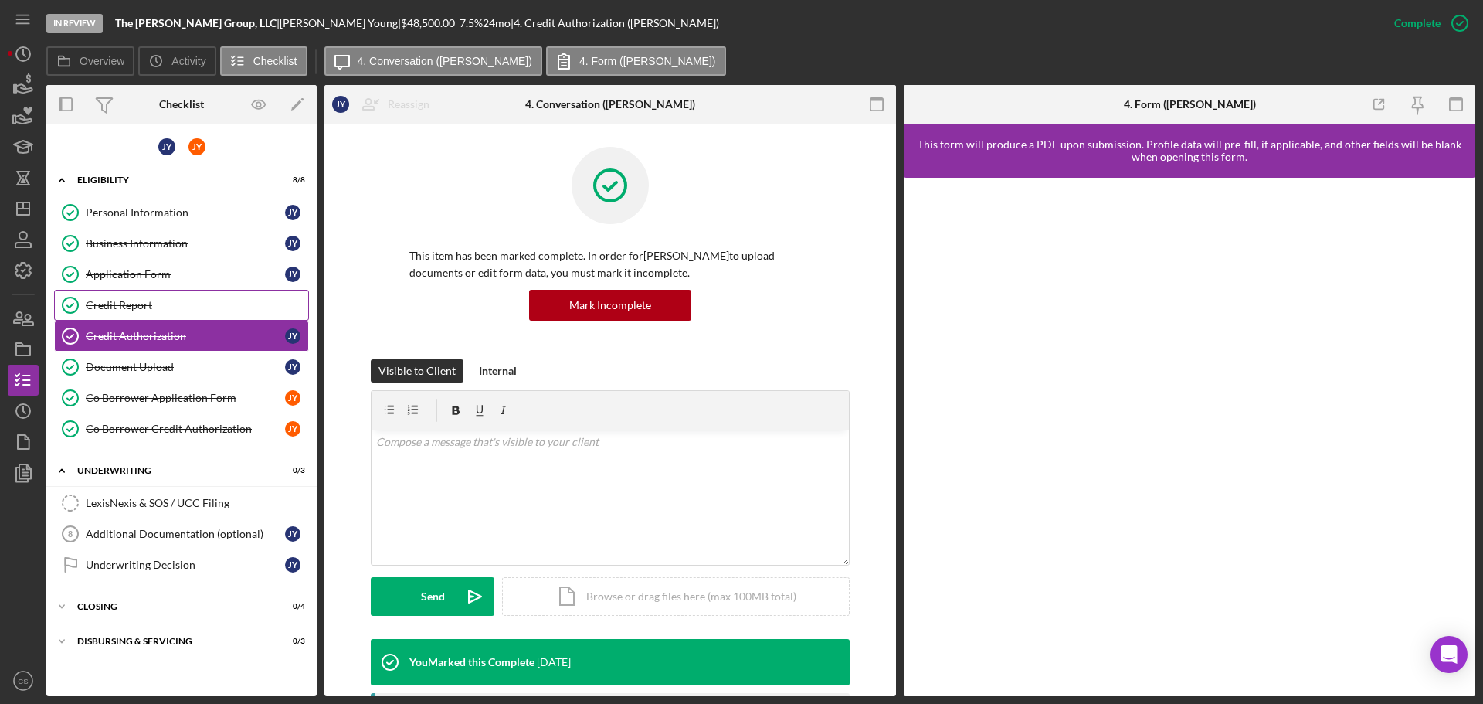
click at [192, 304] on div "Credit Report" at bounding box center [197, 305] width 222 height 12
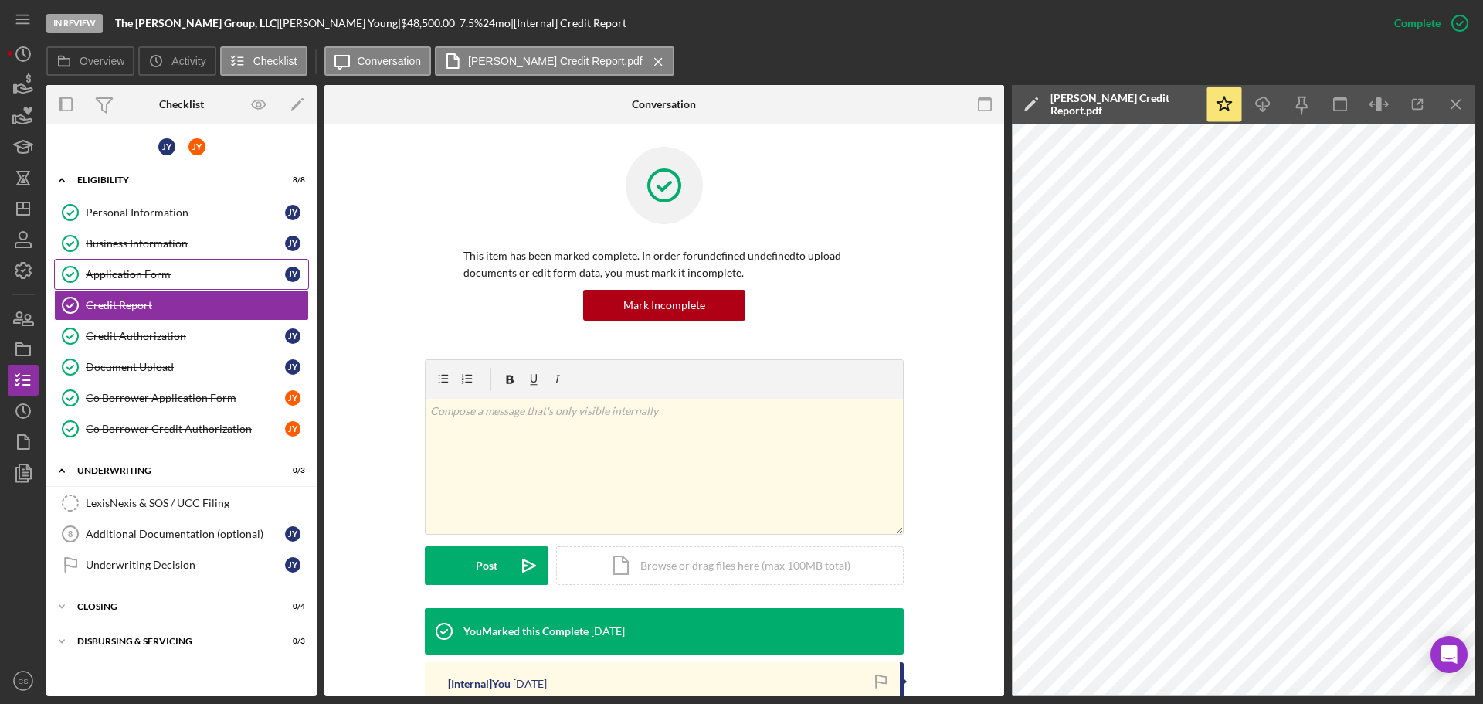
click at [171, 282] on link "Application Form Application Form J Y" at bounding box center [181, 274] width 255 height 31
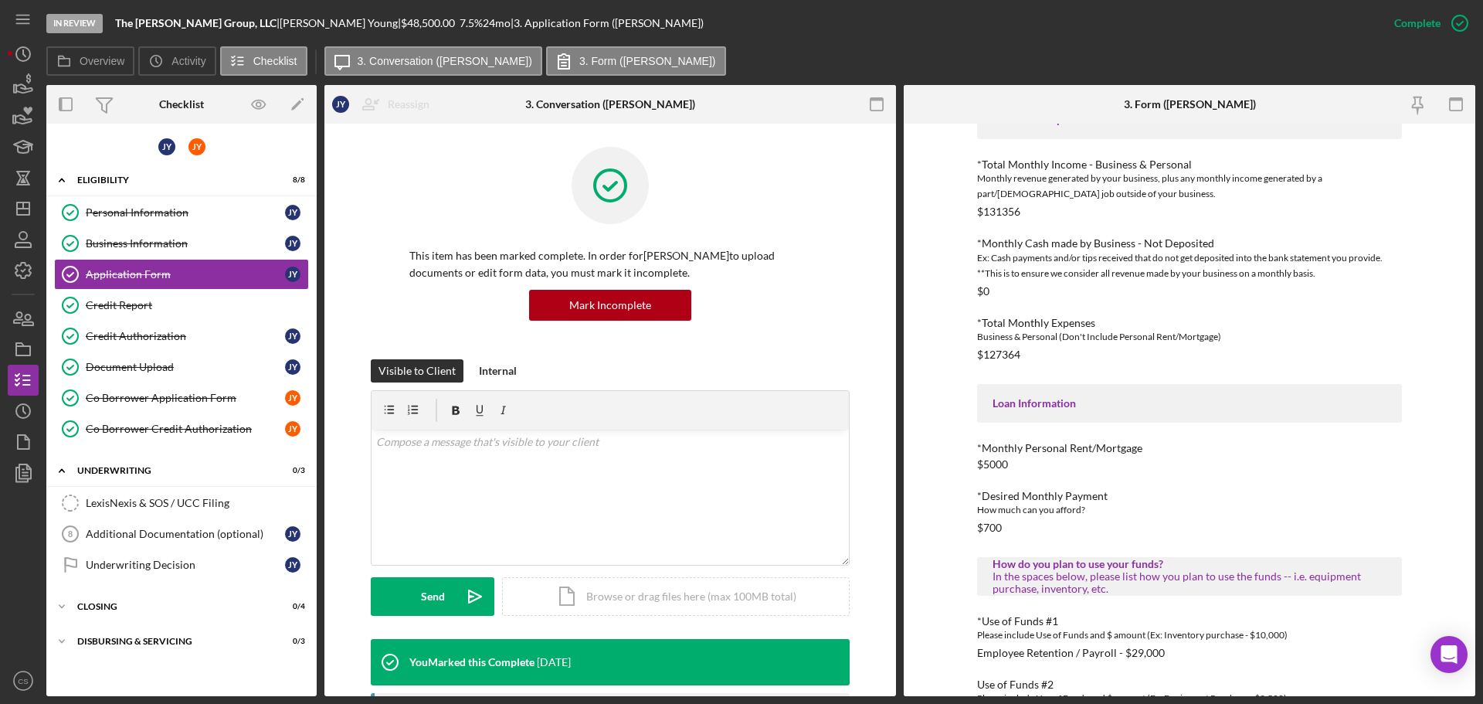
scroll to position [580, 0]
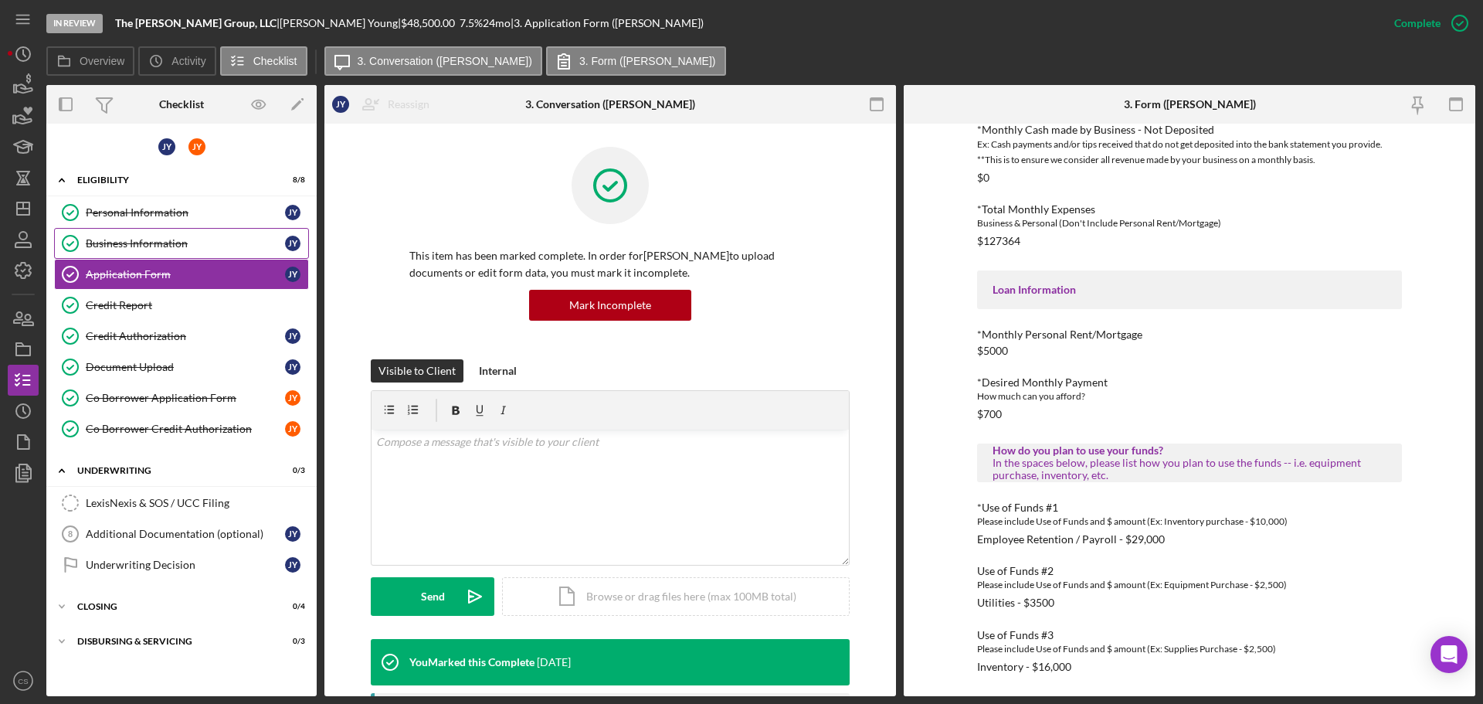
click at [145, 229] on link "Business Information Business Information J Y" at bounding box center [181, 243] width 255 height 31
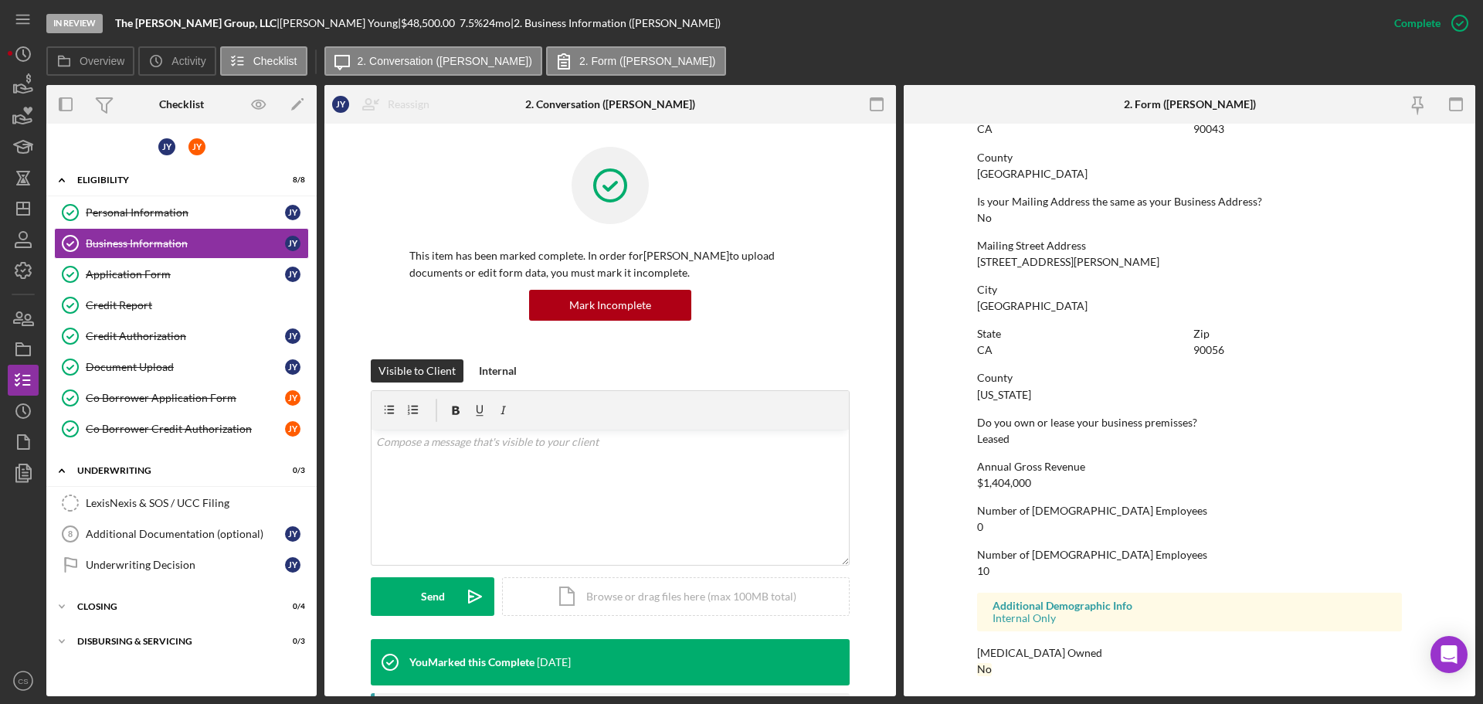
scroll to position [945, 0]
click at [12, 317] on icon "button" at bounding box center [23, 318] width 39 height 39
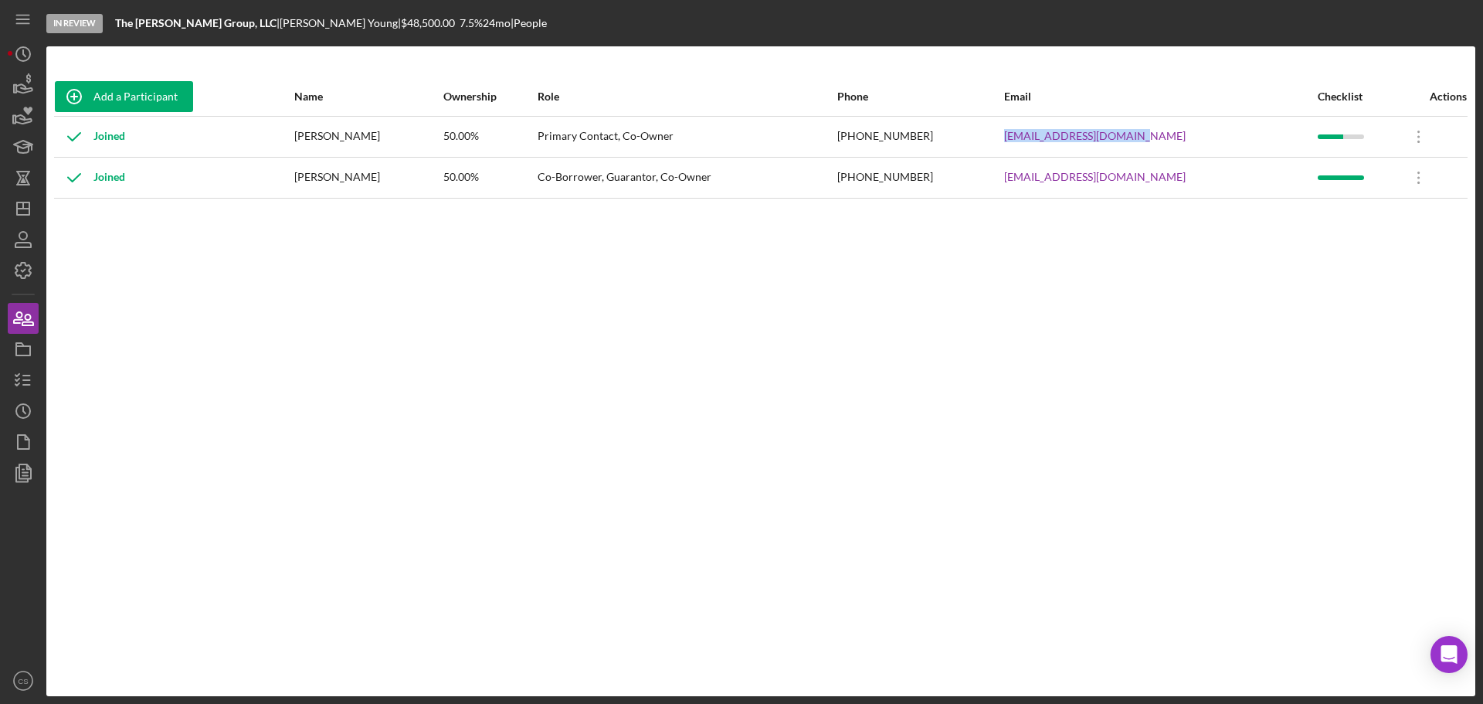
drag, startPoint x: 1186, startPoint y: 137, endPoint x: 1023, endPoint y: 137, distance: 163.0
click at [1023, 137] on tr "Joined [PERSON_NAME] 50.00% Primary Contact, Co-Owner [PHONE_NUMBER] [EMAIL_ADD…" at bounding box center [761, 136] width 1414 height 41
copy tr "[EMAIL_ADDRESS][DOMAIN_NAME]"
drag, startPoint x: 1217, startPoint y: 185, endPoint x: 1020, endPoint y: 193, distance: 197.1
click at [1020, 193] on tr "Joined [PERSON_NAME] 50.00% Co-Borrower, Guarantor, Co-Owner [PHONE_NUMBER] [EM…" at bounding box center [761, 177] width 1414 height 41
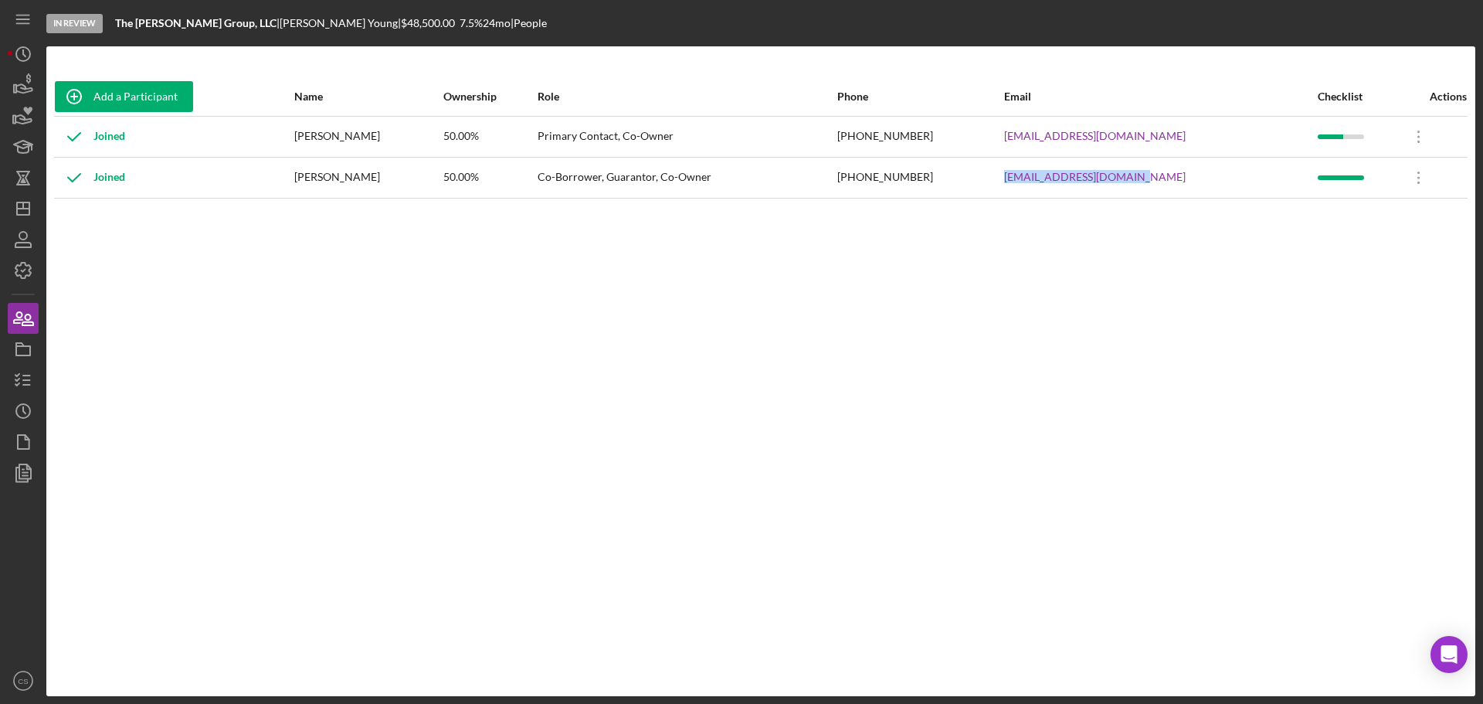
copy tr "[EMAIL_ADDRESS][DOMAIN_NAME]"
click at [1437, 343] on div "Add a Participant Name Ownership Role Phone Email Checklist Actions Joined [PER…" at bounding box center [760, 371] width 1429 height 588
click at [28, 218] on icon "Icon/Dashboard" at bounding box center [23, 208] width 39 height 39
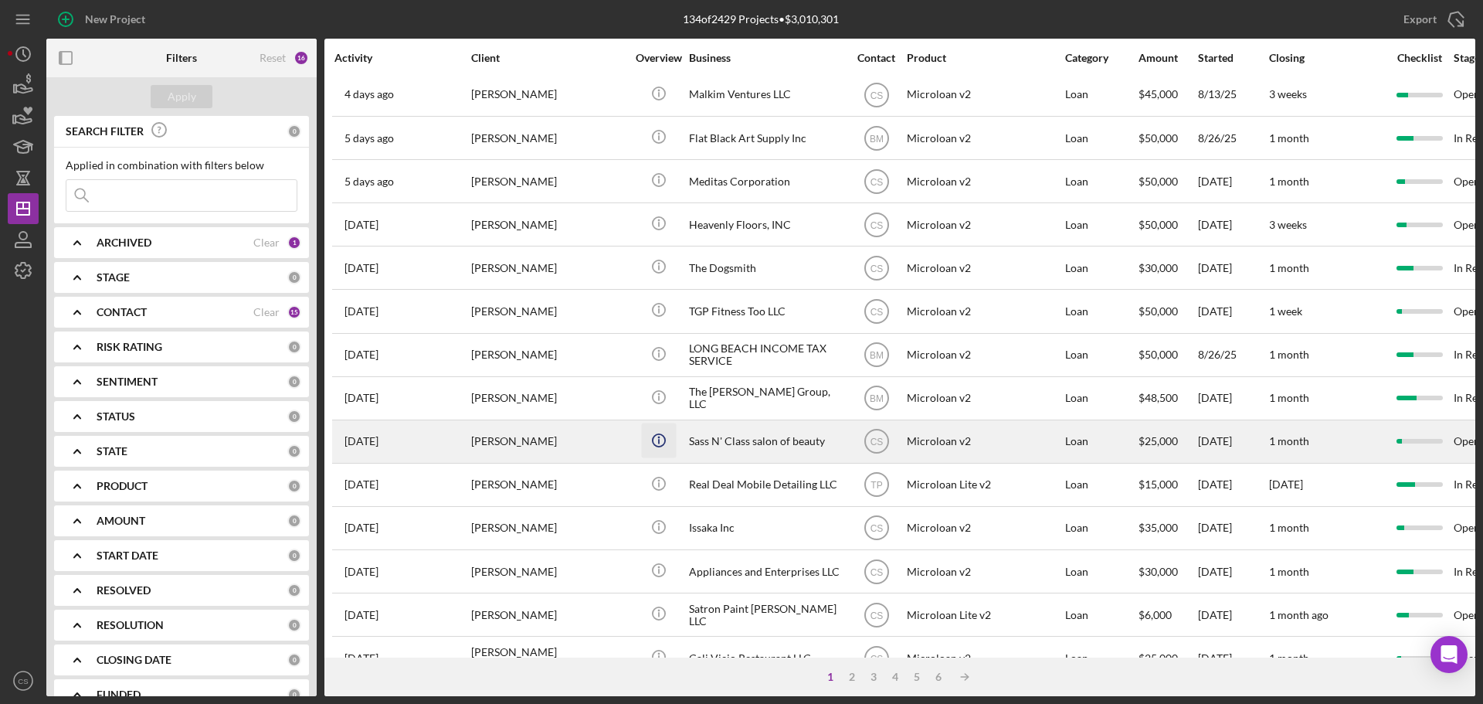
scroll to position [232, 0]
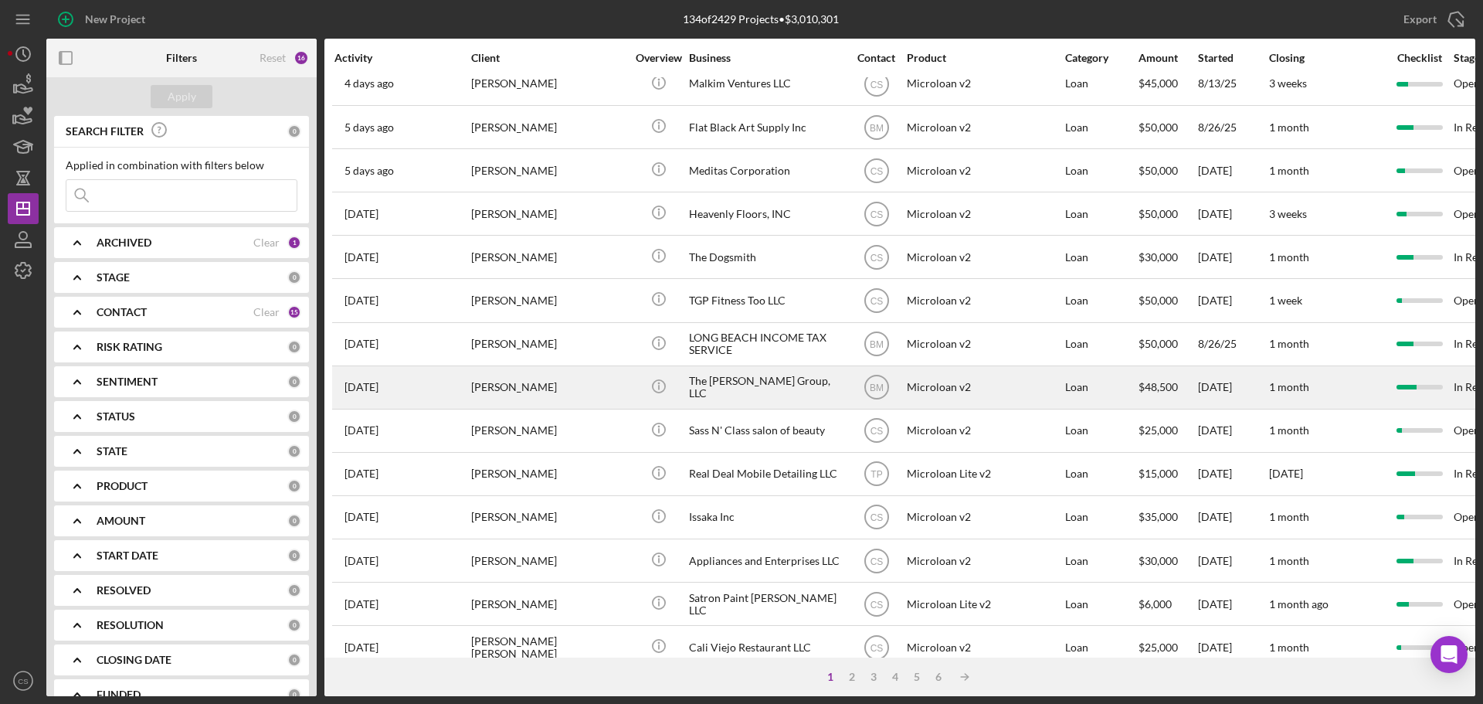
click at [626, 378] on td "[PERSON_NAME]" at bounding box center [549, 386] width 158 height 43
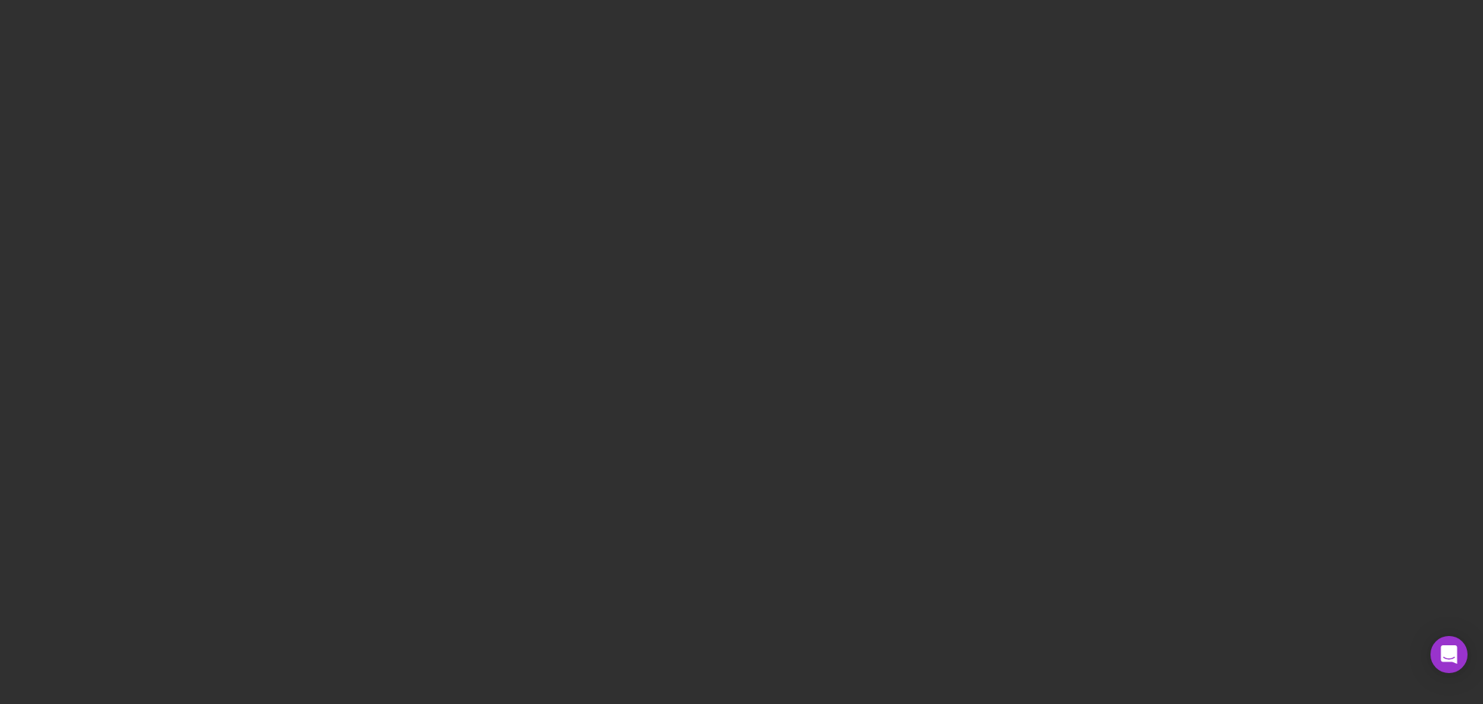
click at [144, 186] on div at bounding box center [741, 352] width 1483 height 704
click at [654, 365] on div at bounding box center [741, 352] width 1483 height 704
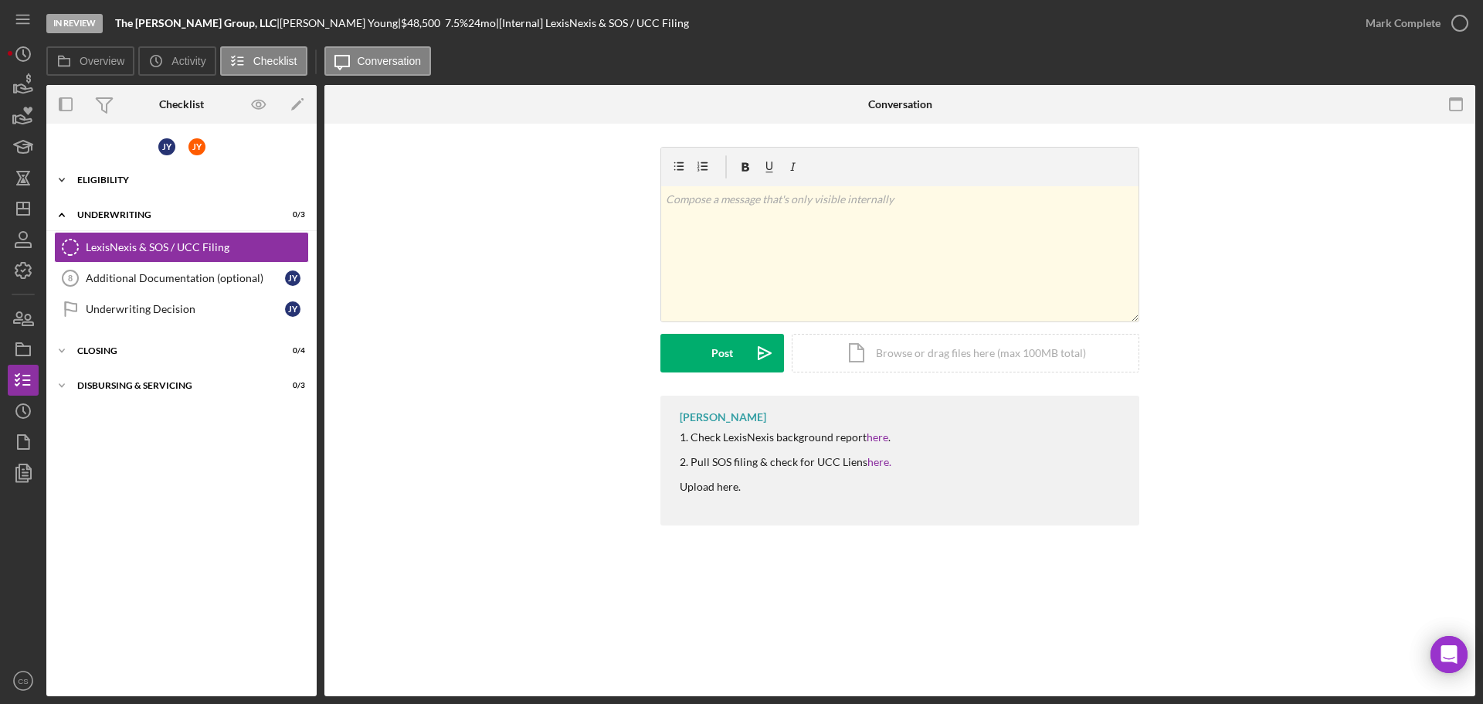
click at [171, 175] on div "Icon/Expander Eligibility 8 / 8" at bounding box center [181, 180] width 270 height 31
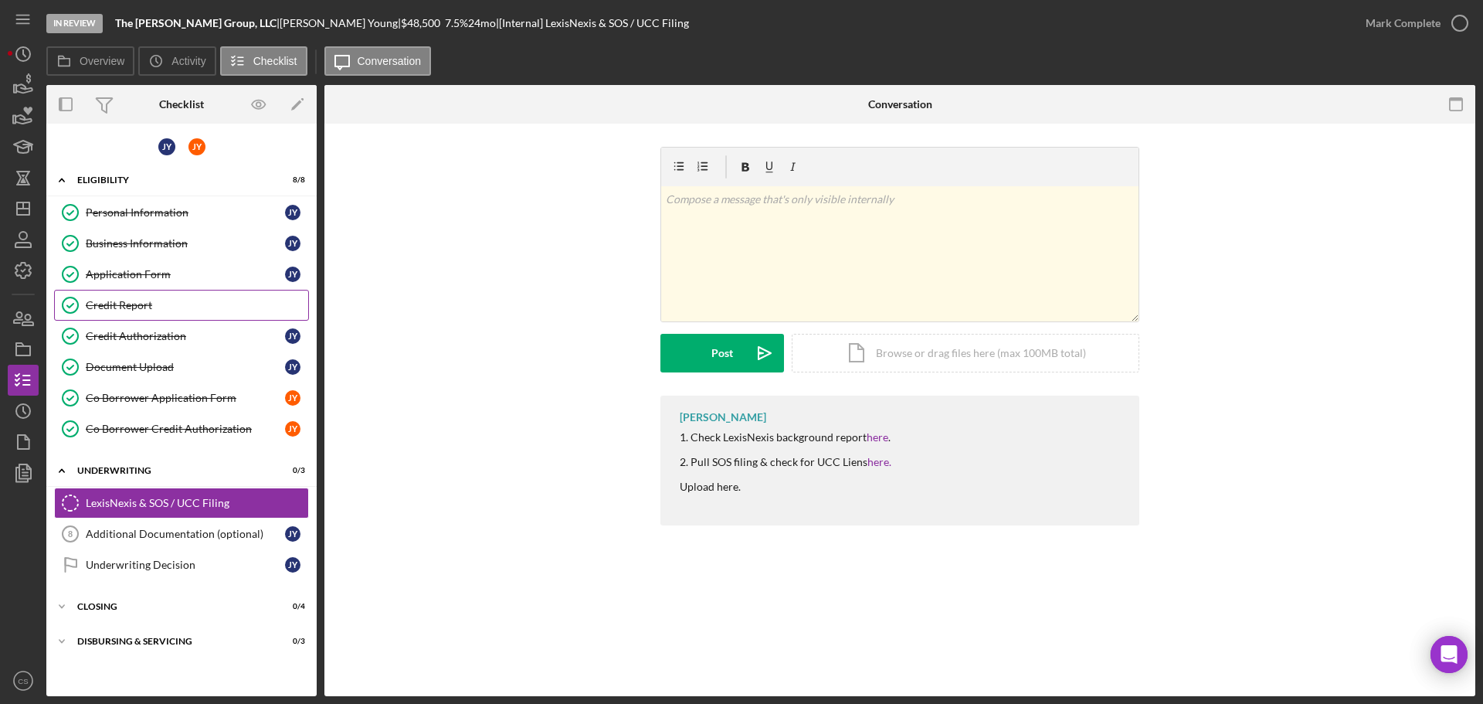
click at [222, 306] on div "Credit Report" at bounding box center [197, 305] width 222 height 12
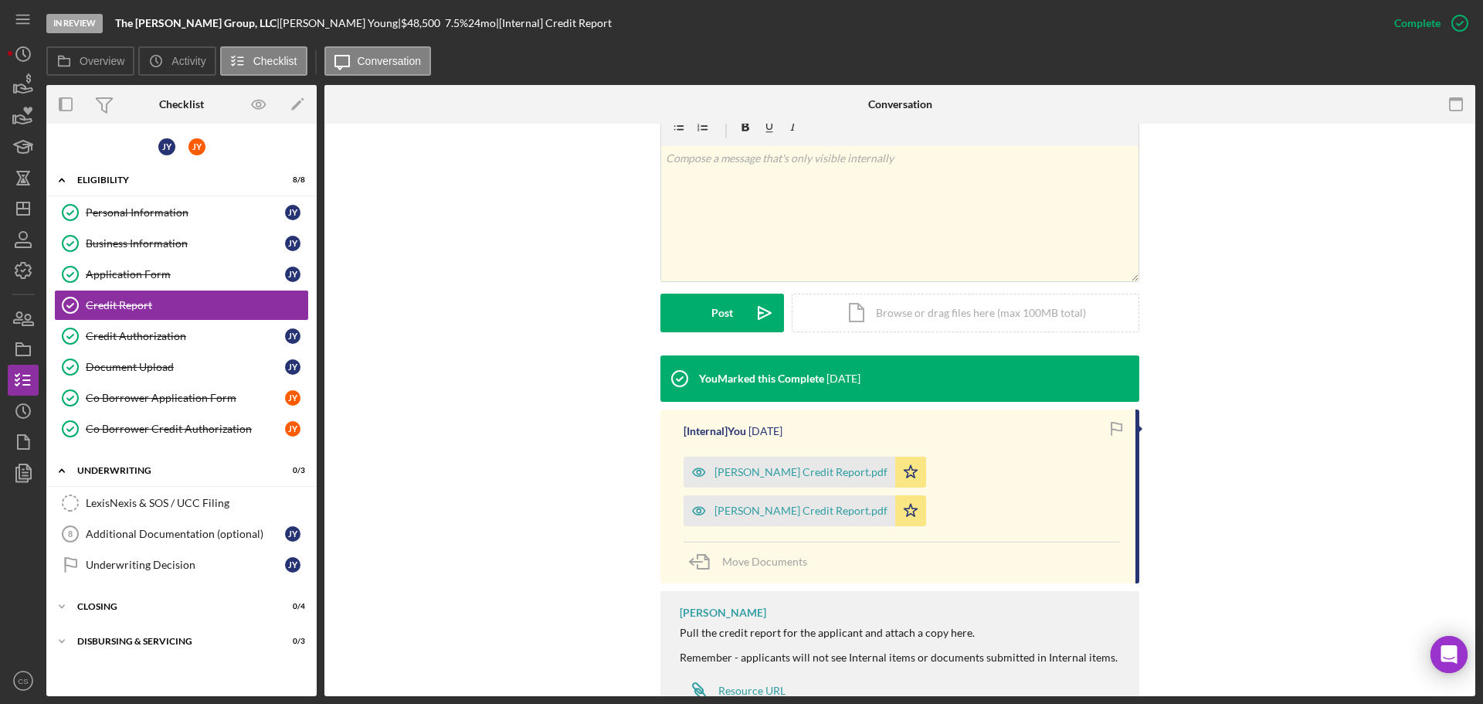
scroll to position [309, 0]
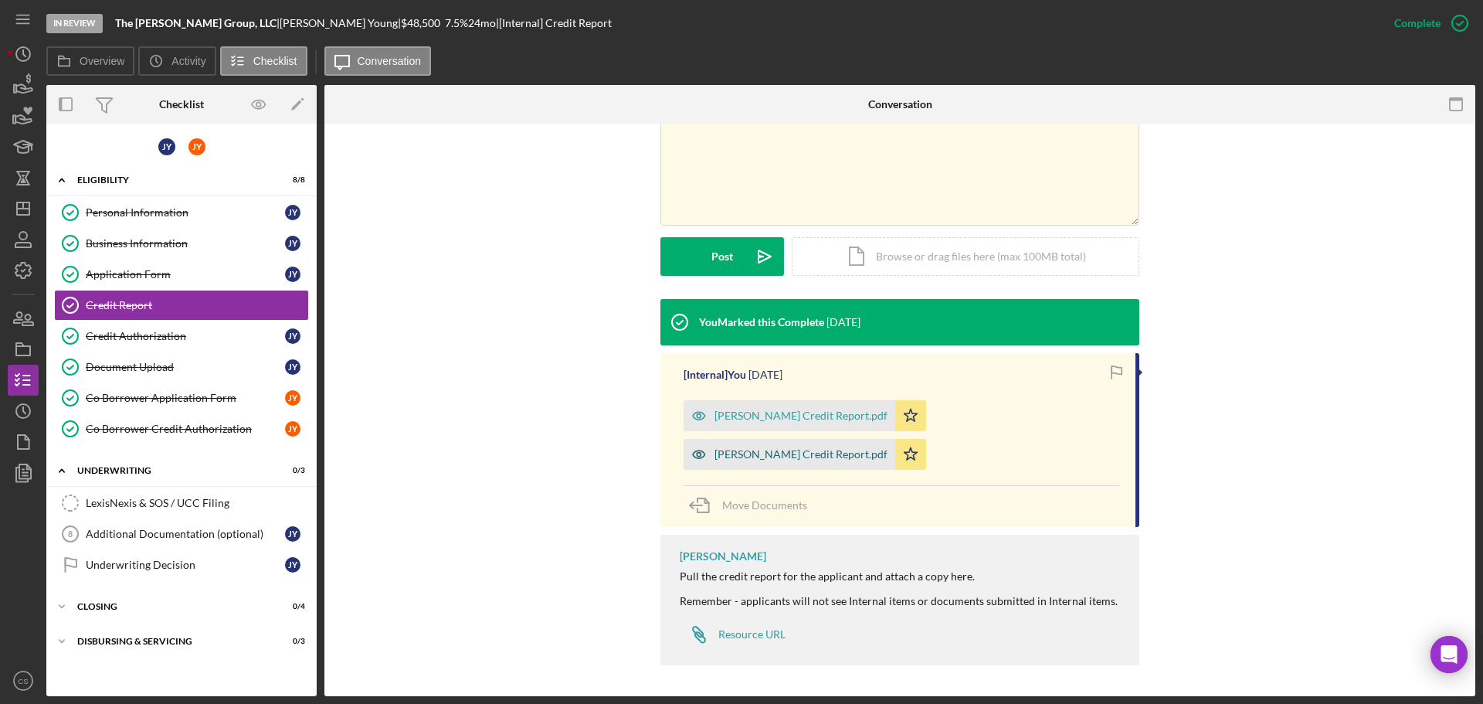
click at [739, 451] on div "[PERSON_NAME] Credit Report.pdf" at bounding box center [800, 454] width 173 height 12
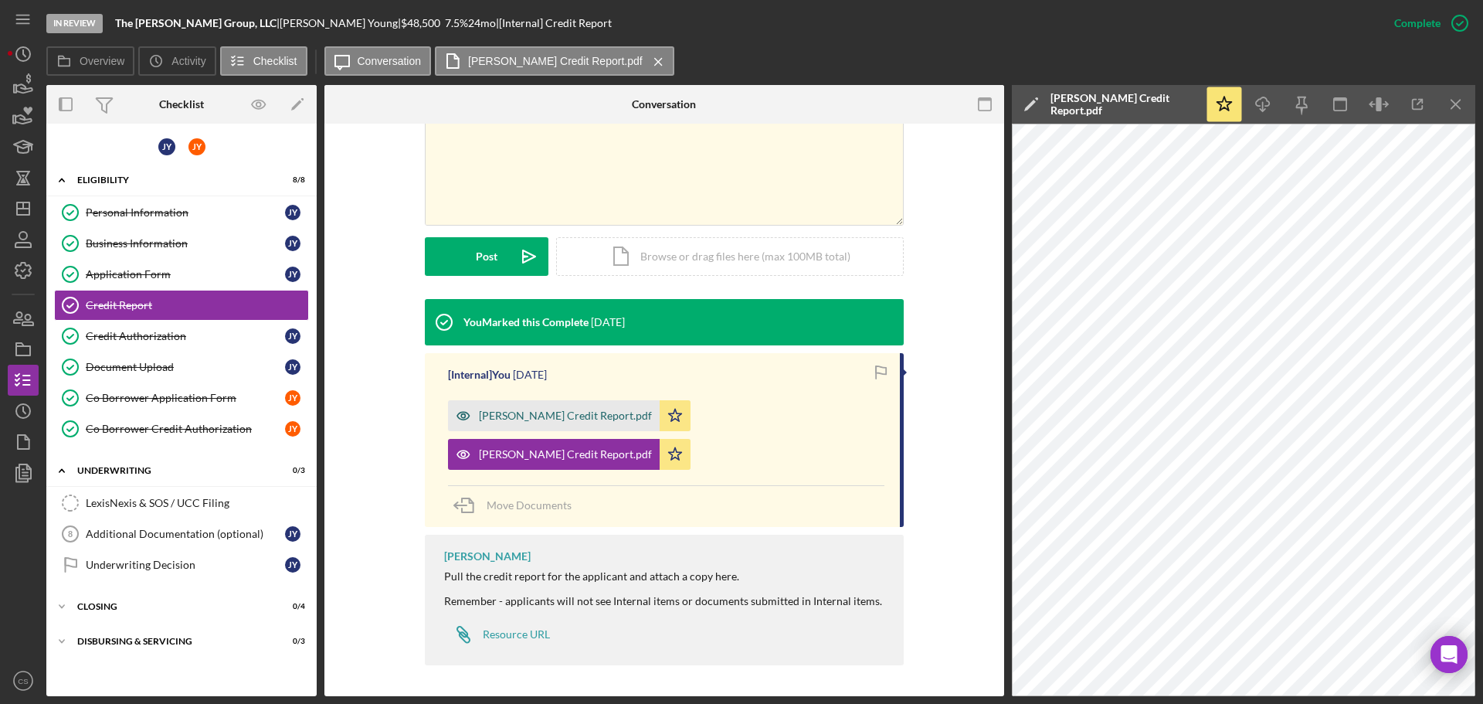
click at [563, 416] on div "[PERSON_NAME] Credit Report.pdf" at bounding box center [565, 415] width 173 height 12
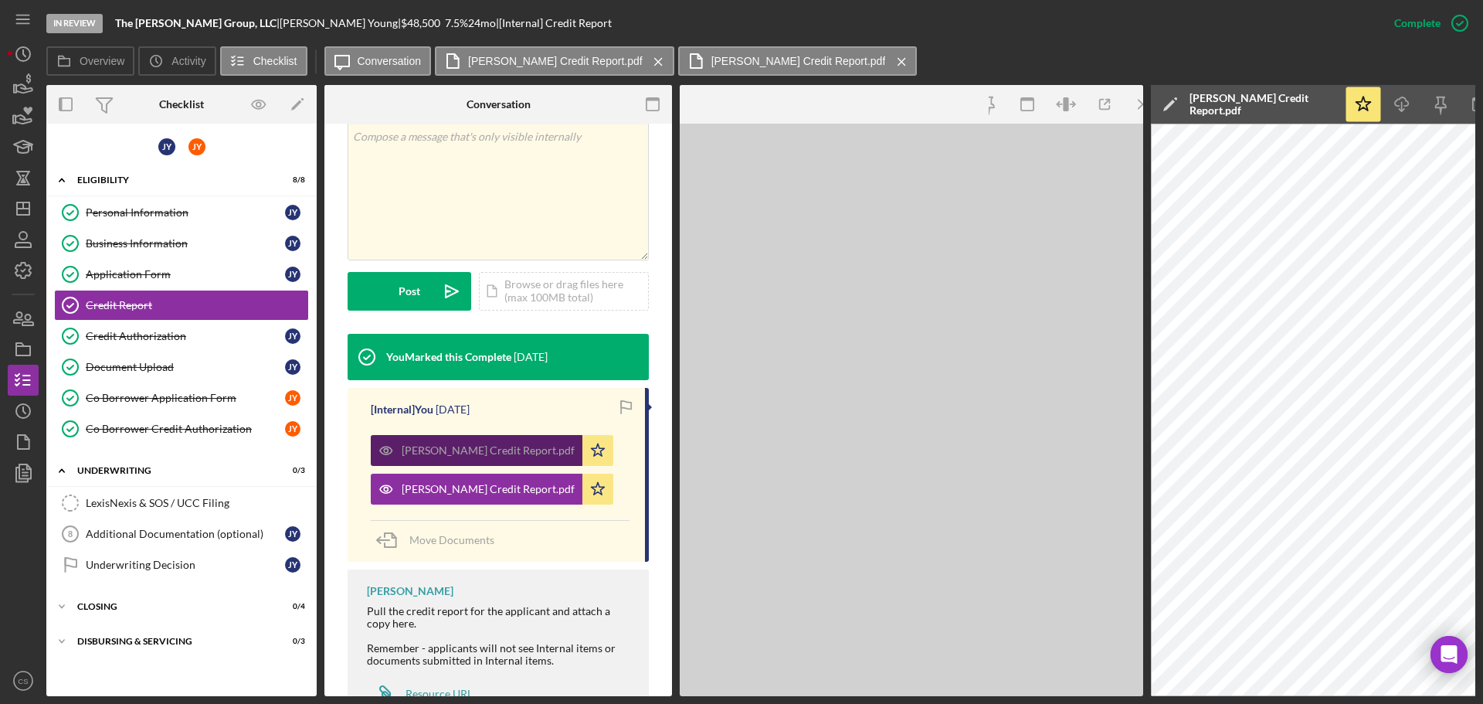
scroll to position [326, 0]
